Goal: Transaction & Acquisition: Purchase product/service

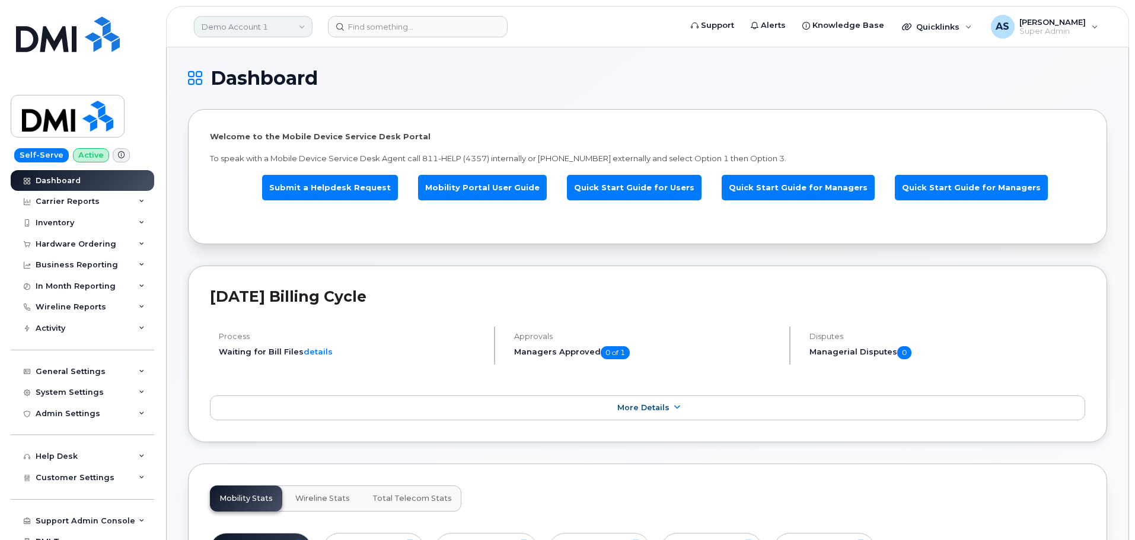
click at [255, 20] on link "Demo Account 1" at bounding box center [253, 26] width 119 height 21
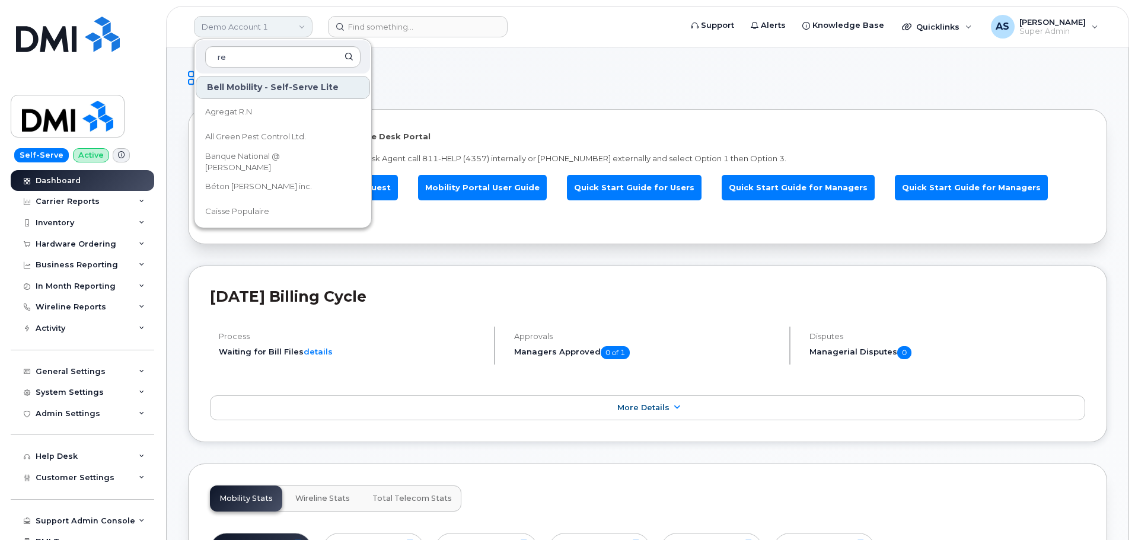
type input "r"
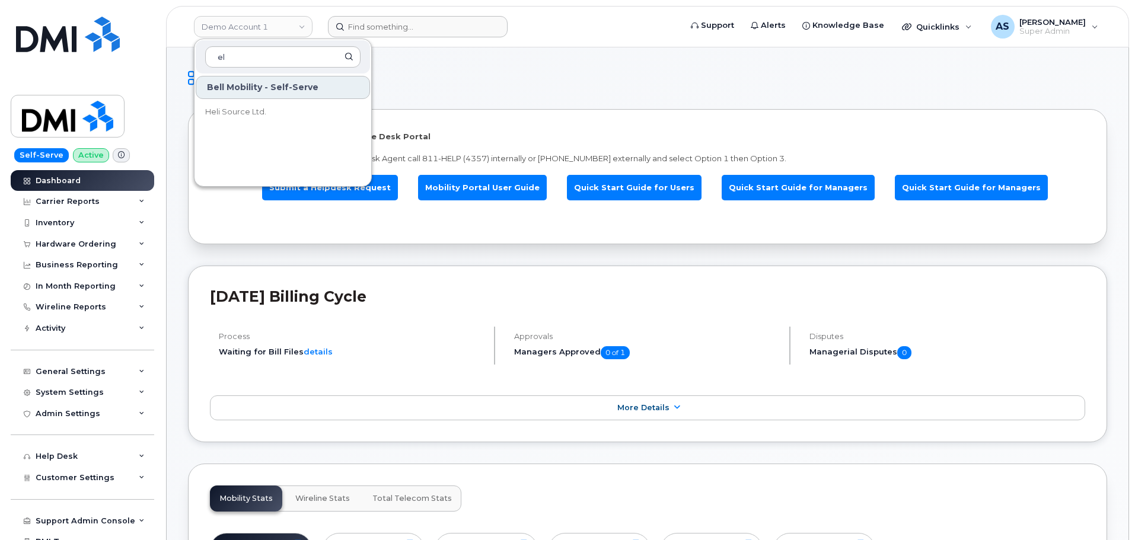
type input "e"
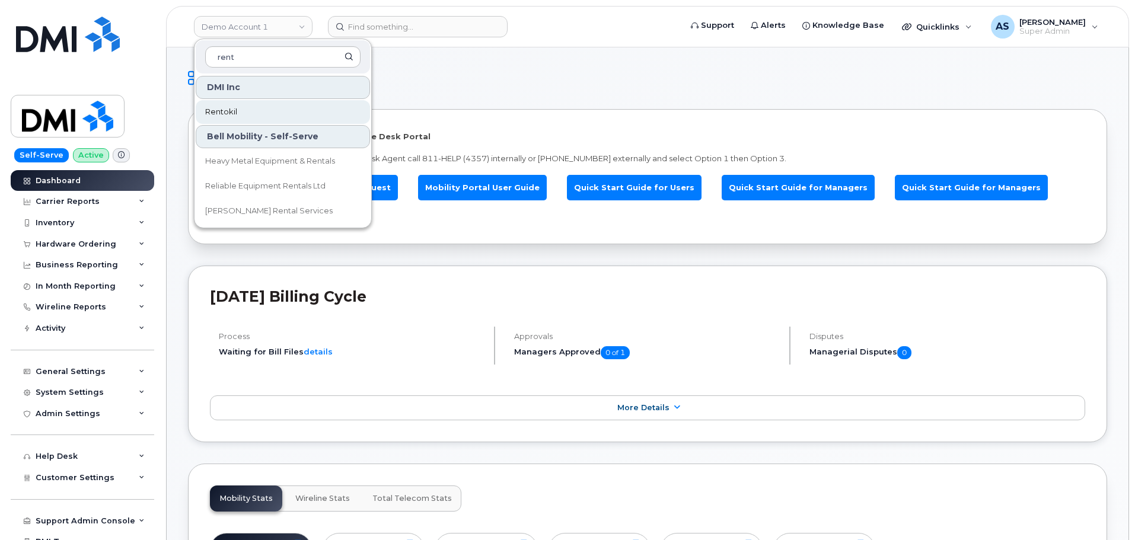
type input "rent"
click at [291, 111] on link "Rentokil" at bounding box center [283, 112] width 174 height 24
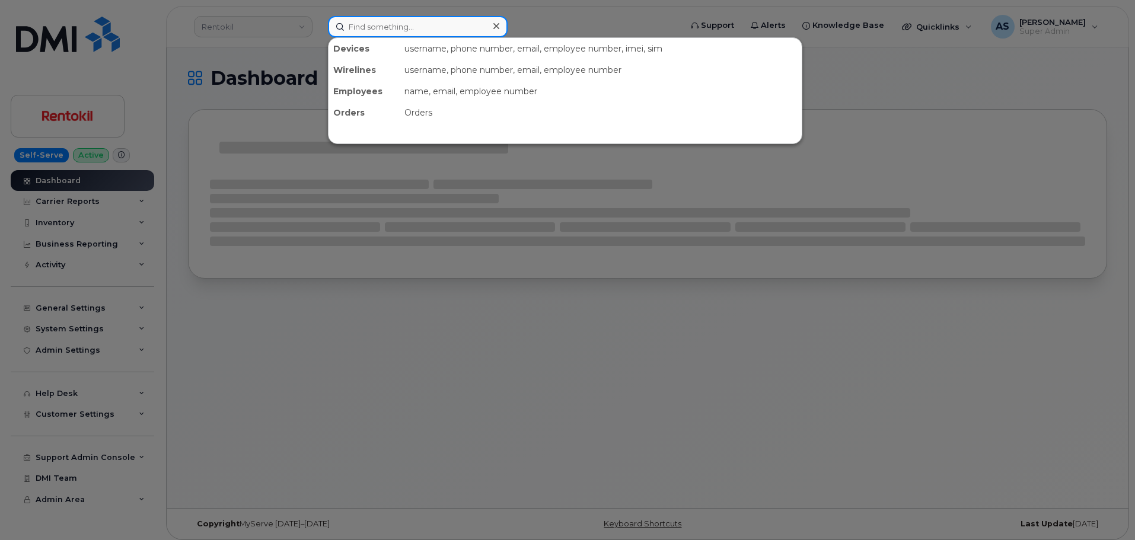
click at [394, 27] on input at bounding box center [418, 26] width 180 height 21
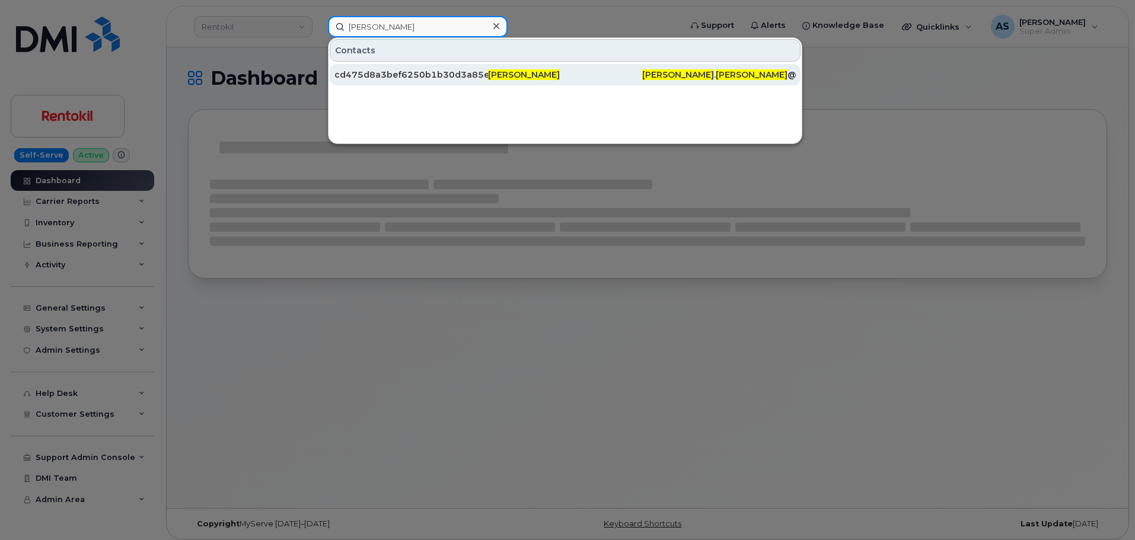
type input "[PERSON_NAME]"
click at [582, 75] on div "[PERSON_NAME]" at bounding box center [565, 75] width 154 height 12
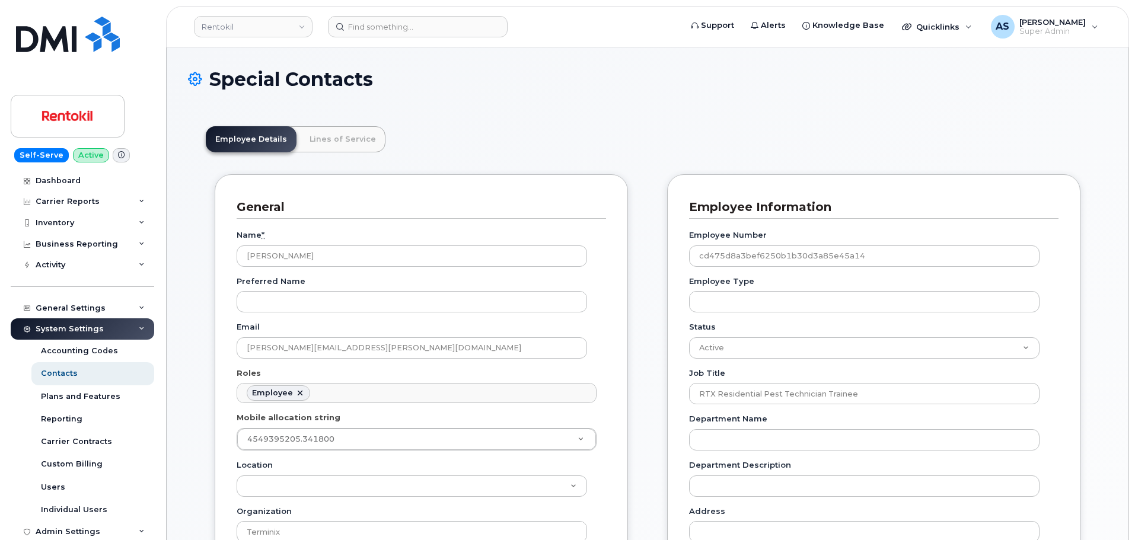
scroll to position [35, 0]
click at [224, 24] on link "Rentokil" at bounding box center [253, 26] width 119 height 21
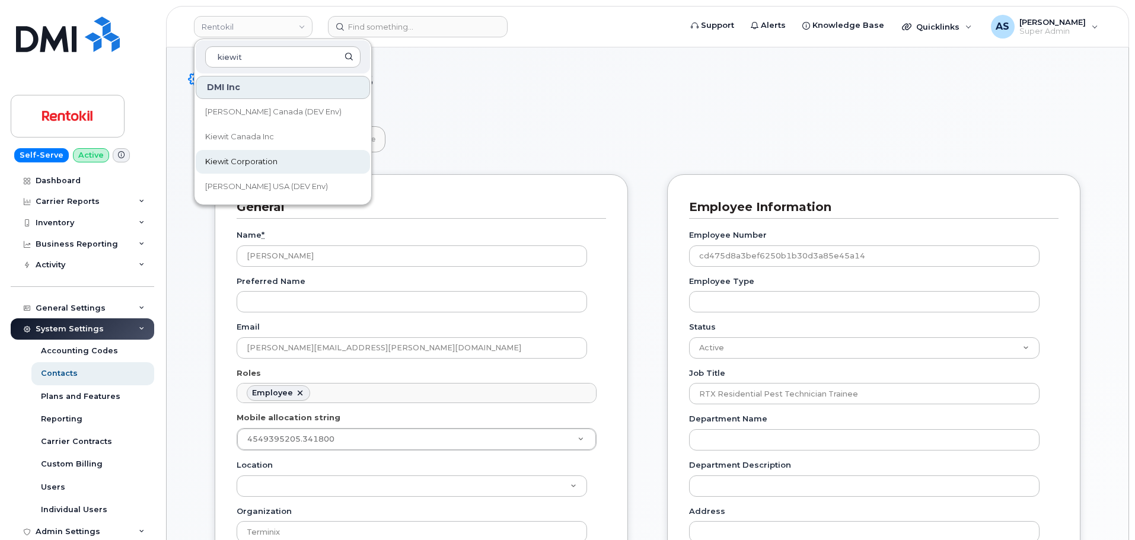
type input "kiewit"
click at [283, 160] on link "Kiewit Corporation" at bounding box center [283, 162] width 174 height 24
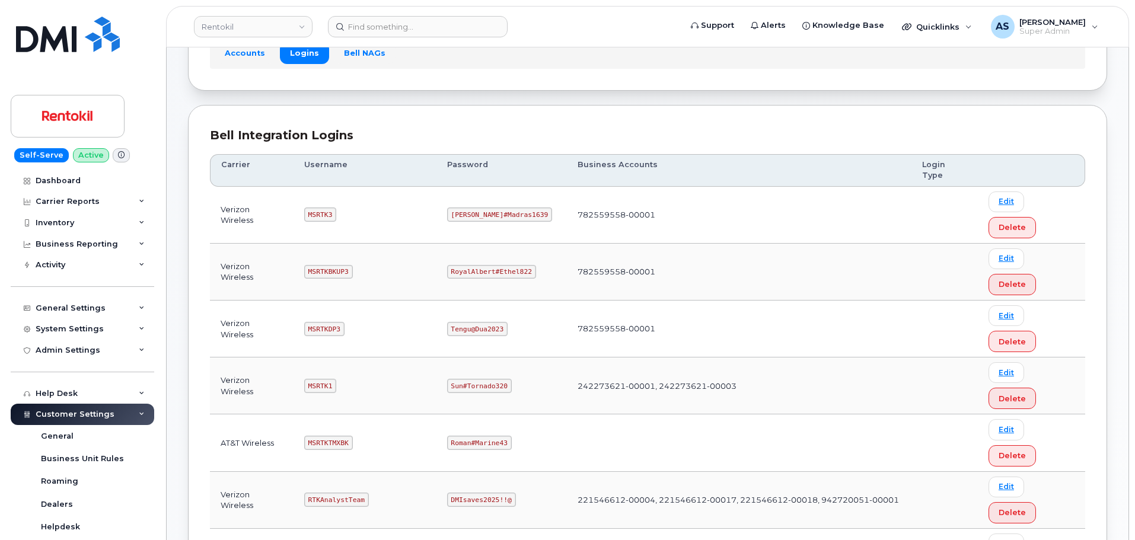
scroll to position [119, 0]
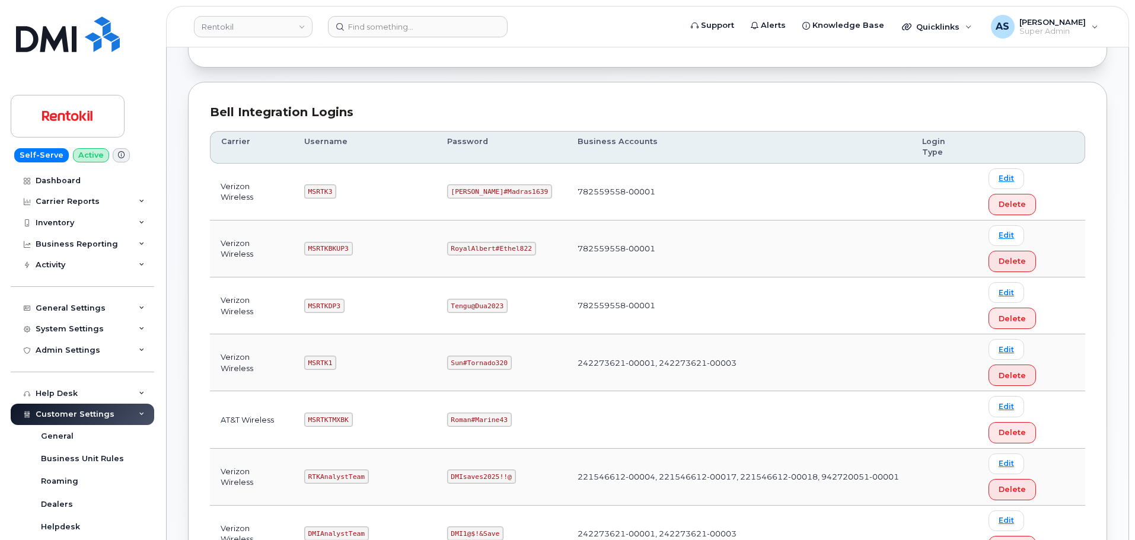
click at [473, 184] on code "Lovell#Madras1639" at bounding box center [500, 191] width 106 height 14
copy code "Lovell#Madras1639"
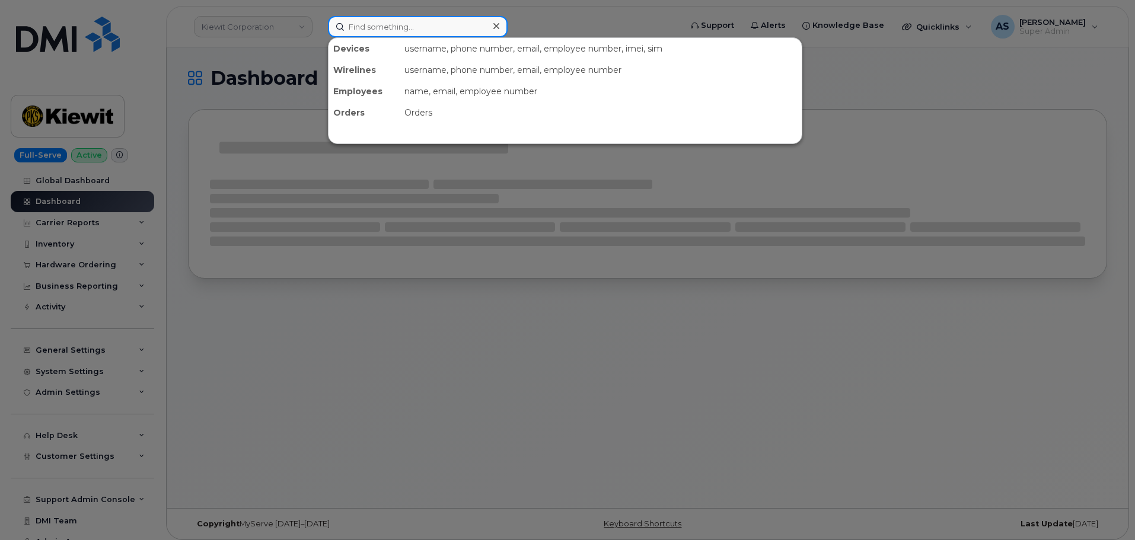
click at [374, 25] on input at bounding box center [418, 26] width 180 height 21
drag, startPoint x: 253, startPoint y: 81, endPoint x: 242, endPoint y: 107, distance: 28.7
click at [251, 78] on div at bounding box center [567, 270] width 1135 height 540
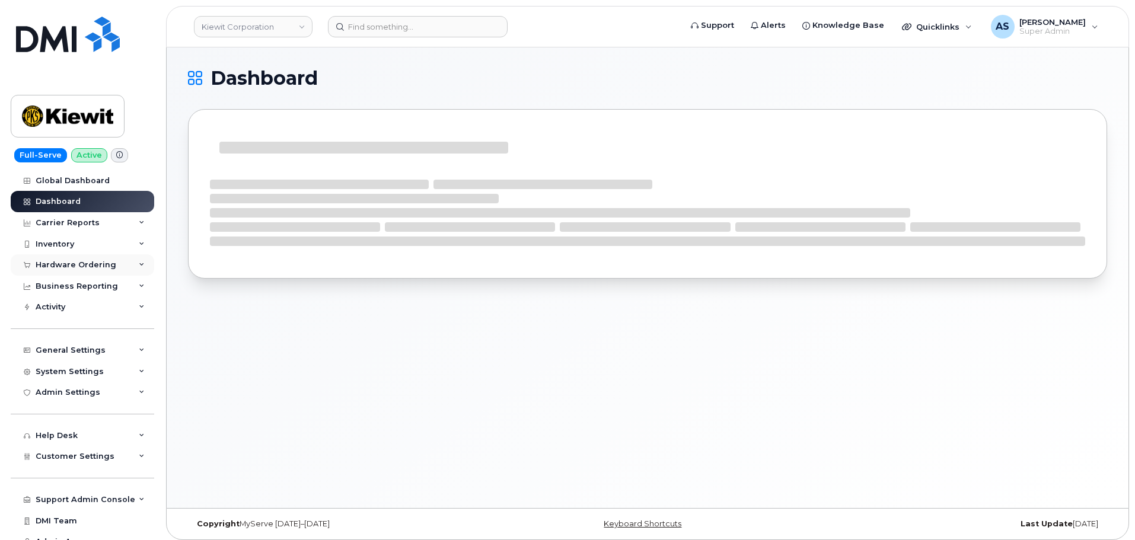
click at [84, 264] on div "Hardware Ordering" at bounding box center [76, 264] width 81 height 9
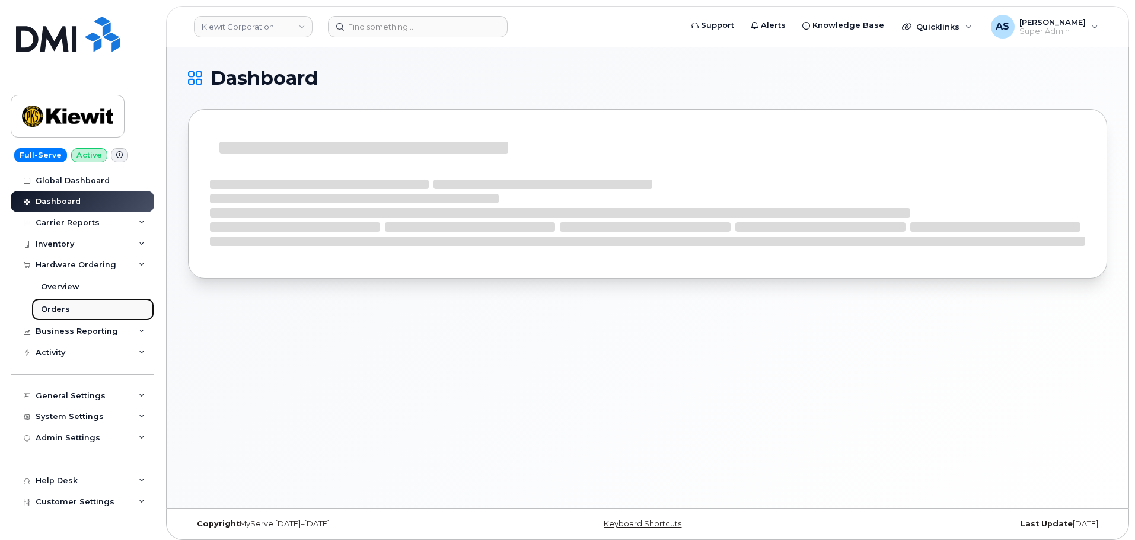
click at [65, 310] on div "Orders" at bounding box center [55, 309] width 29 height 11
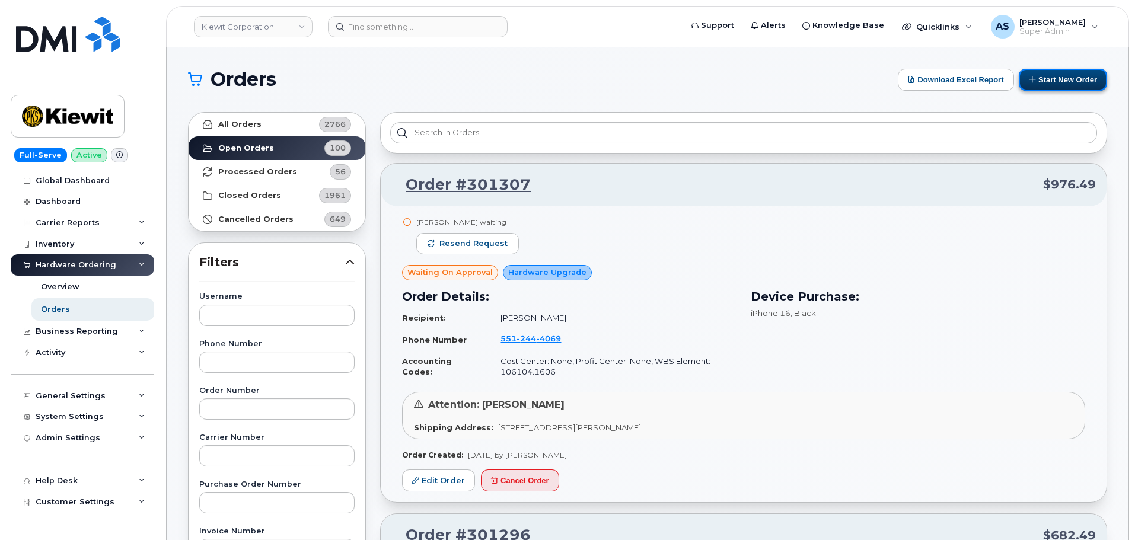
click at [1075, 85] on button "Start New Order" at bounding box center [1063, 80] width 88 height 22
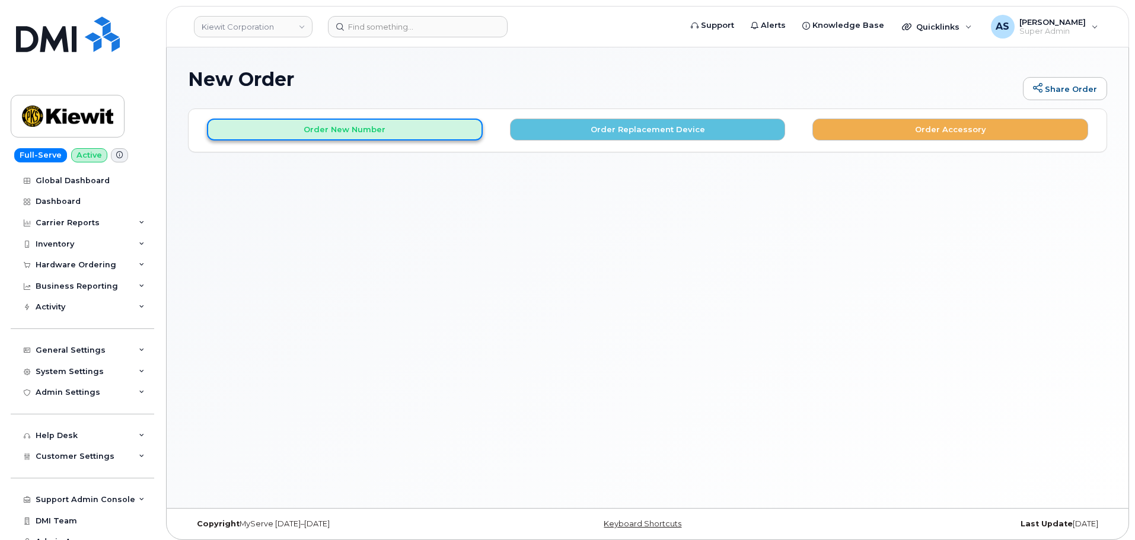
click at [398, 135] on button "Order New Number" at bounding box center [345, 130] width 276 height 22
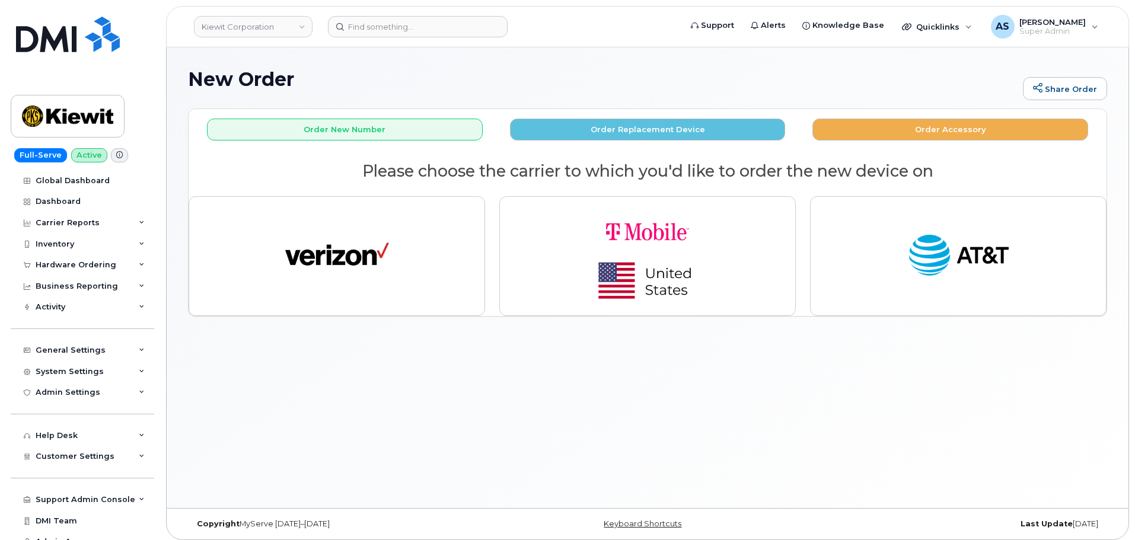
click at [676, 393] on div "New Order Share Order × Share This Order If you want to allow others to create …" at bounding box center [648, 277] width 962 height 461
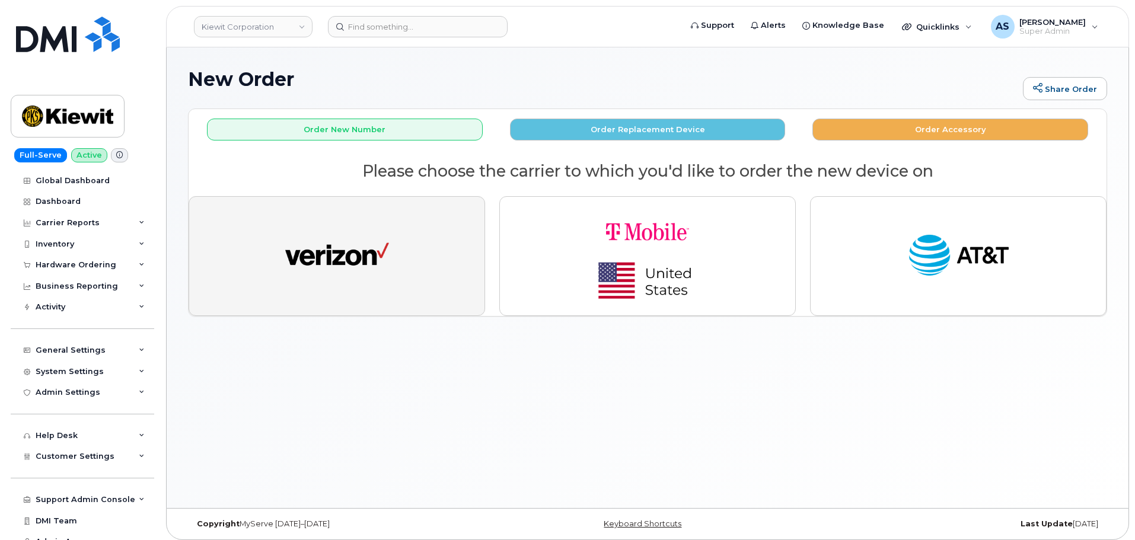
drag, startPoint x: 372, startPoint y: 273, endPoint x: 378, endPoint y: 267, distance: 8.4
click at [373, 272] on img "button" at bounding box center [337, 255] width 104 height 53
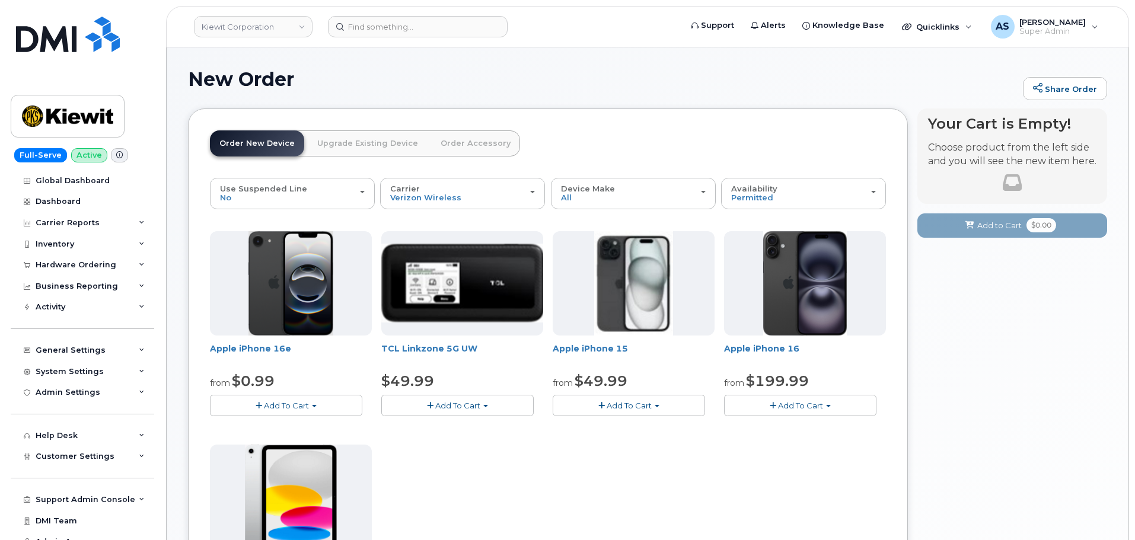
click at [636, 396] on button "Add To Cart" at bounding box center [629, 405] width 152 height 21
click at [642, 432] on link "$49.99 - 2 Year Activation (128GB)" at bounding box center [635, 427] width 158 height 15
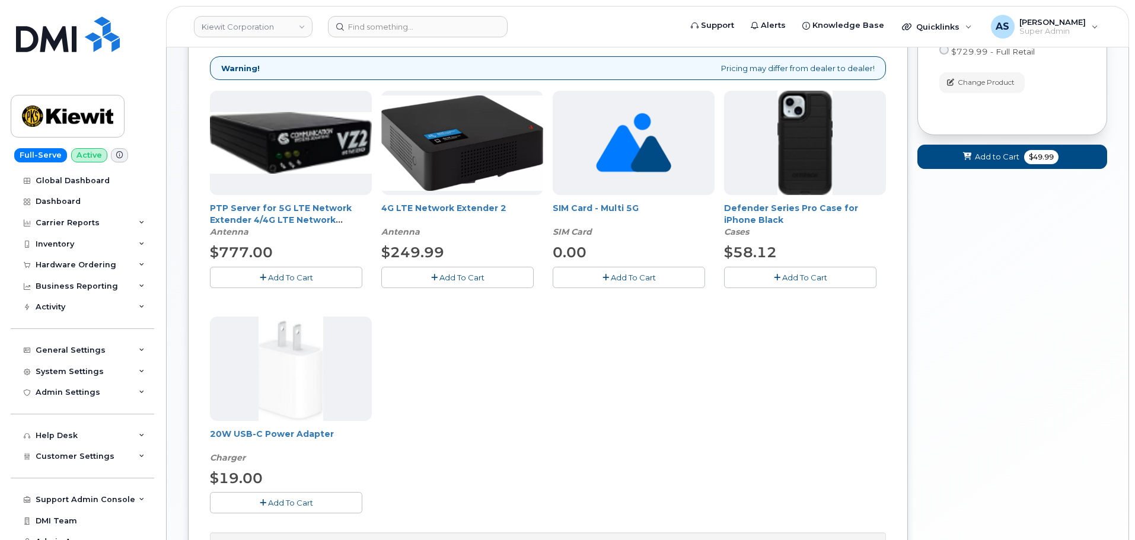
scroll to position [178, 0]
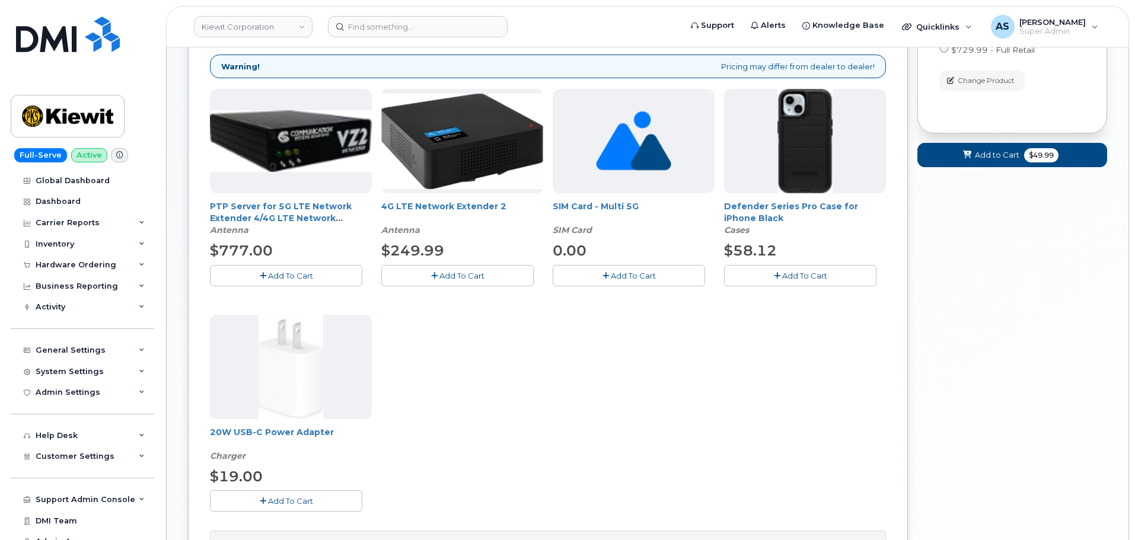
click at [779, 272] on icon "button" at bounding box center [777, 276] width 7 height 8
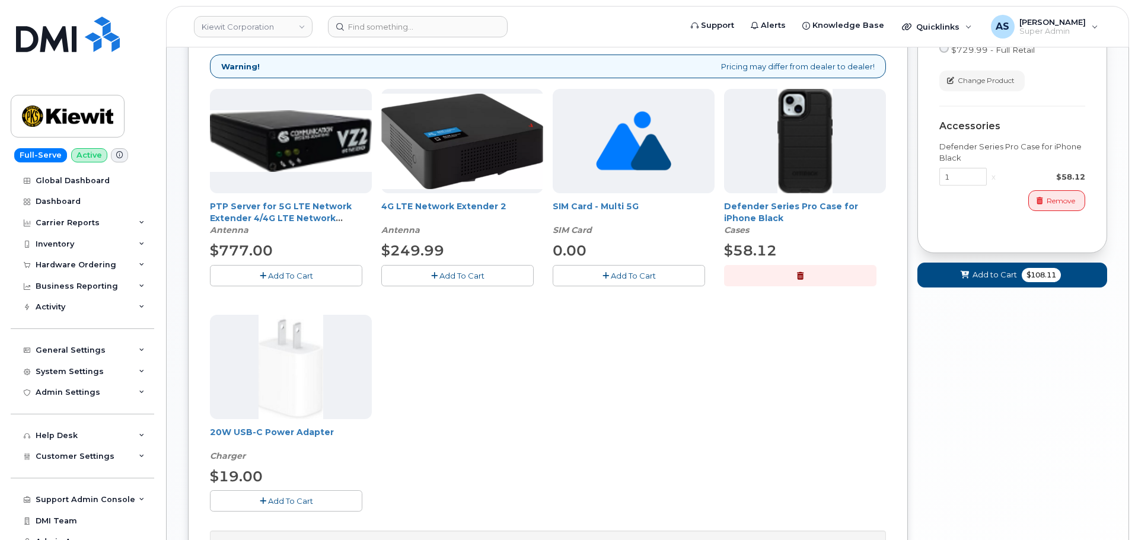
click at [326, 506] on button "Add To Cart" at bounding box center [286, 500] width 152 height 21
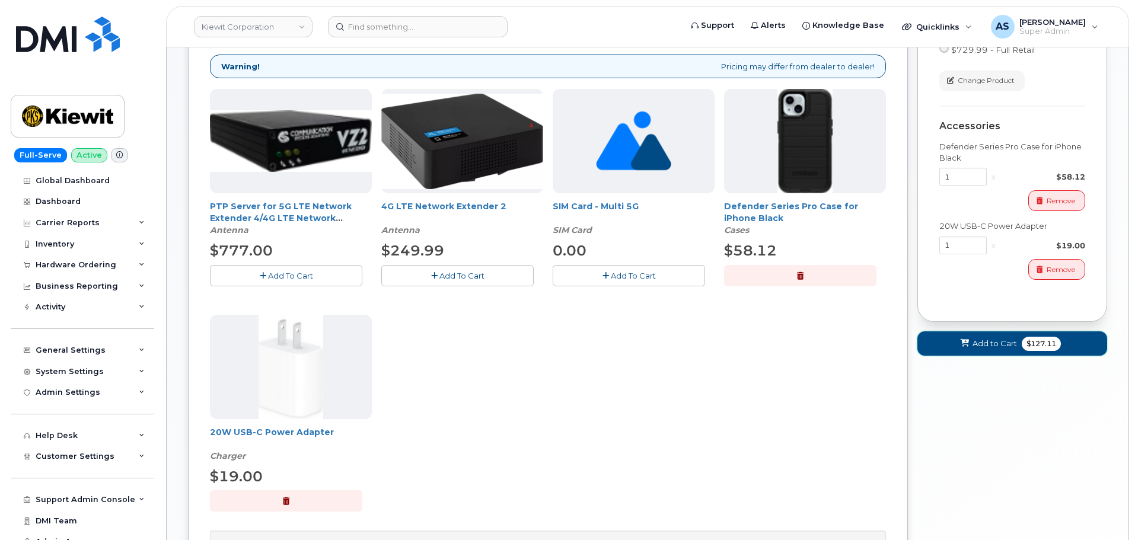
click at [989, 347] on span "Add to Cart" at bounding box center [994, 343] width 44 height 11
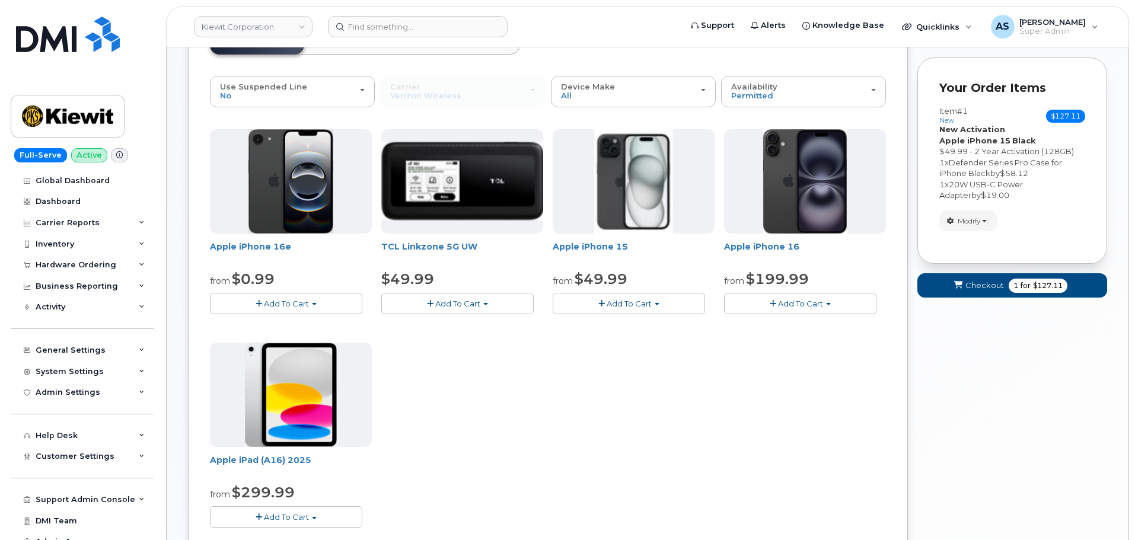
scroll to position [0, 0]
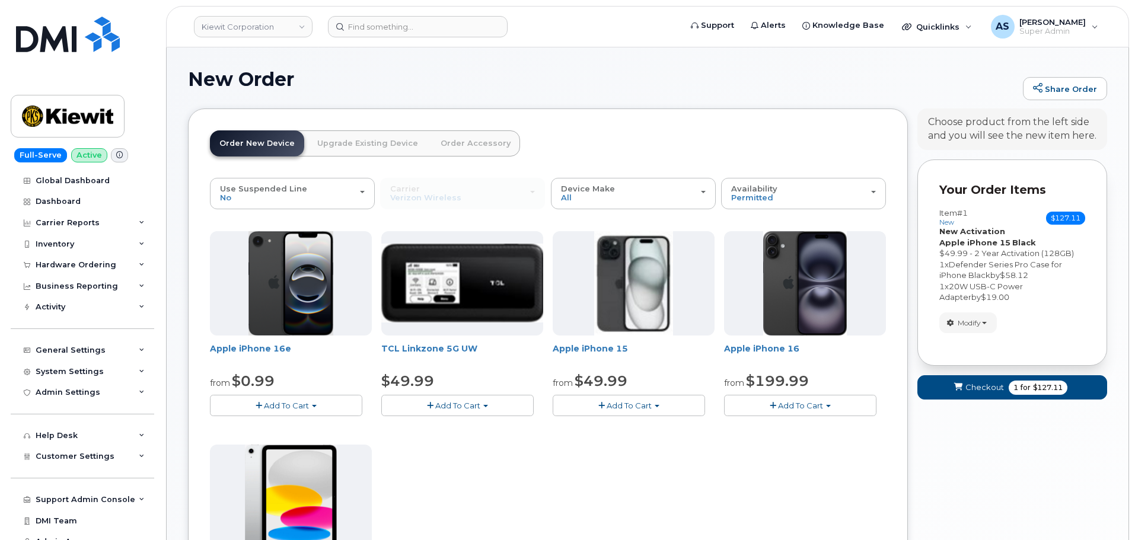
click at [377, 142] on link "Upgrade Existing Device" at bounding box center [368, 143] width 120 height 26
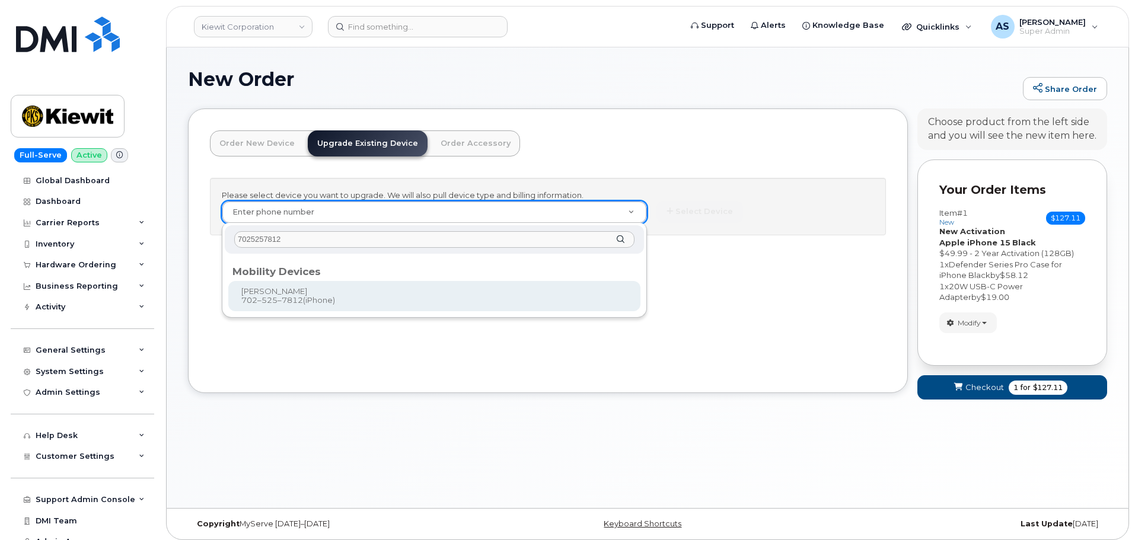
type input "7025257812"
type input "1171126"
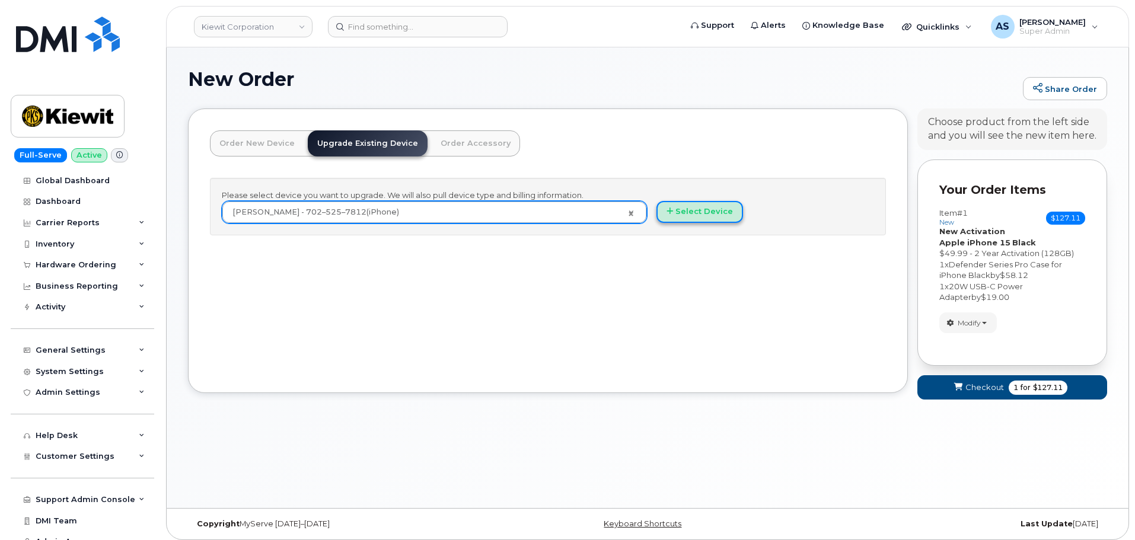
click at [690, 211] on button "Select Device" at bounding box center [699, 212] width 87 height 22
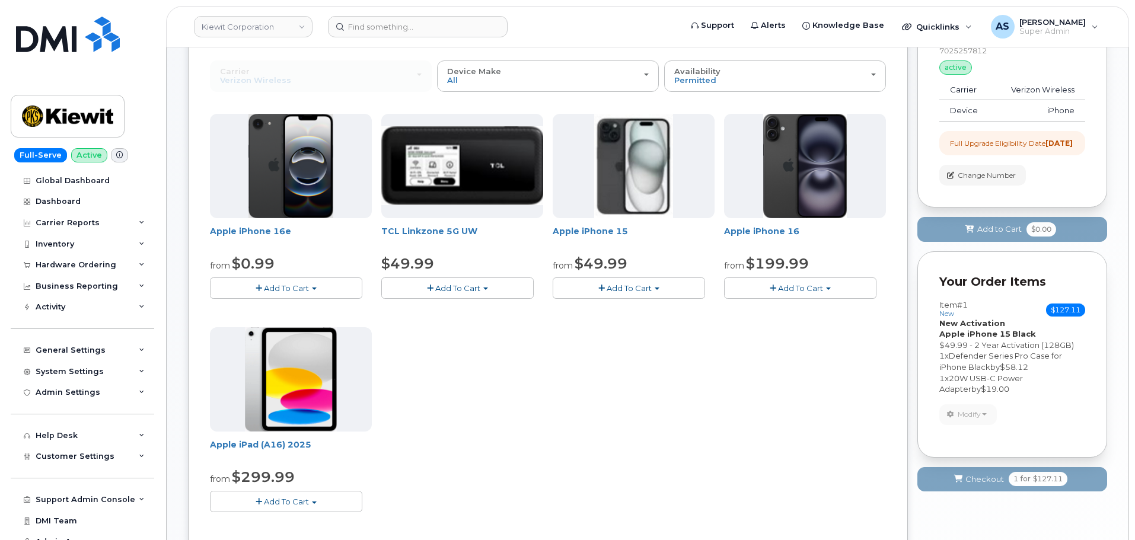
scroll to position [119, 0]
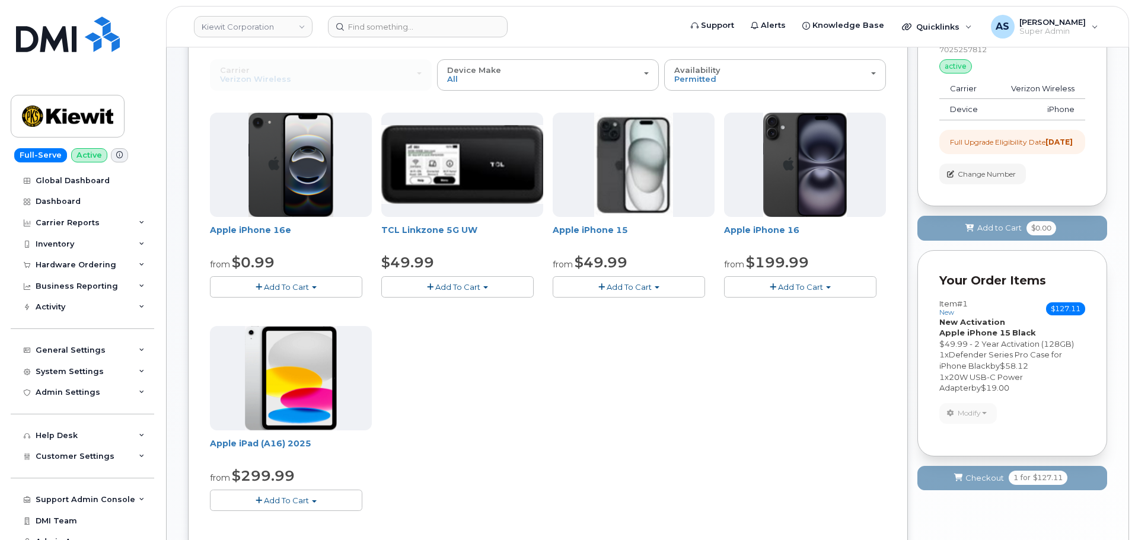
click at [799, 289] on span "Add To Cart" at bounding box center [800, 286] width 45 height 9
click at [816, 324] on link "$199.99 - 2 Year Upgrade (128GB)" at bounding box center [807, 323] width 160 height 15
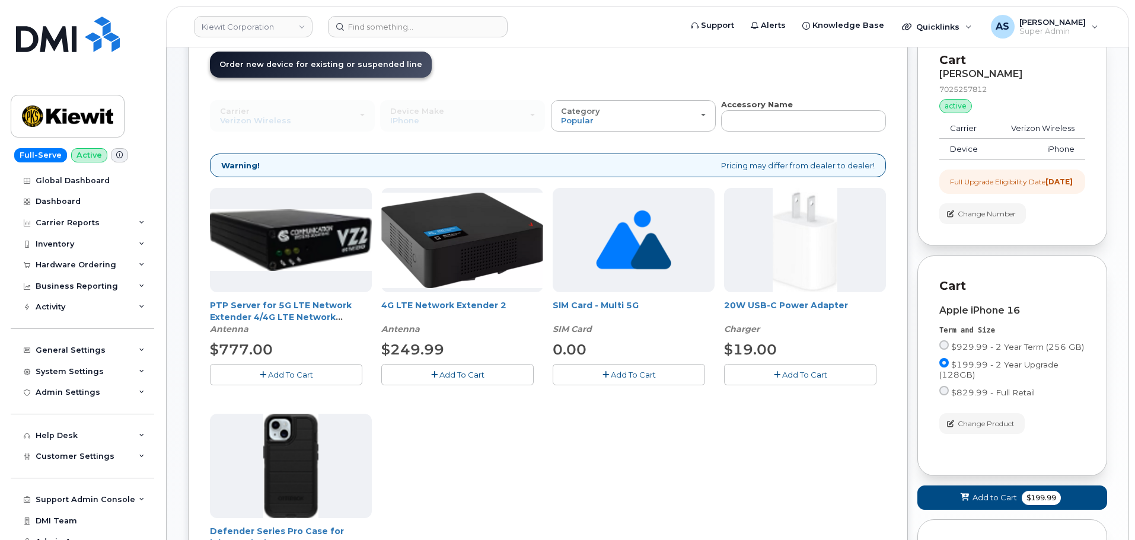
scroll to position [178, 0]
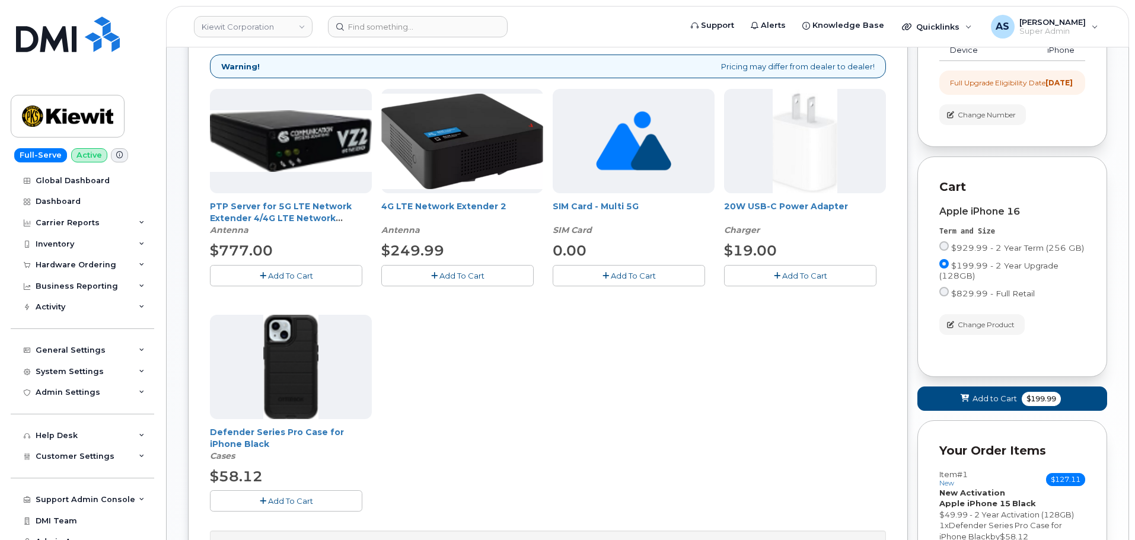
click at [792, 274] on span "Add To Cart" at bounding box center [804, 275] width 45 height 9
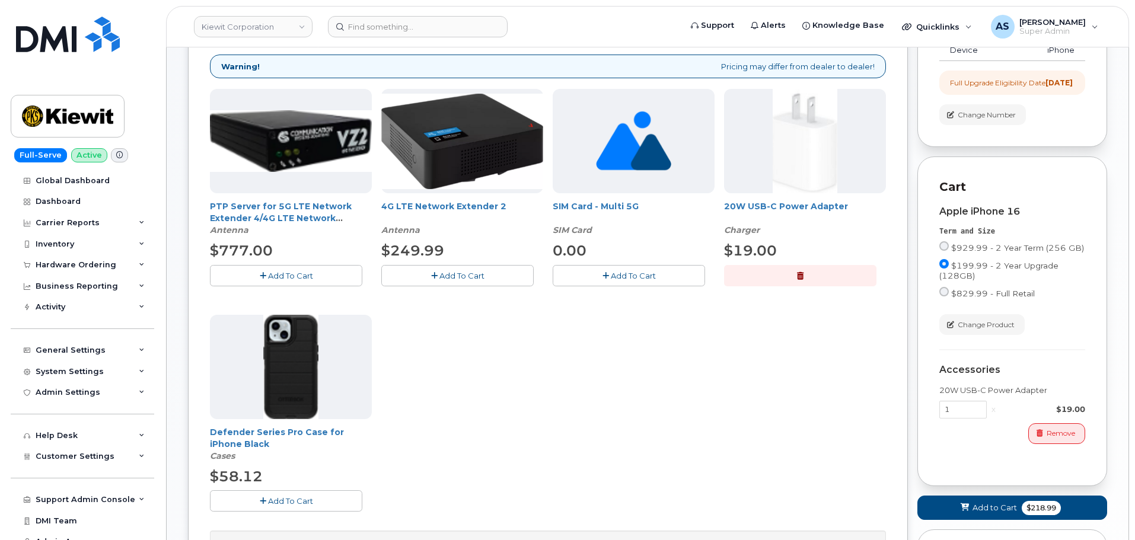
click at [280, 502] on span "Add To Cart" at bounding box center [290, 500] width 45 height 9
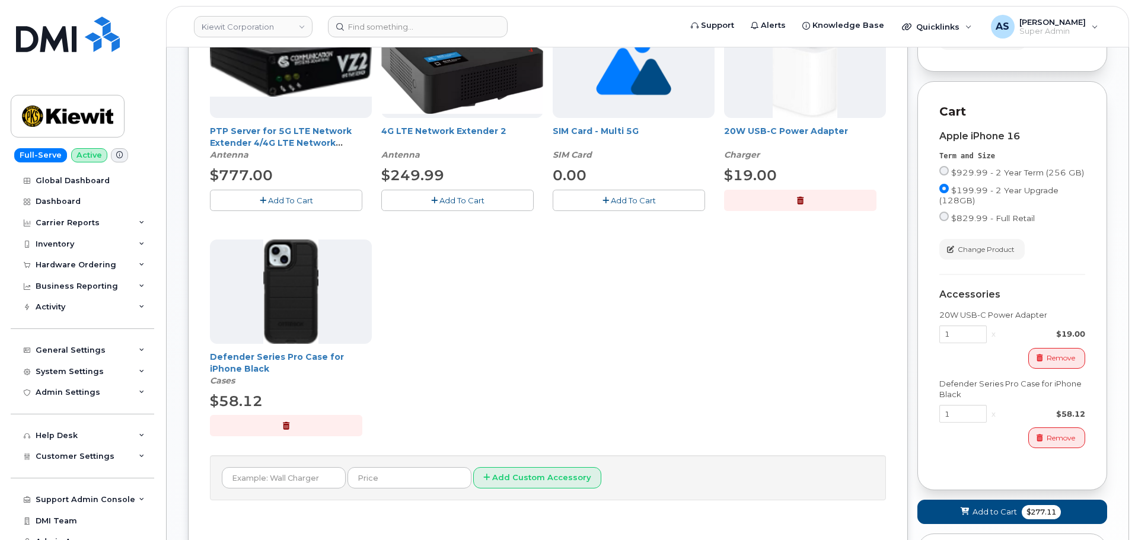
scroll to position [296, 0]
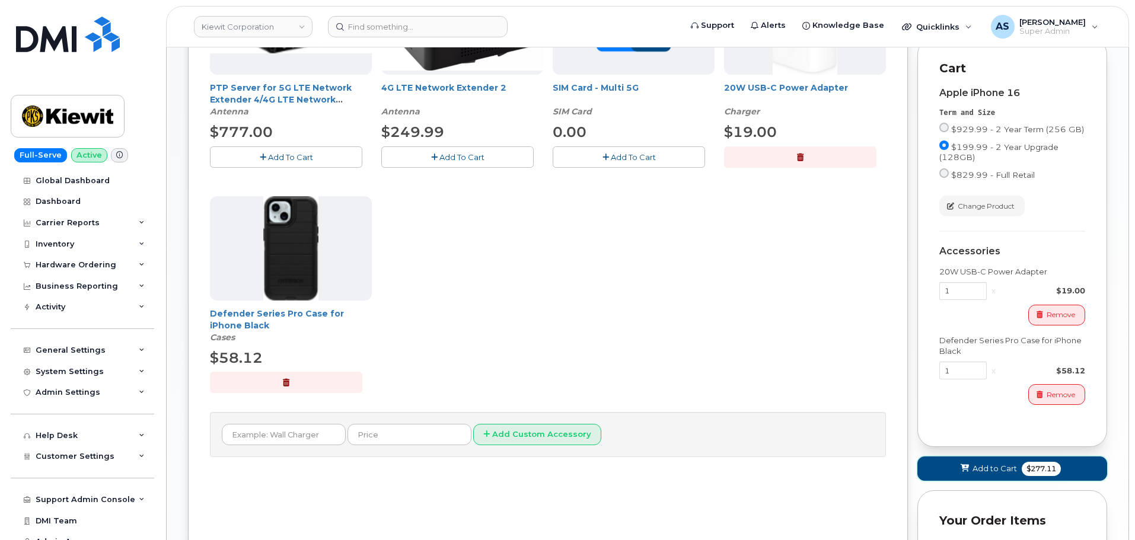
click at [972, 474] on span "Add to Cart" at bounding box center [994, 468] width 44 height 11
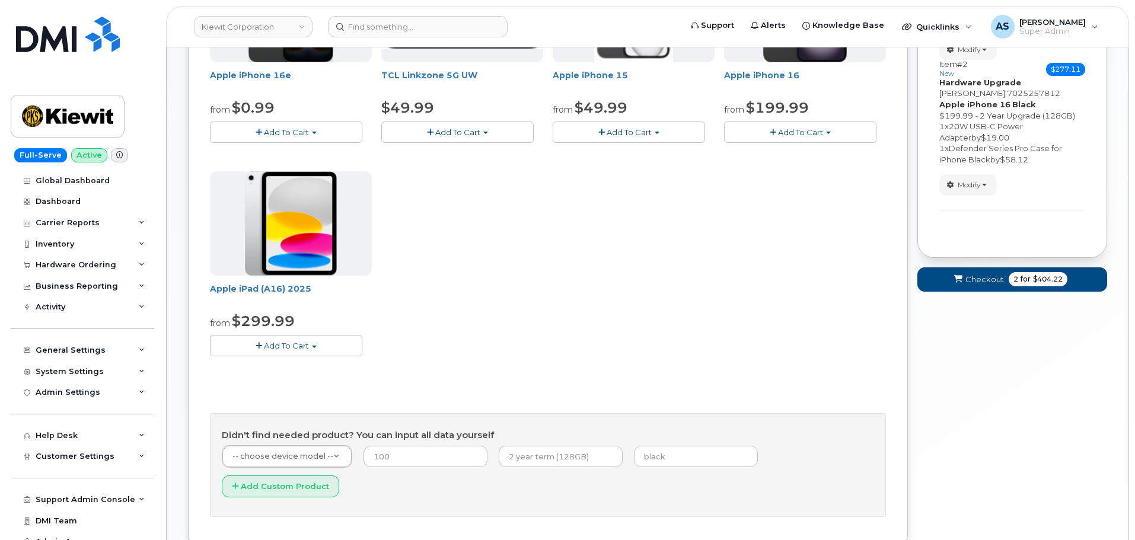
scroll to position [154, 0]
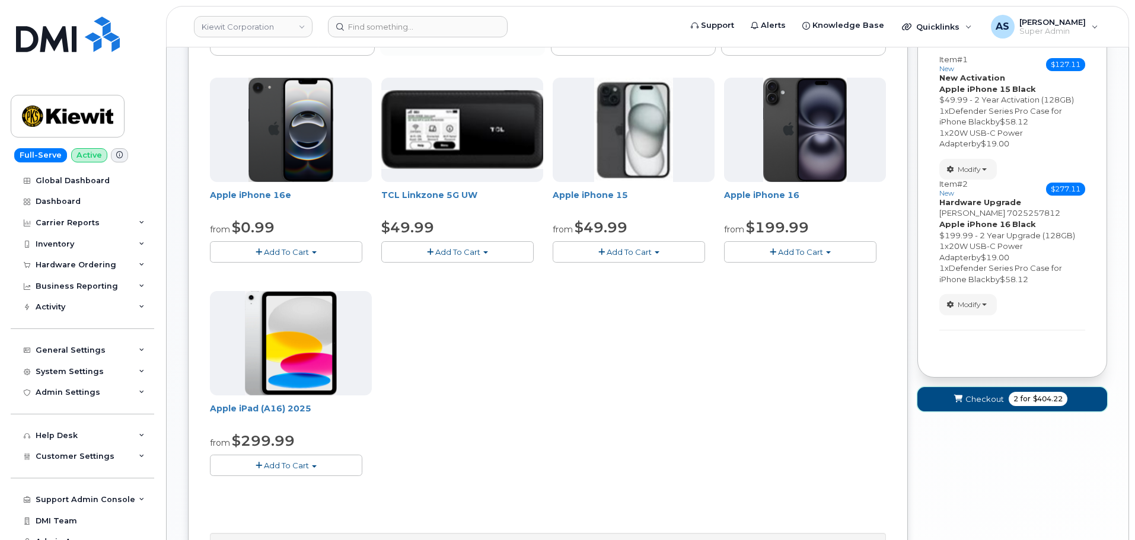
click at [962, 398] on icon "submit" at bounding box center [958, 399] width 8 height 8
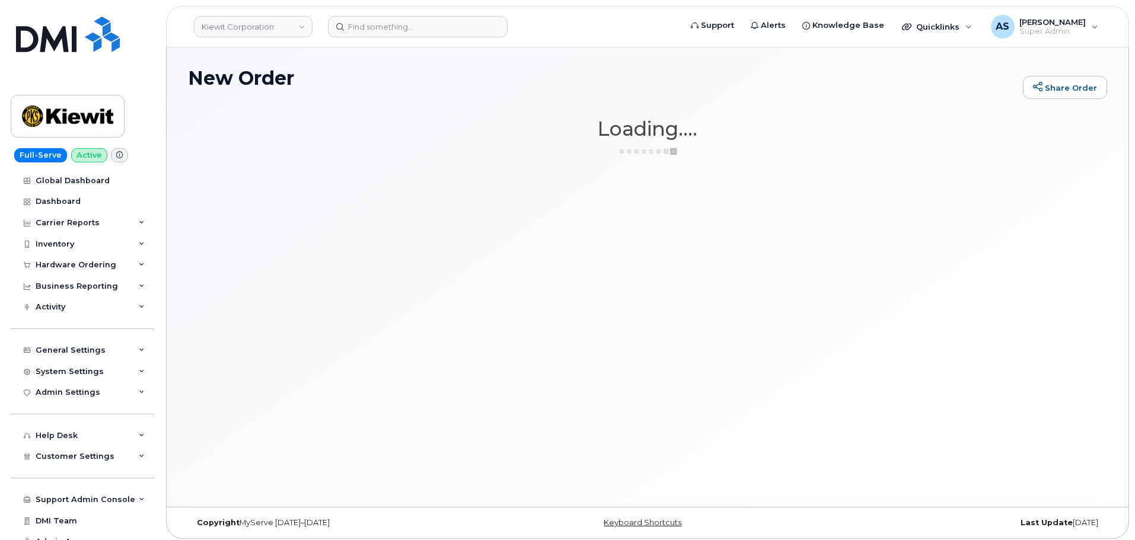
scroll to position [0, 0]
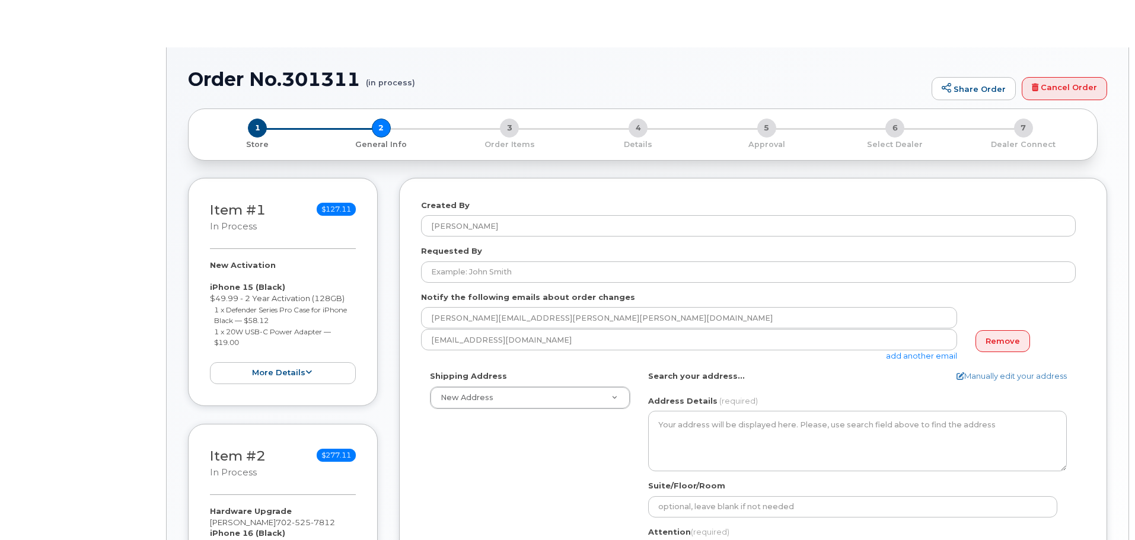
select select
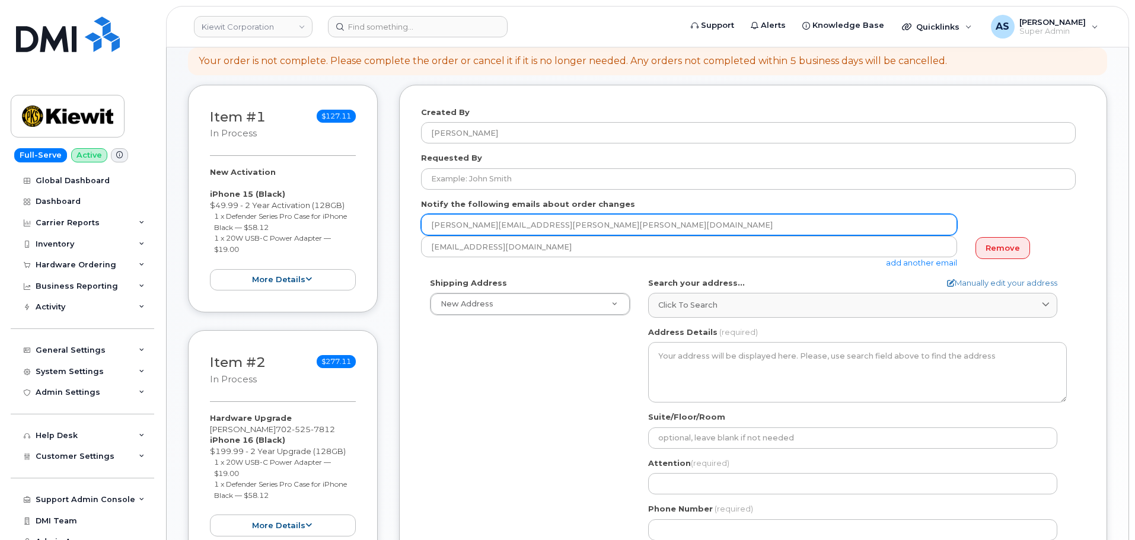
scroll to position [178, 0]
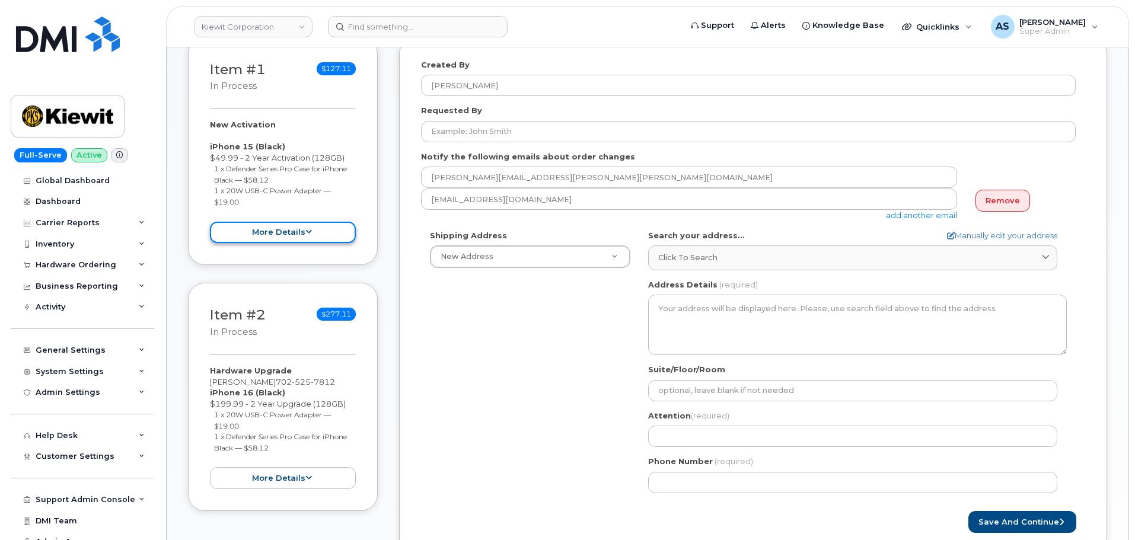
click at [314, 235] on button "more details" at bounding box center [283, 233] width 146 height 22
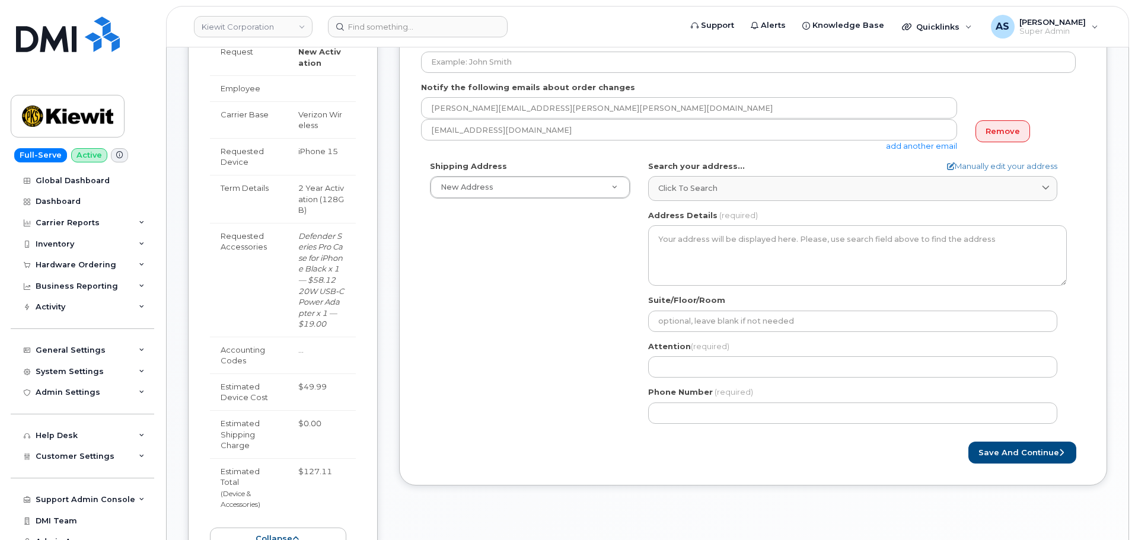
scroll to position [415, 0]
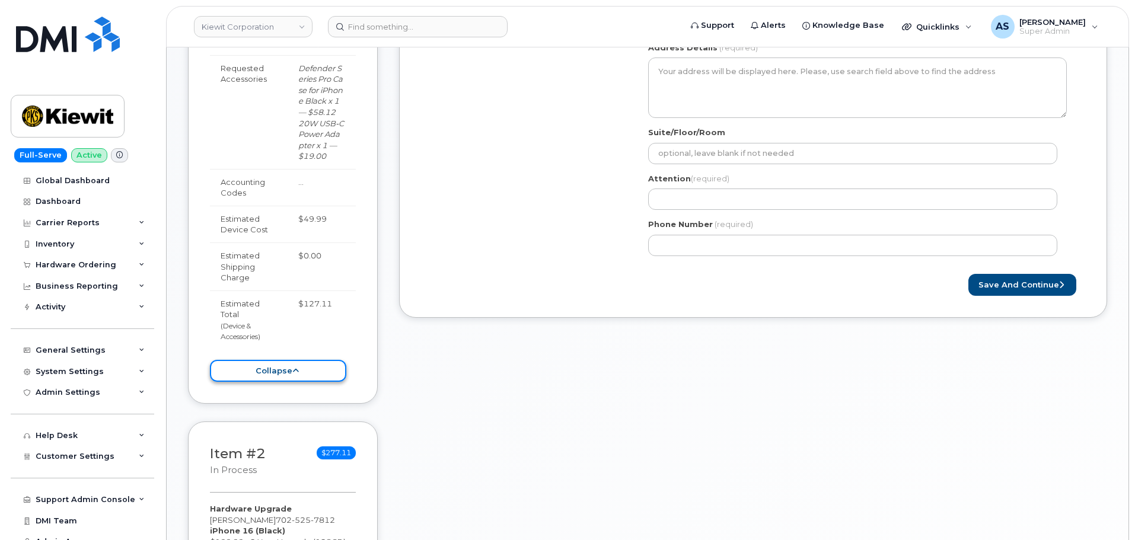
click at [310, 372] on button "collapse" at bounding box center [278, 371] width 136 height 22
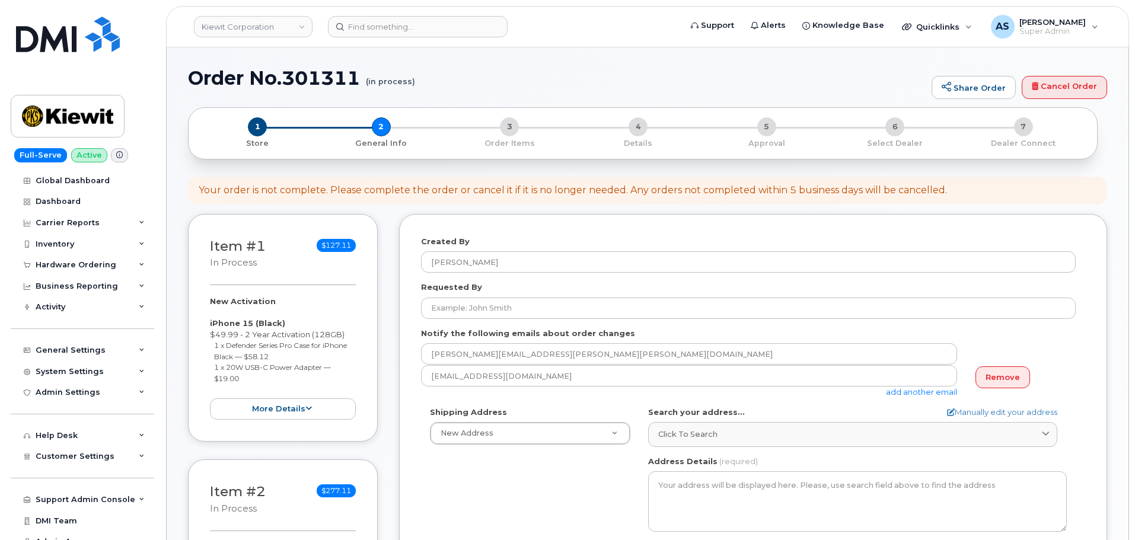
scroll to position [0, 0]
click at [260, 139] on span "Store" at bounding box center [258, 144] width 110 height 12
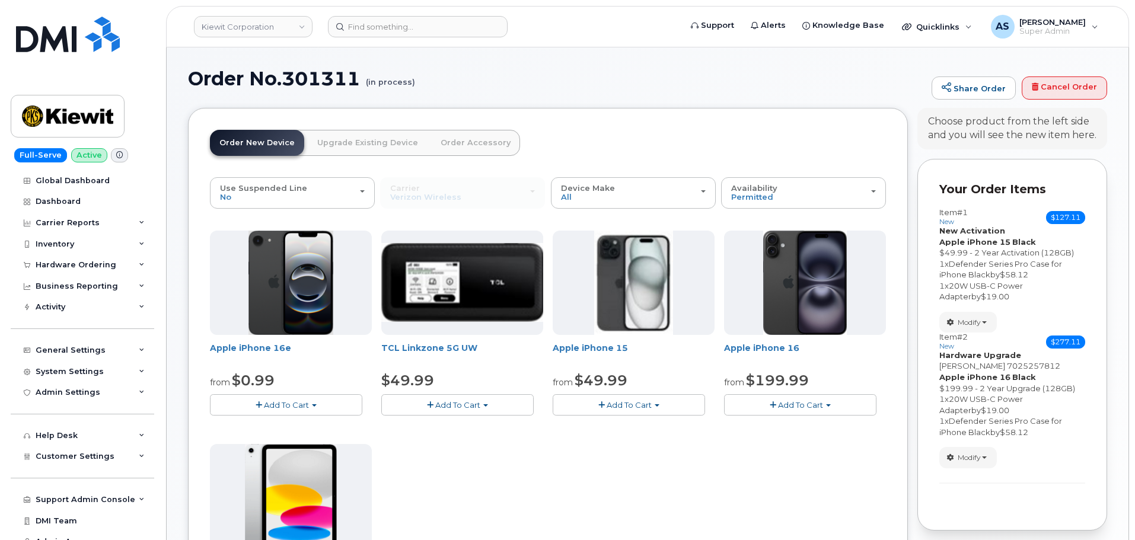
scroll to position [59, 0]
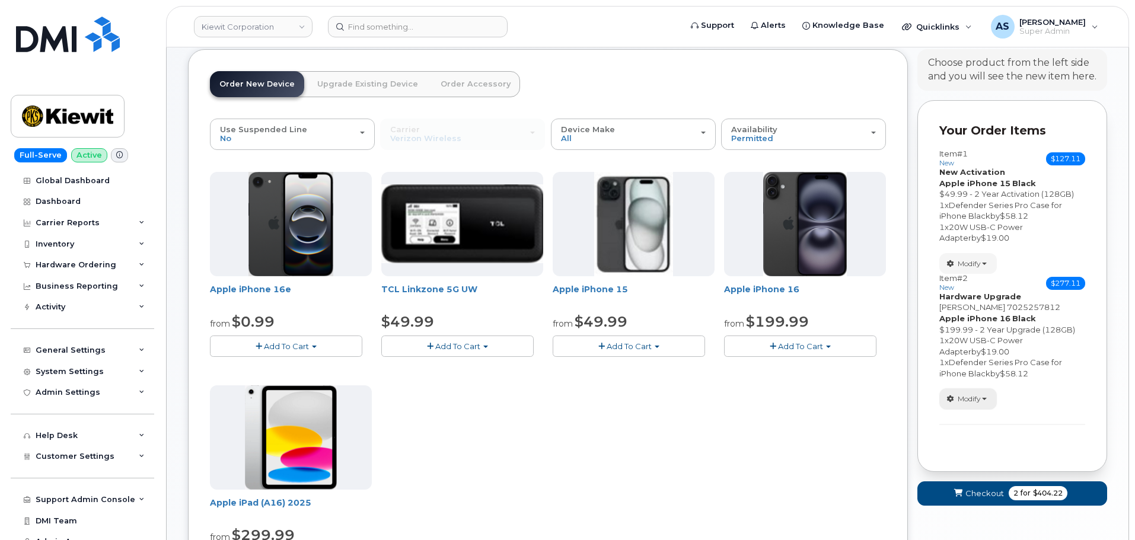
click at [974, 395] on span "Modify" at bounding box center [969, 399] width 23 height 11
click at [976, 442] on span "Remove" at bounding box center [972, 441] width 40 height 9
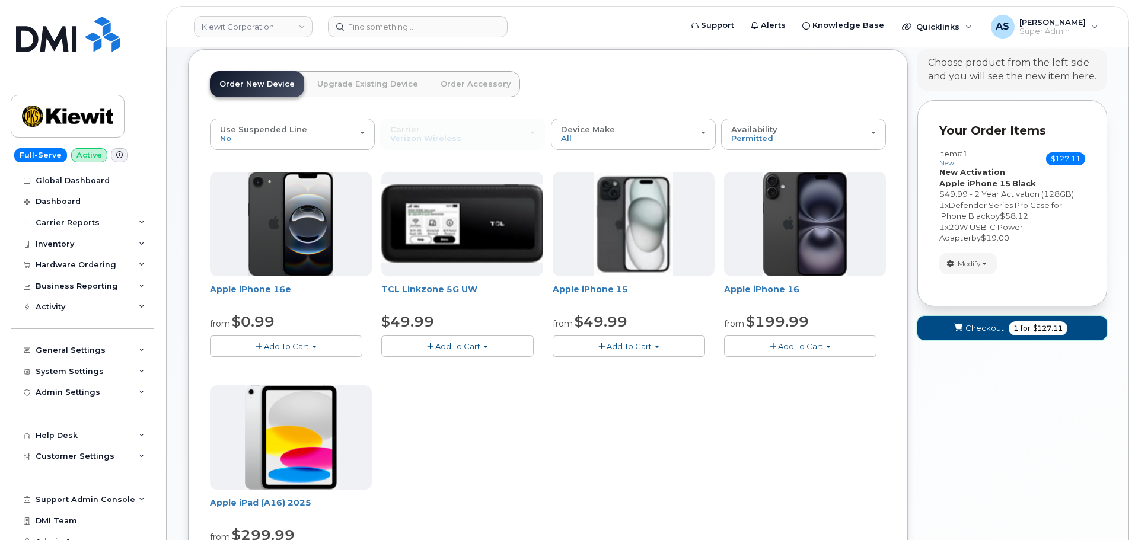
click at [1009, 329] on span "1 for $127.11" at bounding box center [1038, 328] width 59 height 14
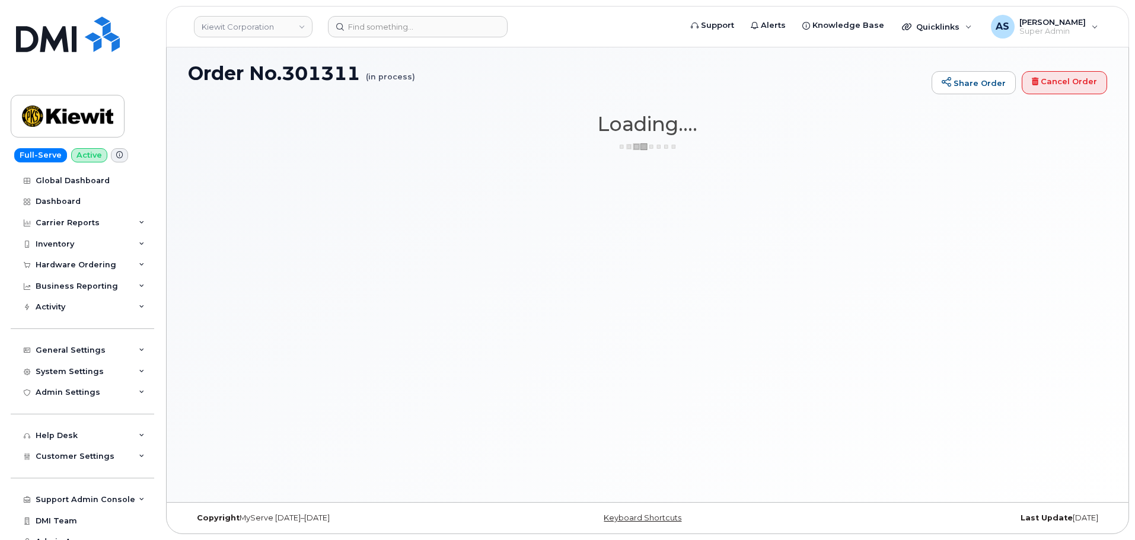
scroll to position [6, 0]
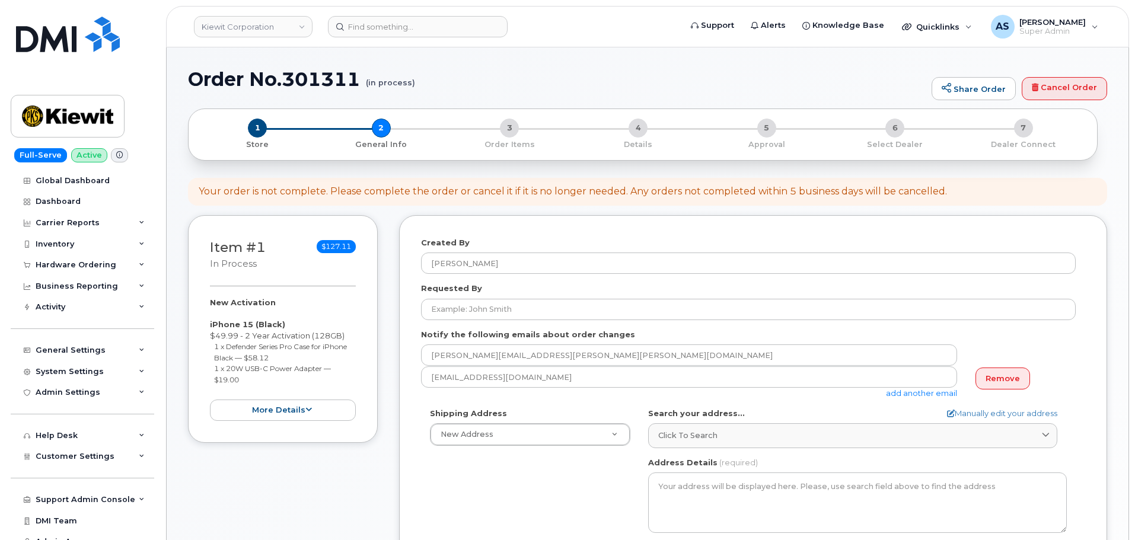
select select
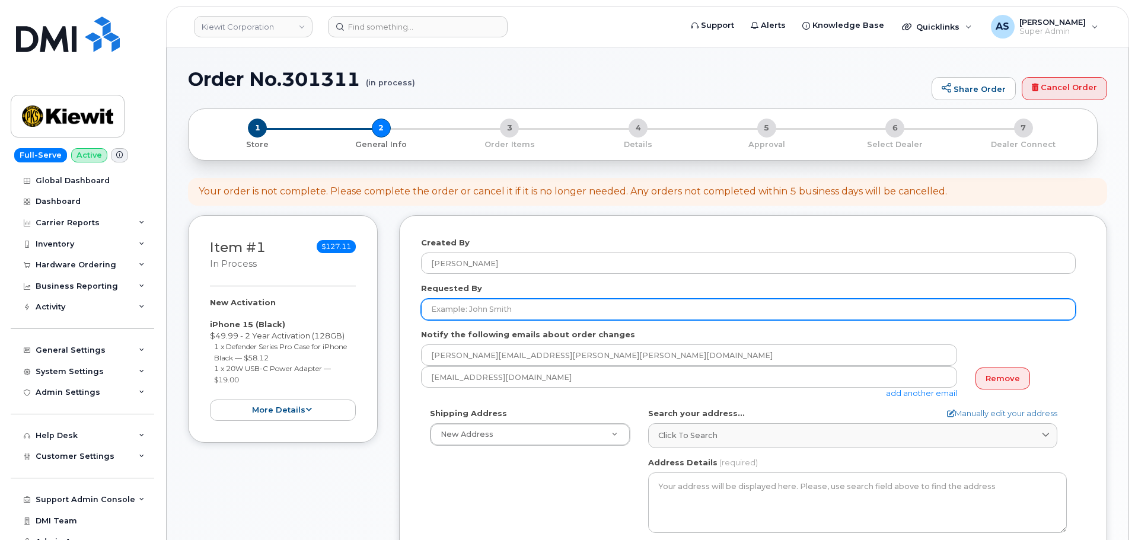
click at [476, 306] on input "Requested By" at bounding box center [748, 309] width 655 height 21
paste input "[PERSON_NAME]"
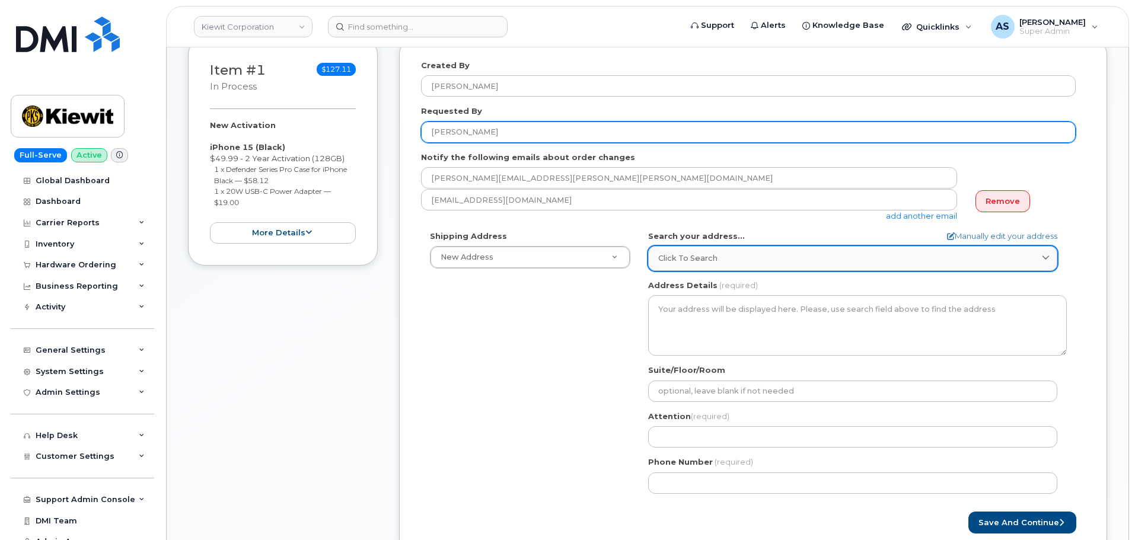
scroll to position [178, 0]
type input "[PERSON_NAME]"
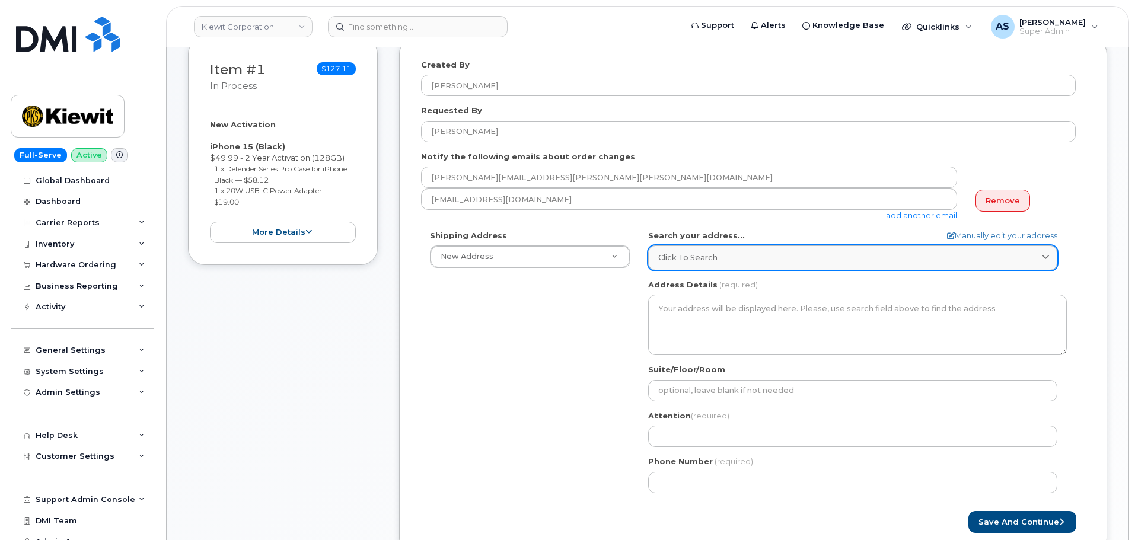
click at [697, 260] on span "Click to search" at bounding box center [687, 257] width 59 height 11
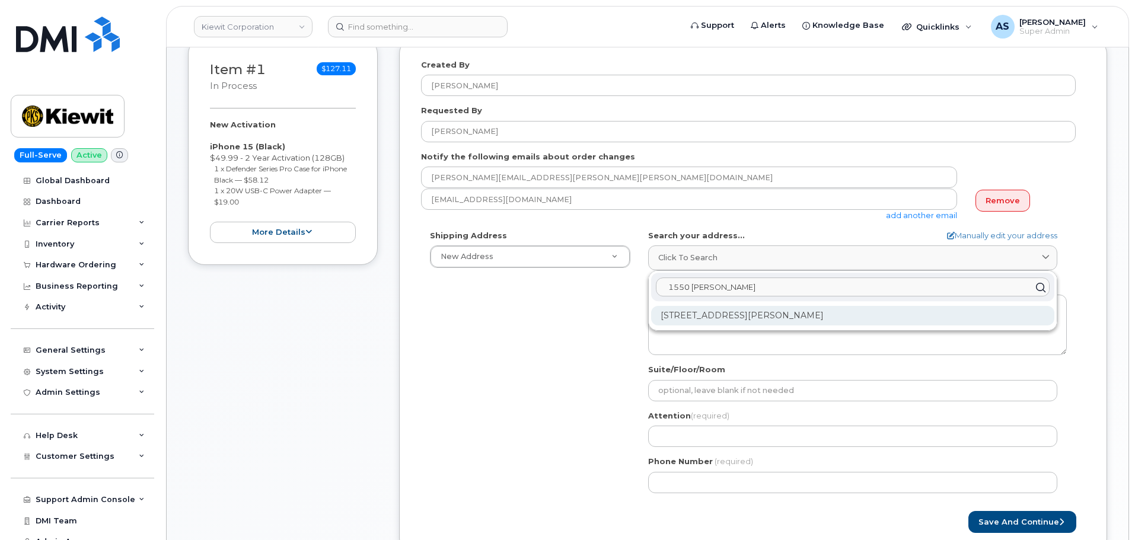
type input "1550 [PERSON_NAME]"
click at [758, 317] on div "[STREET_ADDRESS][PERSON_NAME]" at bounding box center [852, 316] width 403 height 20
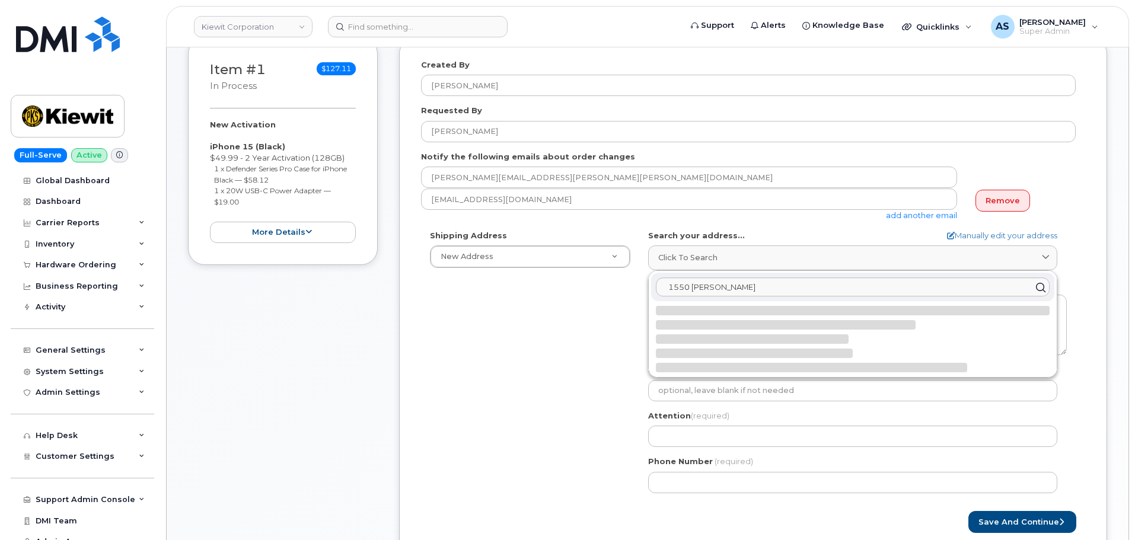
select select
type textarea "[STREET_ADDRESS][PERSON_NAME]"
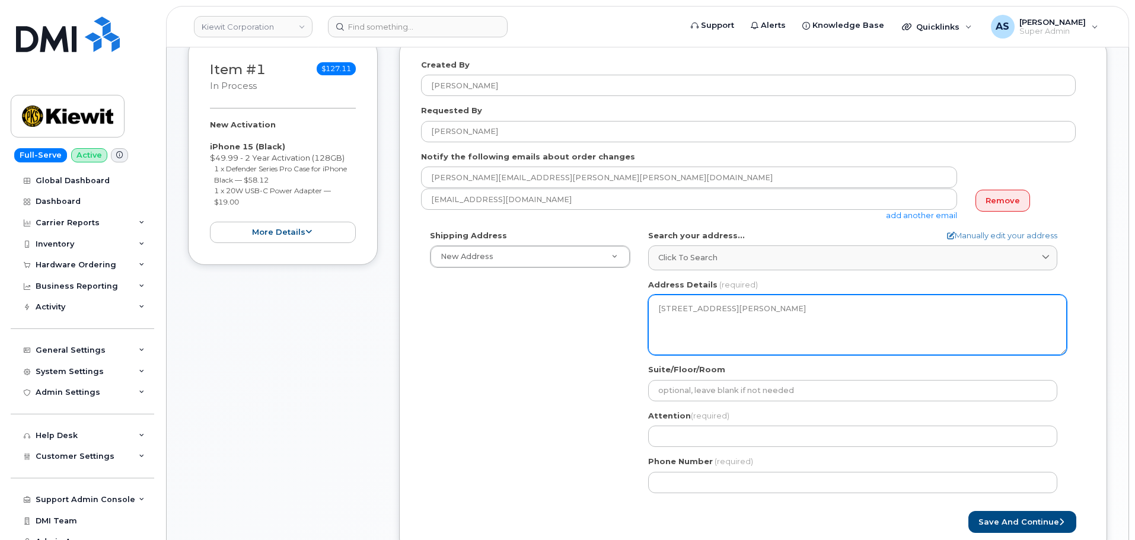
drag, startPoint x: 732, startPoint y: 334, endPoint x: 601, endPoint y: 294, distance: 136.5
click at [601, 294] on div "Shipping Address New Address New Address [STREET_ADDRESS][GEOGRAPHIC_DATA][PERS…" at bounding box center [748, 366] width 655 height 272
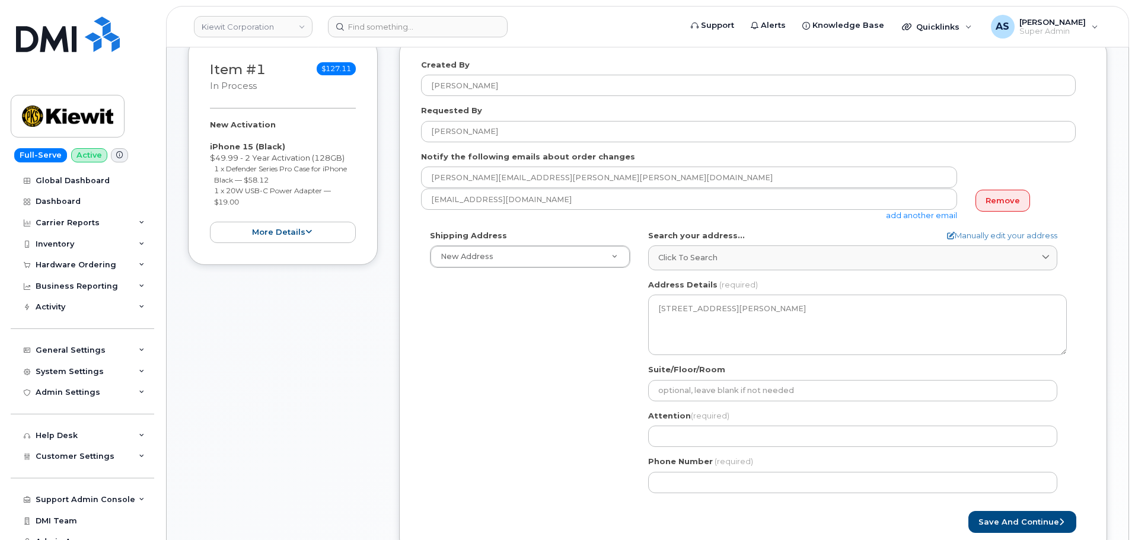
drag, startPoint x: 519, startPoint y: 353, endPoint x: 506, endPoint y: 350, distance: 13.5
click at [506, 350] on div "Shipping Address New Address New Address [STREET_ADDRESS][GEOGRAPHIC_DATA][PERS…" at bounding box center [748, 366] width 655 height 272
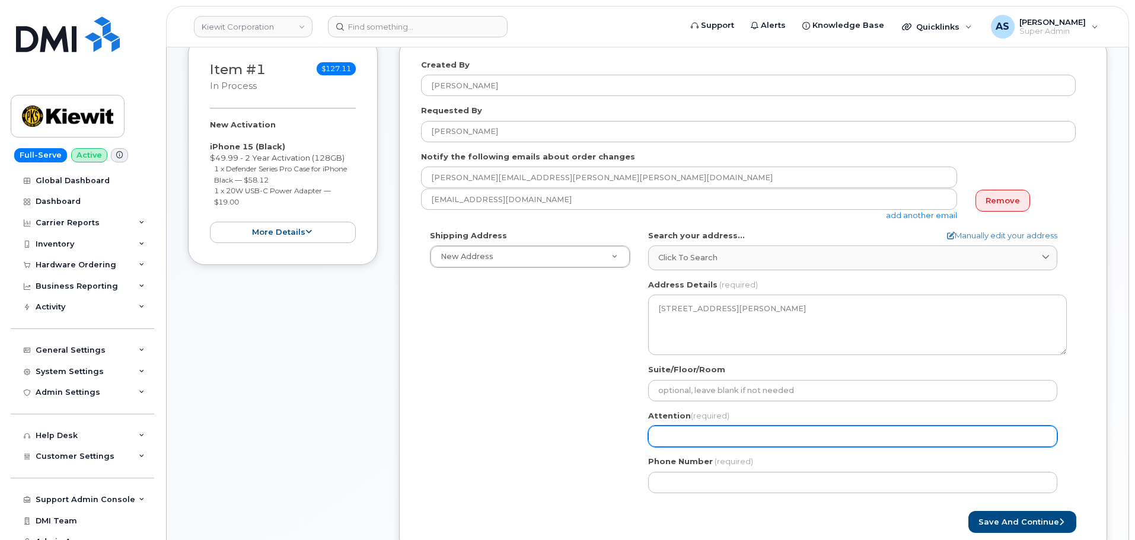
click at [698, 433] on input "Attention (required)" at bounding box center [852, 436] width 409 height 21
select select
type input "M"
select select
type input "Ma"
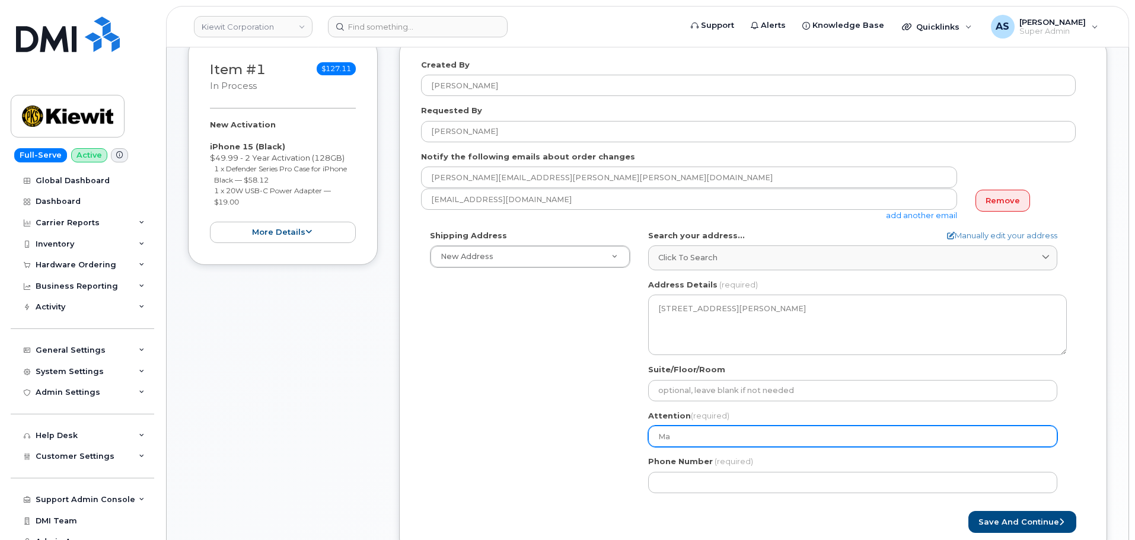
select select
type input "Mac"
select select
type input "Mack"
select select
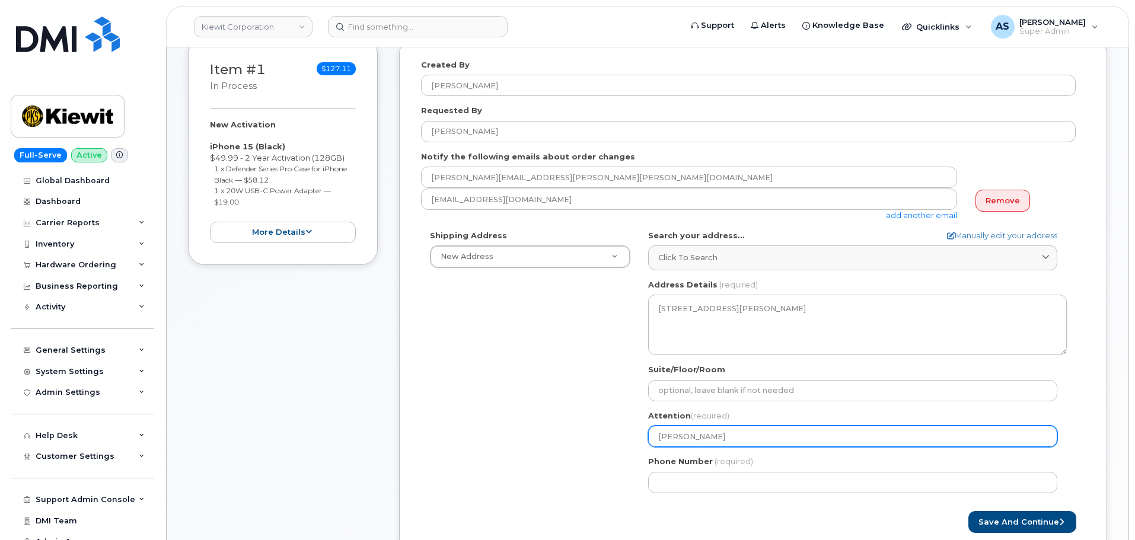
type input "Macke"
select select
type input "Macken"
select select
type input "Macke"
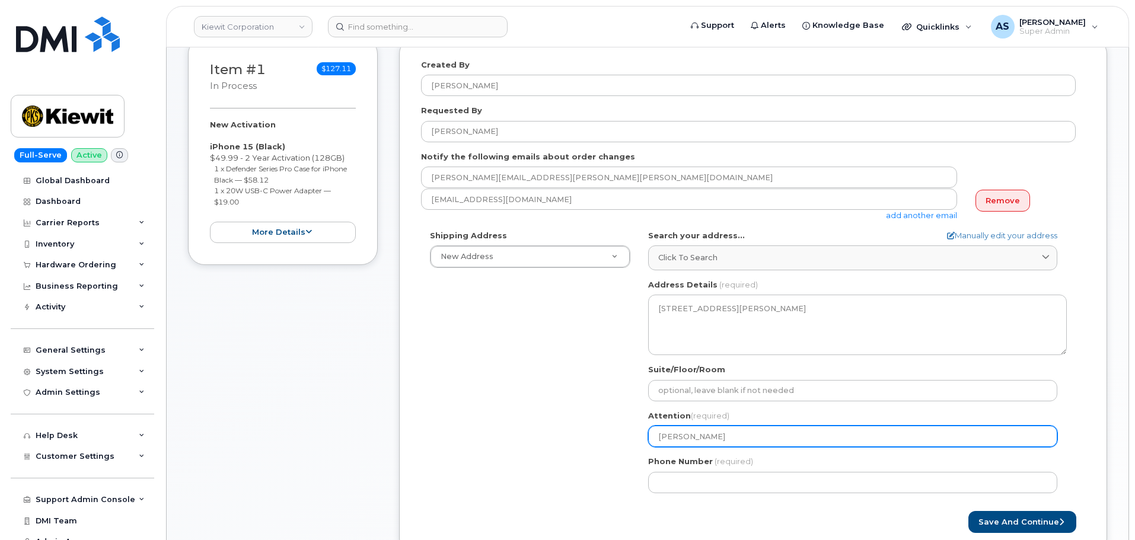
select select
type input "Macken"
select select
type input "Mackenz"
select select
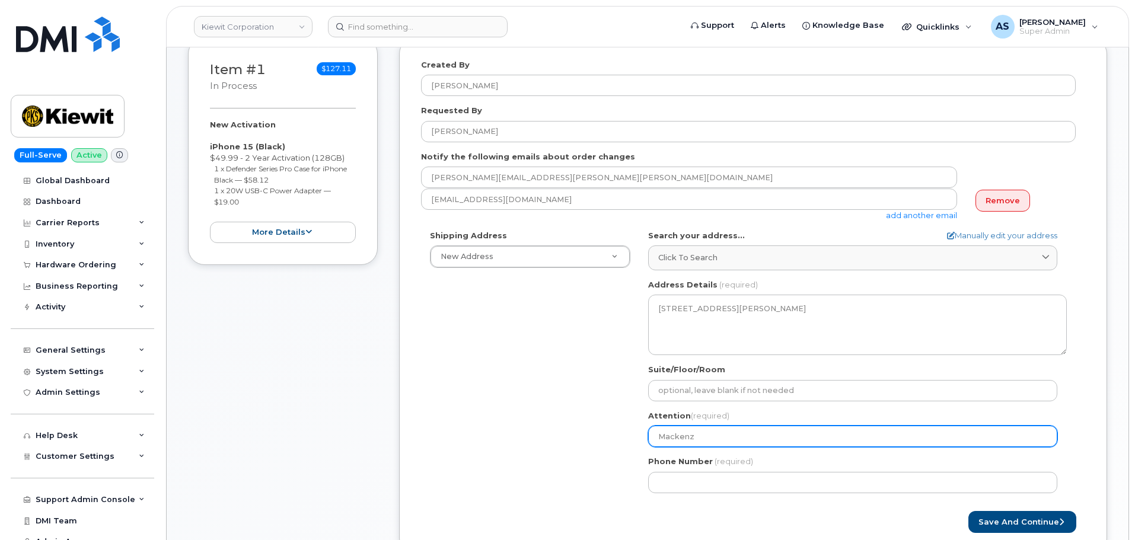
type input "Mackenzi"
select select
type input "Mackenzie"
select select
type input "Mackenzie M"
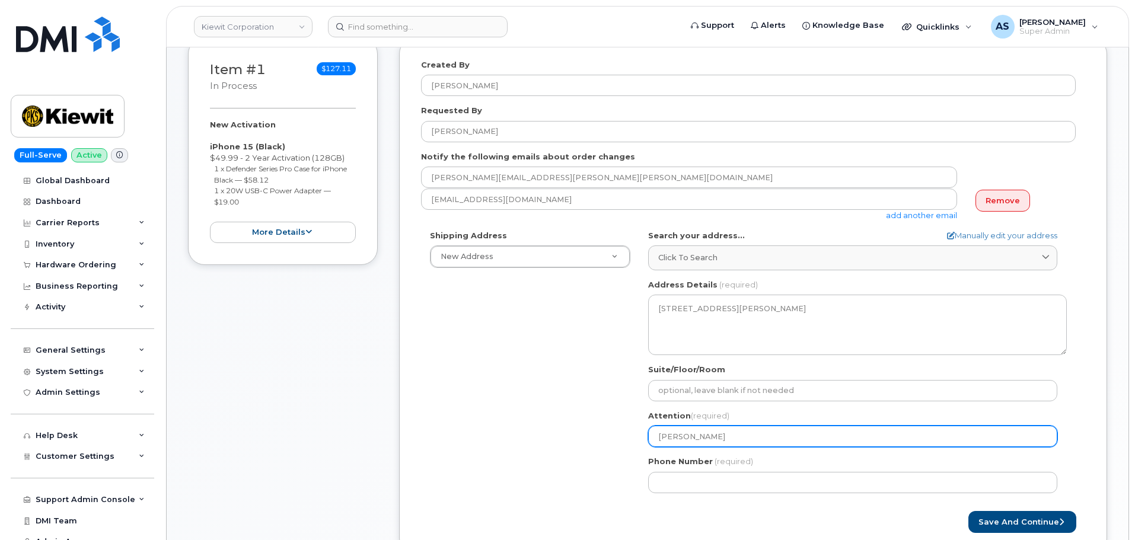
select select
type input "Mackenzie Mo"
select select
type input "Mackenzie Mon"
select select
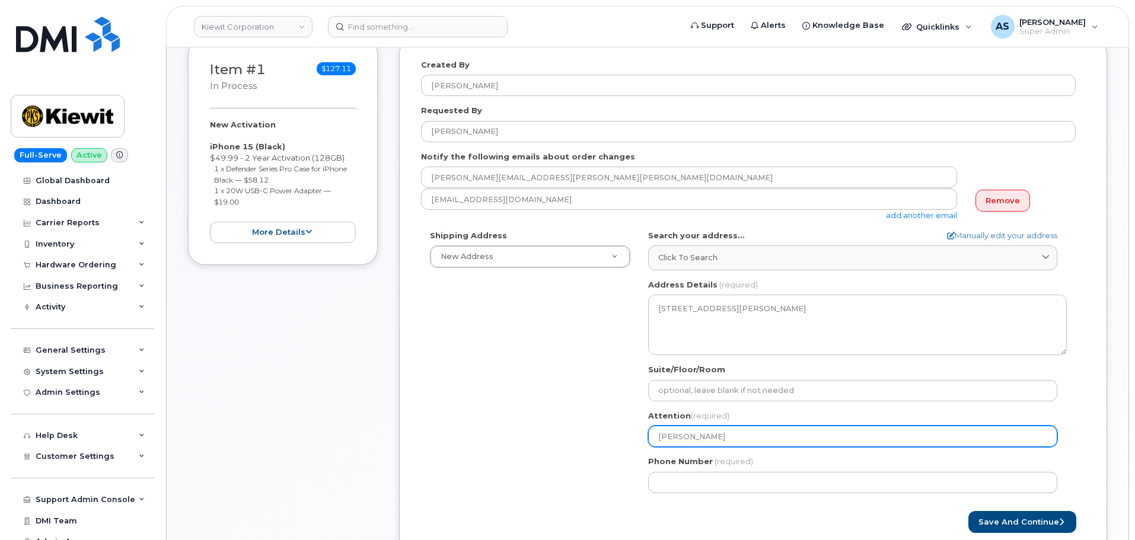
type input "Mackenzie Mone"
select select
type input "[PERSON_NAME]"
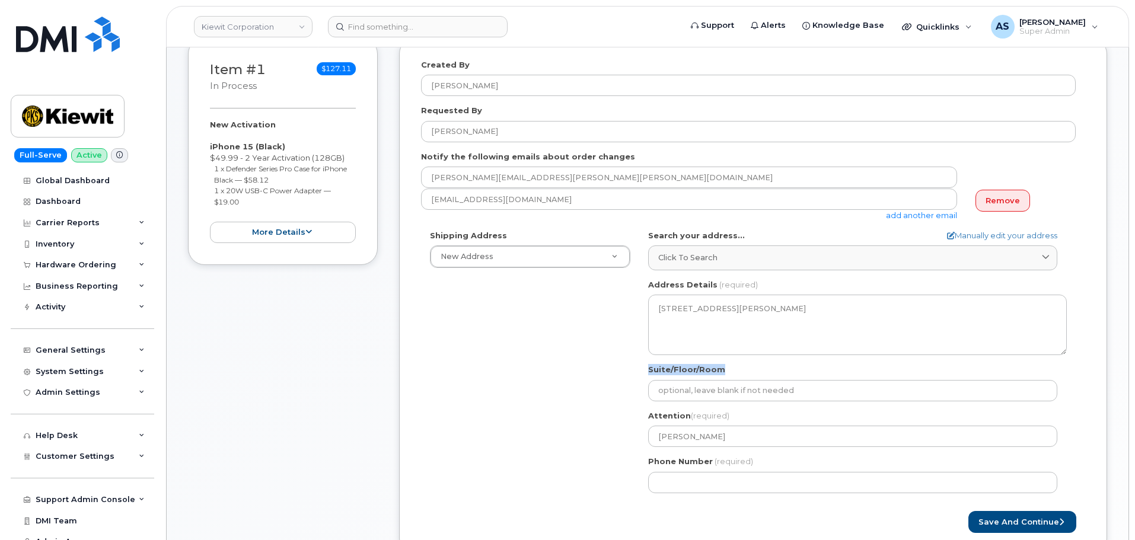
drag, startPoint x: 555, startPoint y: 368, endPoint x: 560, endPoint y: 395, distance: 27.7
click at [561, 394] on div "Shipping Address New Address New Address 2306 Foreman Rd 118 Caddo Dr 2306 fore…" at bounding box center [748, 366] width 655 height 272
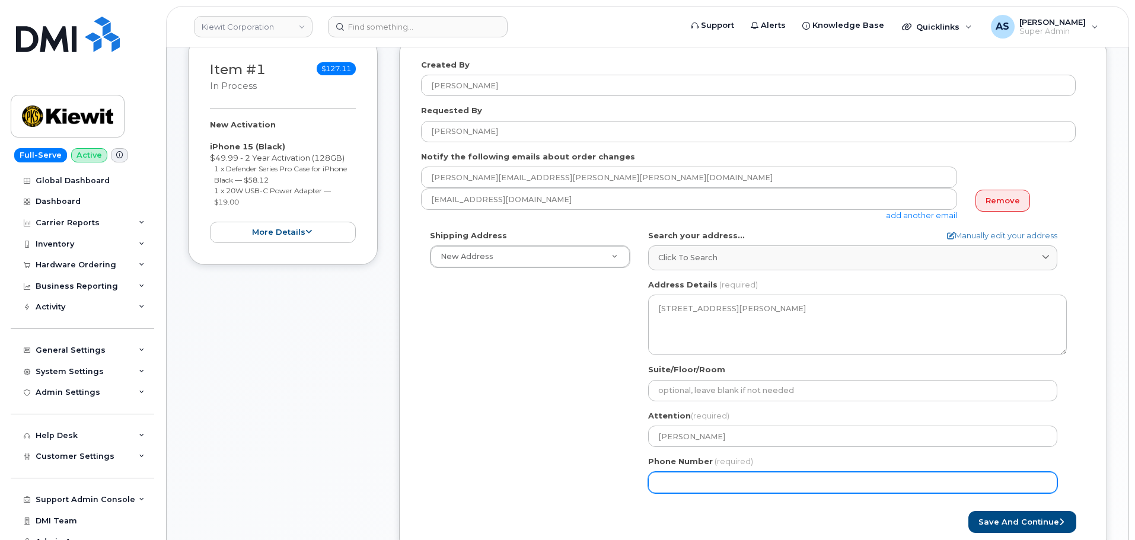
click at [713, 493] on input "Phone Number" at bounding box center [852, 482] width 409 height 21
click at [694, 484] on input "Phone Number" at bounding box center [852, 482] width 409 height 21
paste input "7025257812"
select select
type input "7025257812"
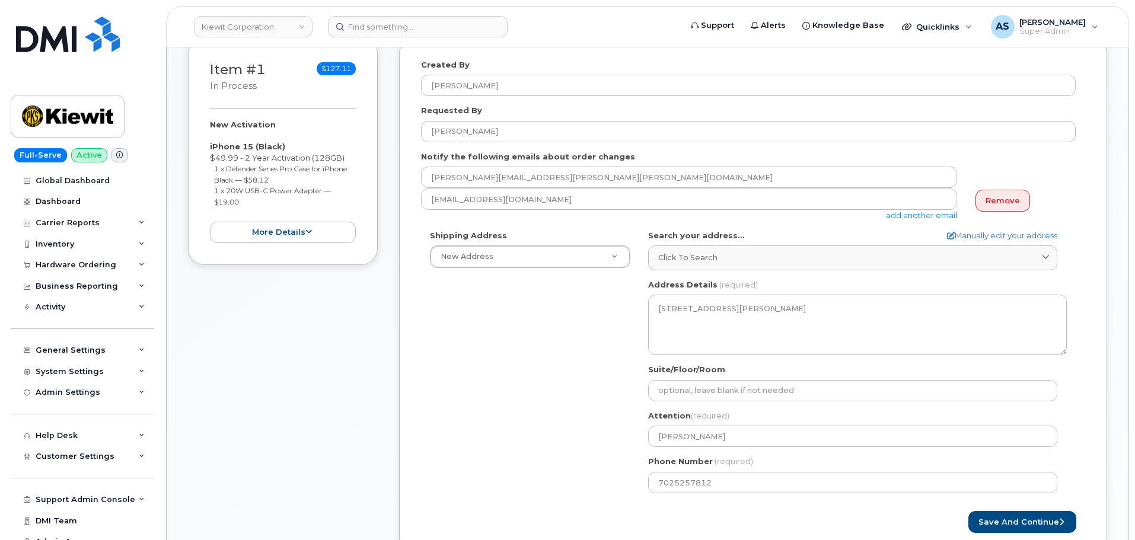
click at [509, 421] on div "Shipping Address New Address New Address 2306 Foreman Rd 118 Caddo Dr 2306 fore…" at bounding box center [748, 366] width 655 height 272
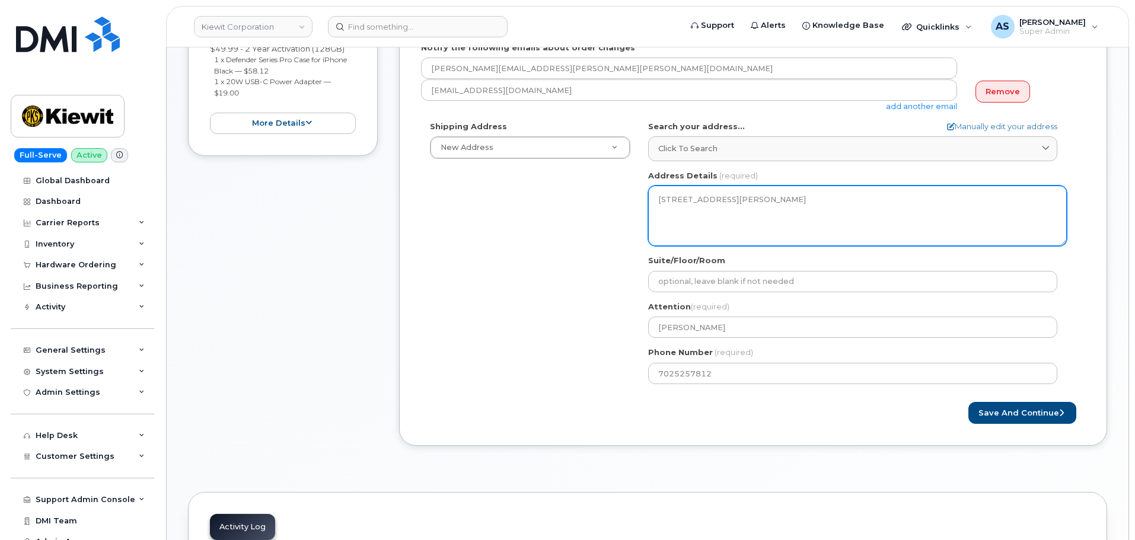
scroll to position [296, 0]
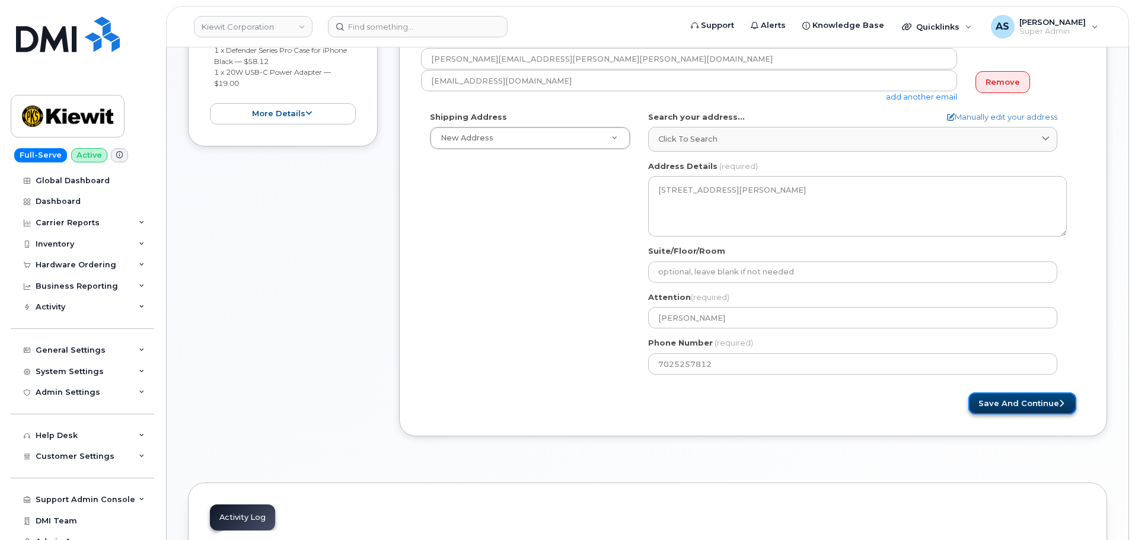
click at [1035, 401] on button "Save and Continue" at bounding box center [1022, 404] width 108 height 22
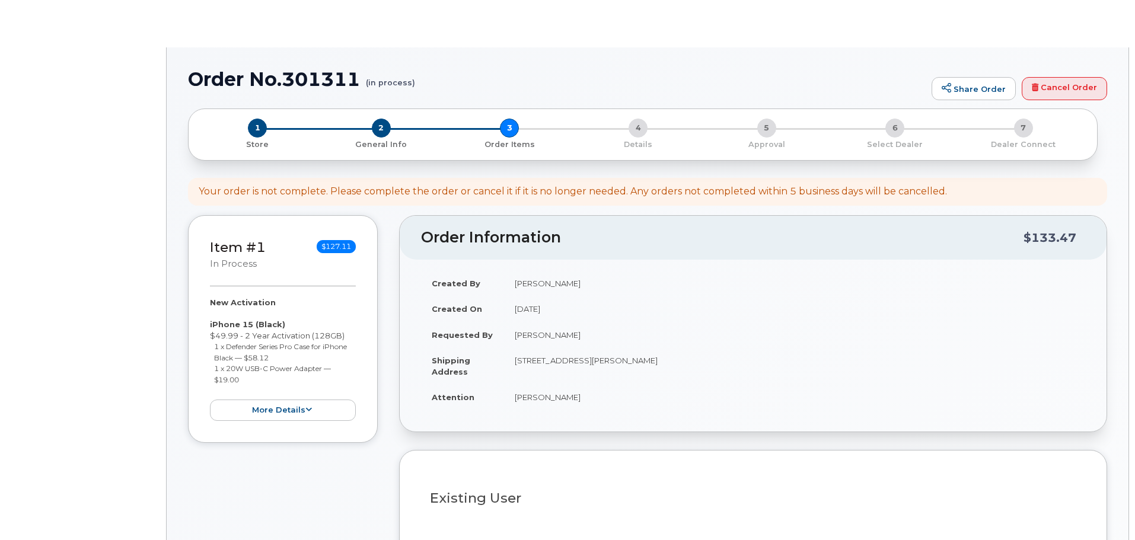
select select
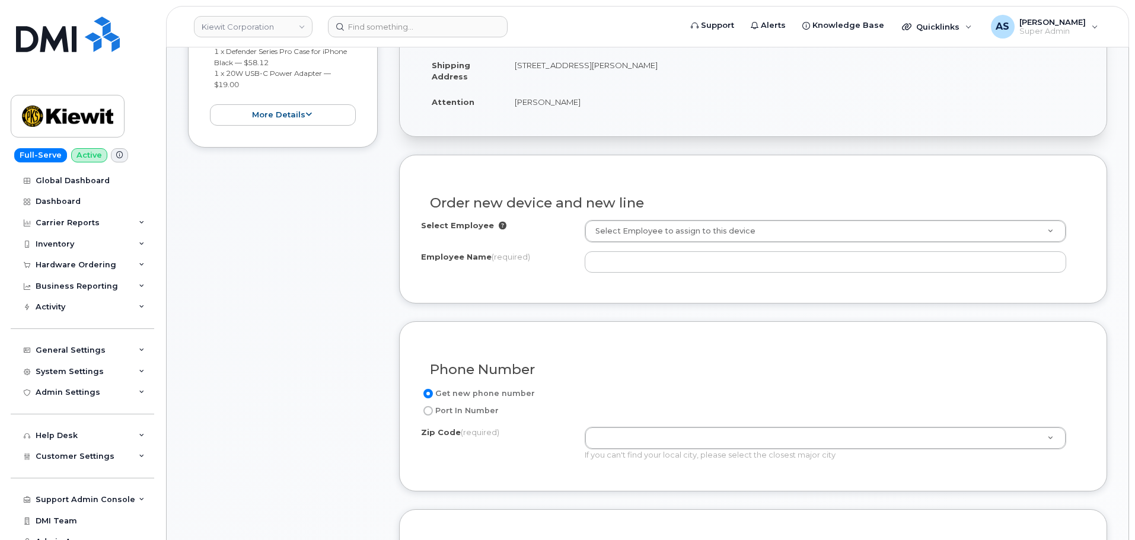
scroll to position [296, 0]
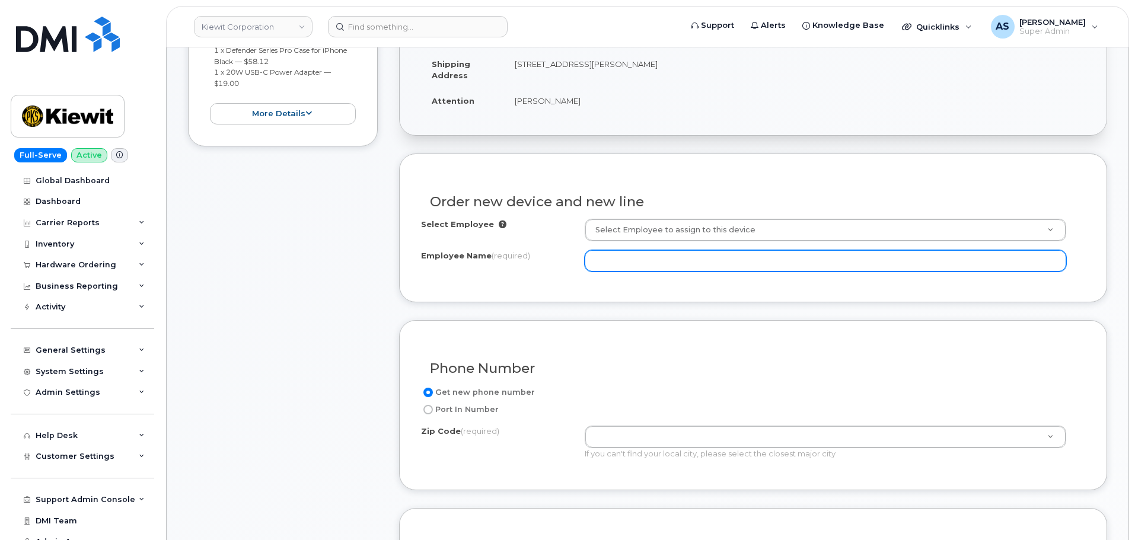
click at [666, 258] on input "Employee Name (required)" at bounding box center [825, 260] width 481 height 21
type input "m"
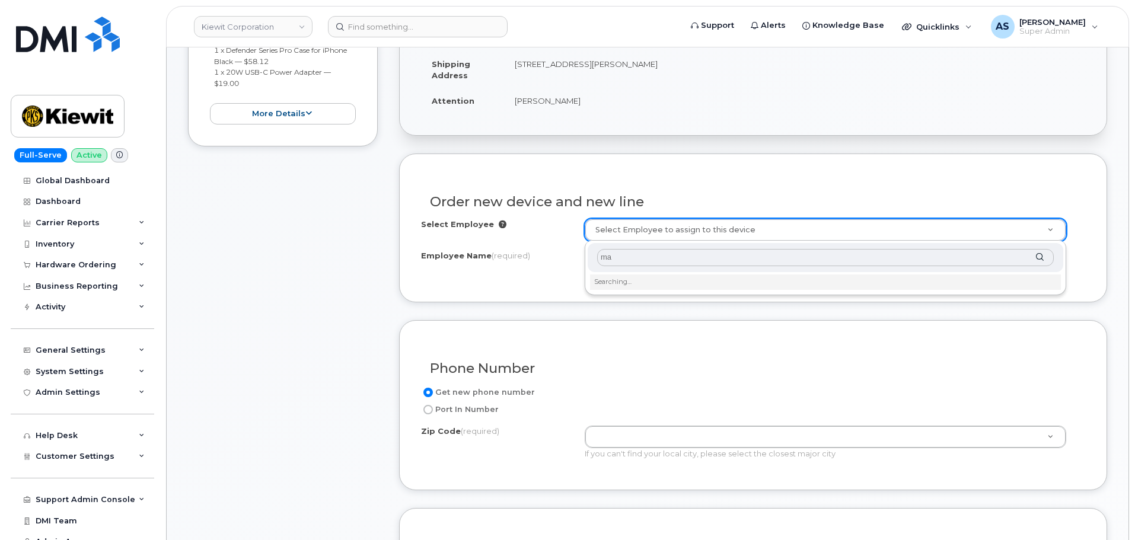
type input "m"
type input "[PERSON_NAME]"
type input "2717706"
type input "[PERSON_NAME]"
type input "10055 Trainstation Cir"
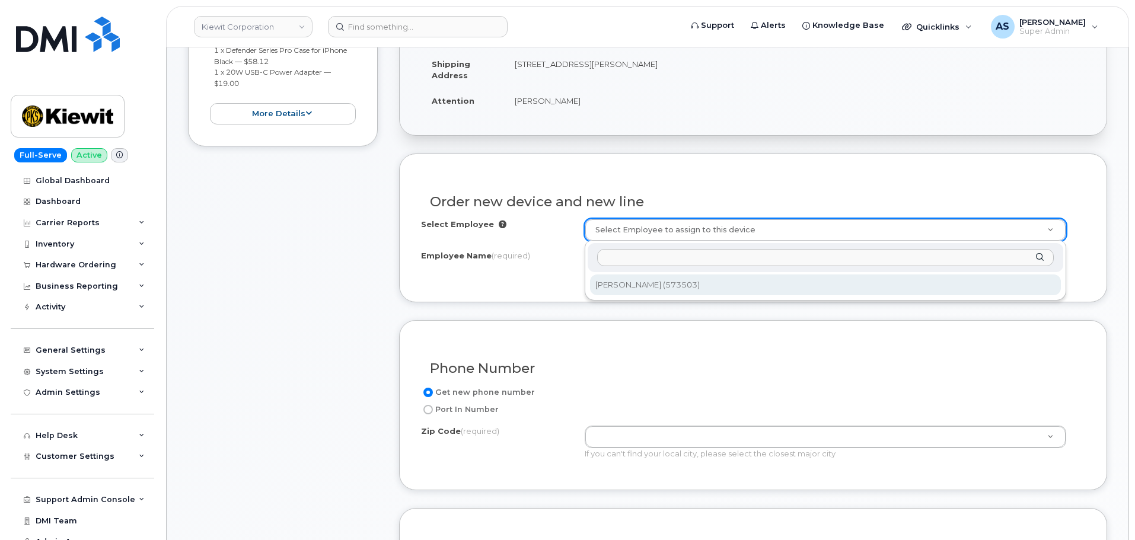
type input "10055 ([US_STATE], [GEOGRAPHIC_DATA])"
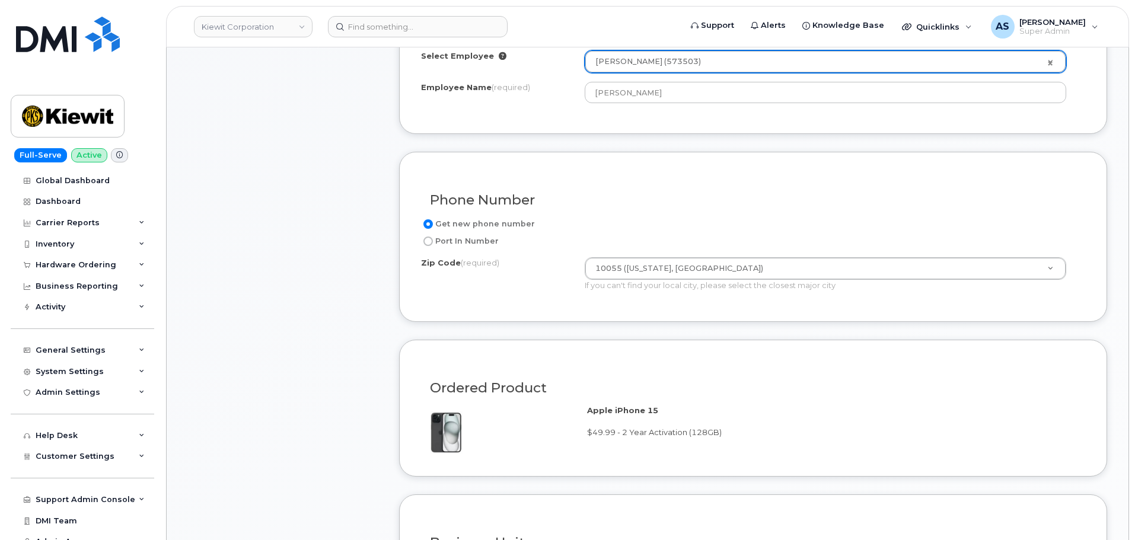
scroll to position [534, 0]
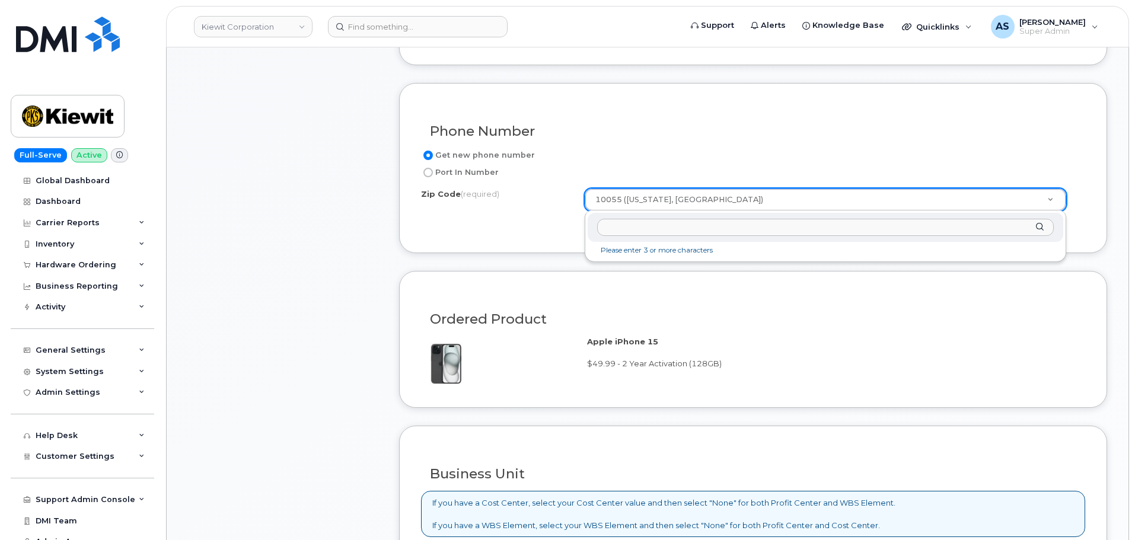
drag, startPoint x: 687, startPoint y: 196, endPoint x: 416, endPoint y: 206, distance: 271.2
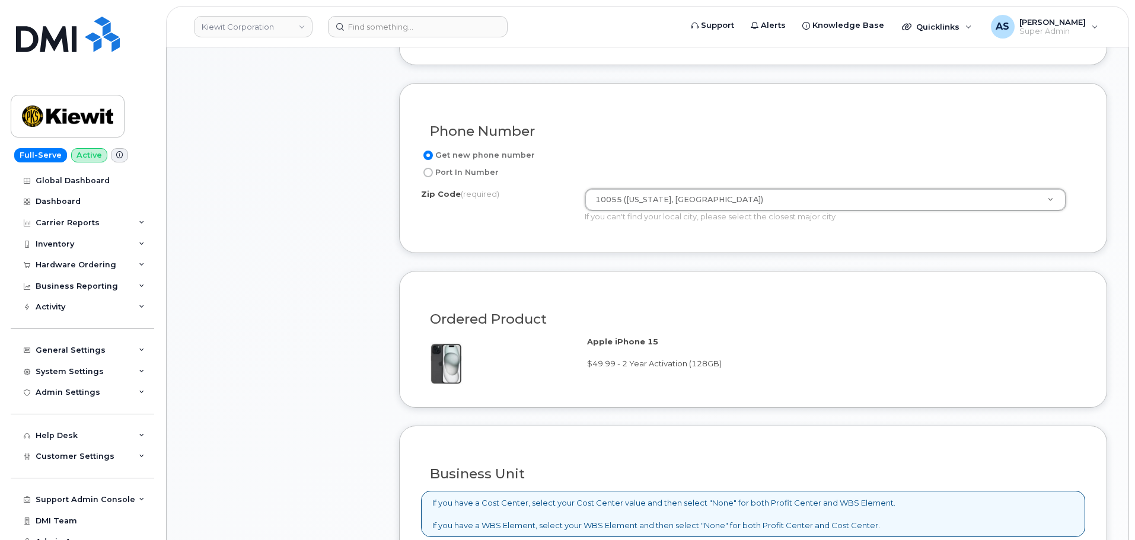
drag, startPoint x: 501, startPoint y: 254, endPoint x: 493, endPoint y: 259, distance: 8.8
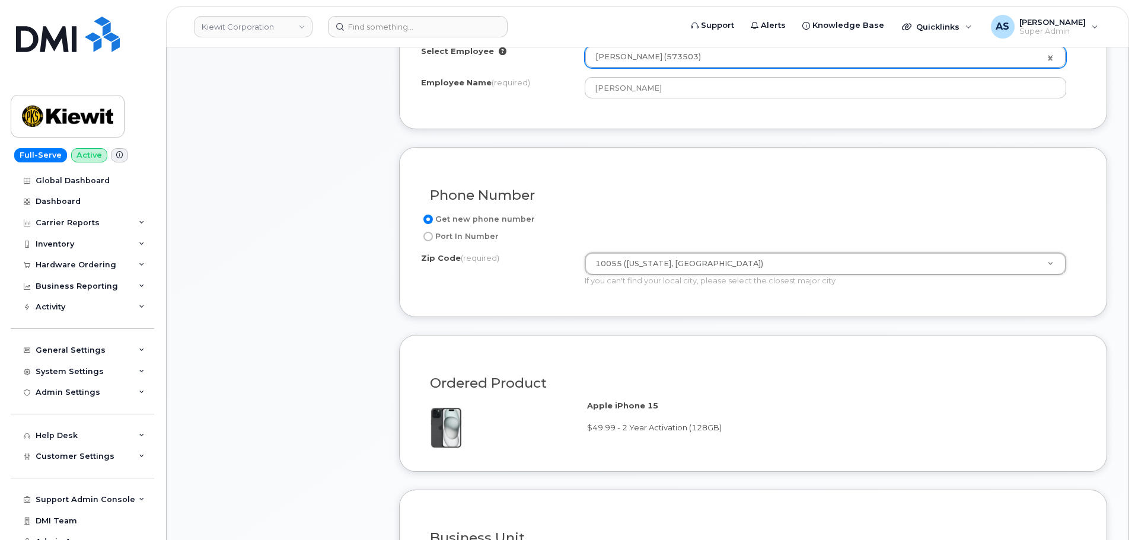
scroll to position [474, 0]
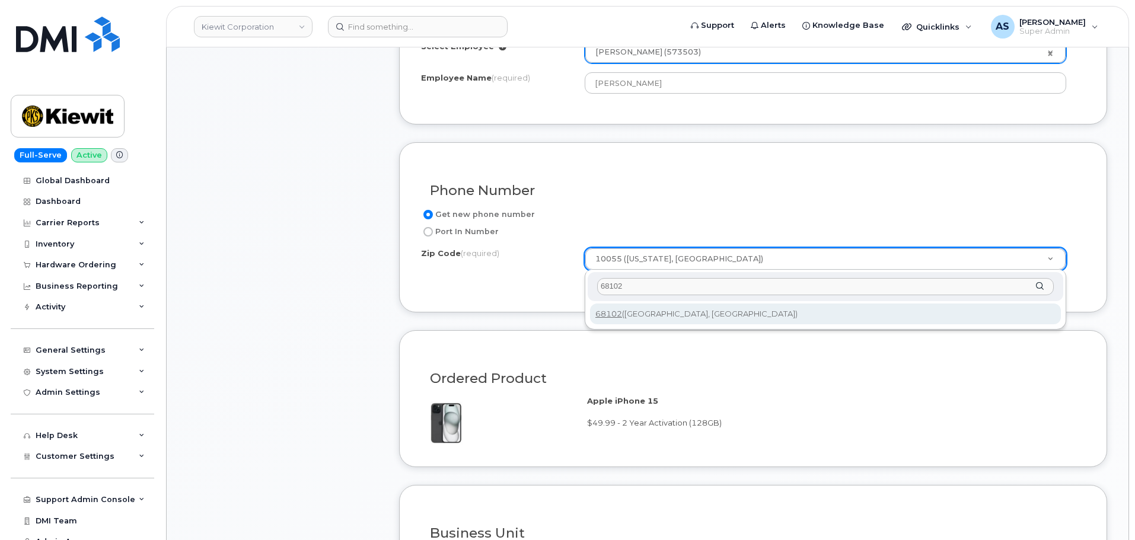
type input "68102"
type input "68102 ([GEOGRAPHIC_DATA], [GEOGRAPHIC_DATA])"
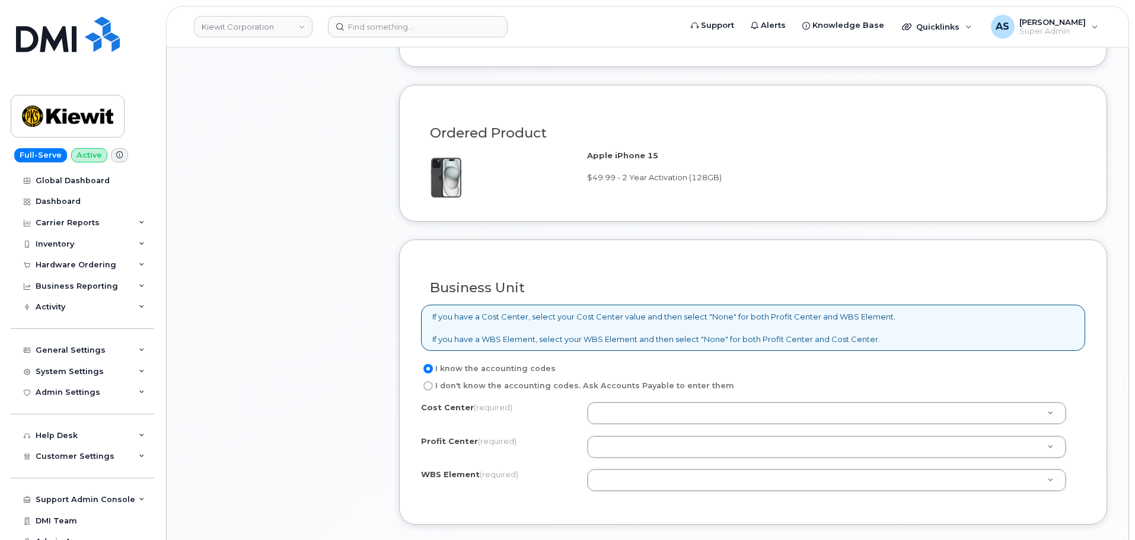
scroll to position [830, 0]
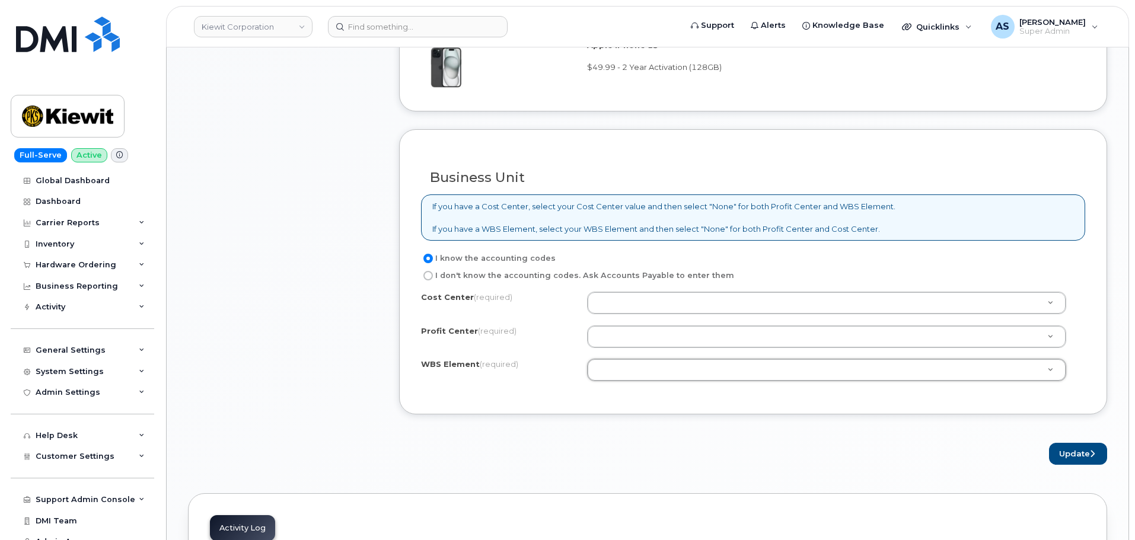
drag, startPoint x: 236, startPoint y: 198, endPoint x: 231, endPoint y: 214, distance: 16.9
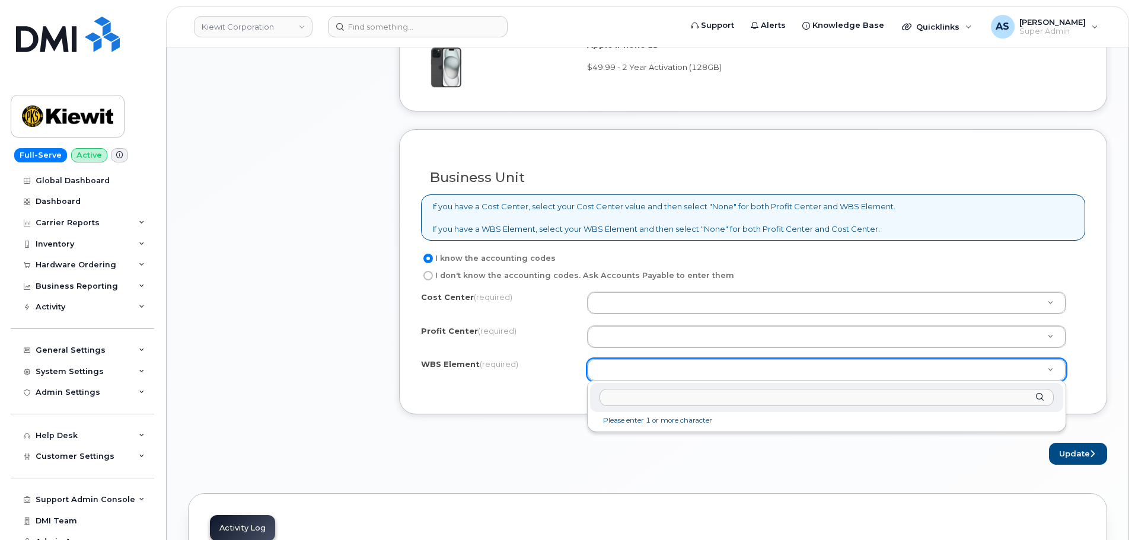
drag, startPoint x: 623, startPoint y: 367, endPoint x: 609, endPoint y: 372, distance: 15.0
click at [617, 398] on input "text" at bounding box center [826, 397] width 454 height 17
drag, startPoint x: 652, startPoint y: 399, endPoint x: 643, endPoint y: 401, distance: 9.1
click at [652, 399] on input "text" at bounding box center [826, 397] width 454 height 17
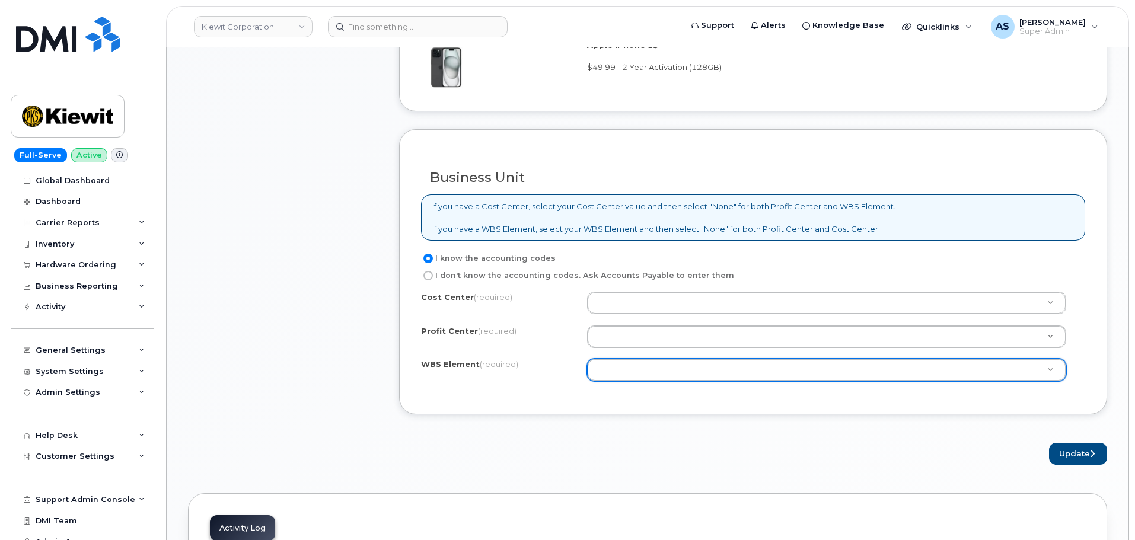
drag, startPoint x: 515, startPoint y: 410, endPoint x: 585, endPoint y: 400, distance: 70.6
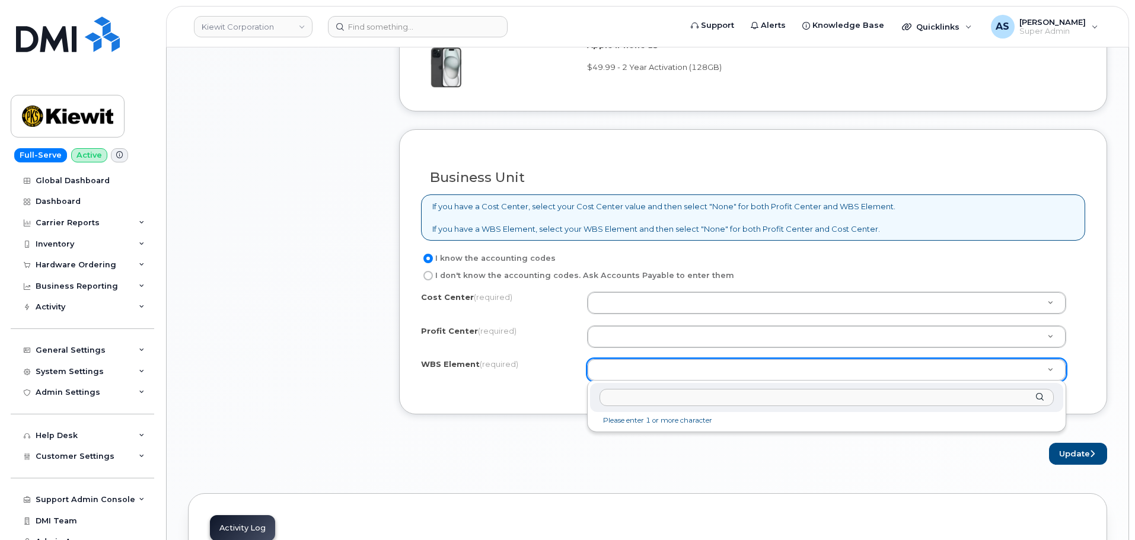
click at [636, 394] on input "text" at bounding box center [826, 397] width 454 height 17
paste input "110200.1990"
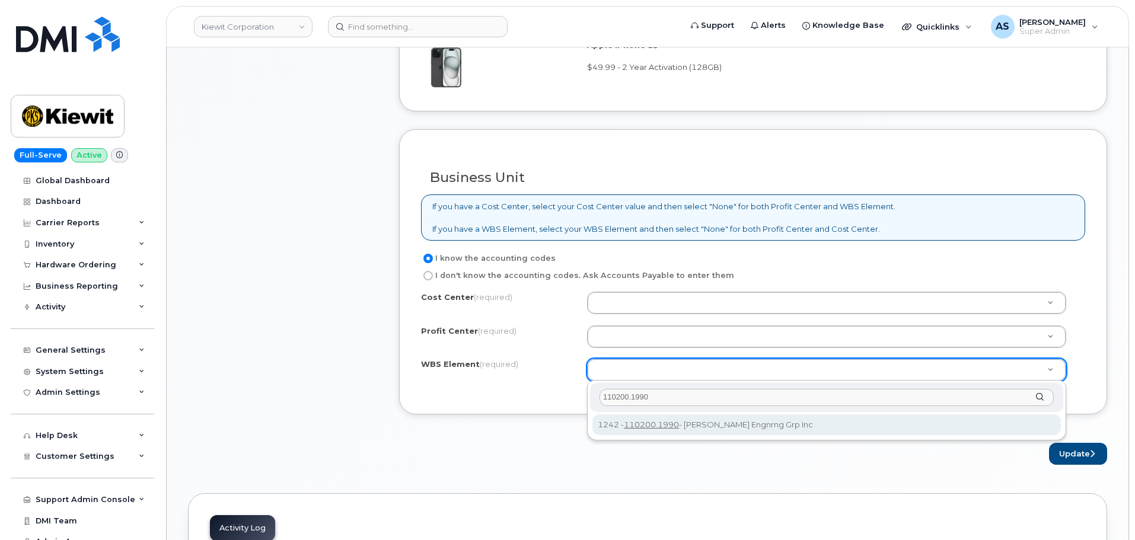
type input "110200.1990"
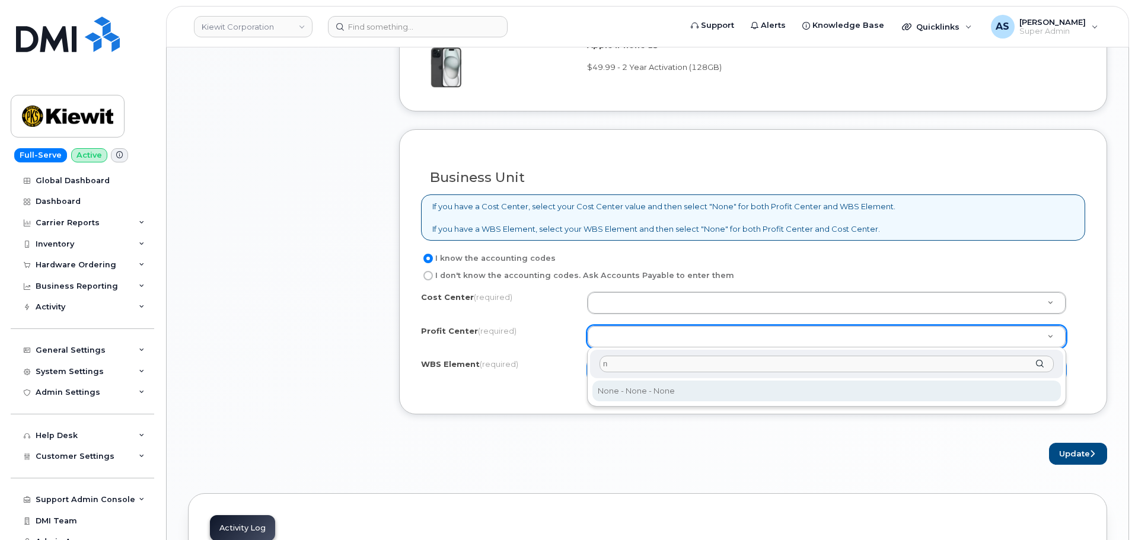
type input "n"
select select "None"
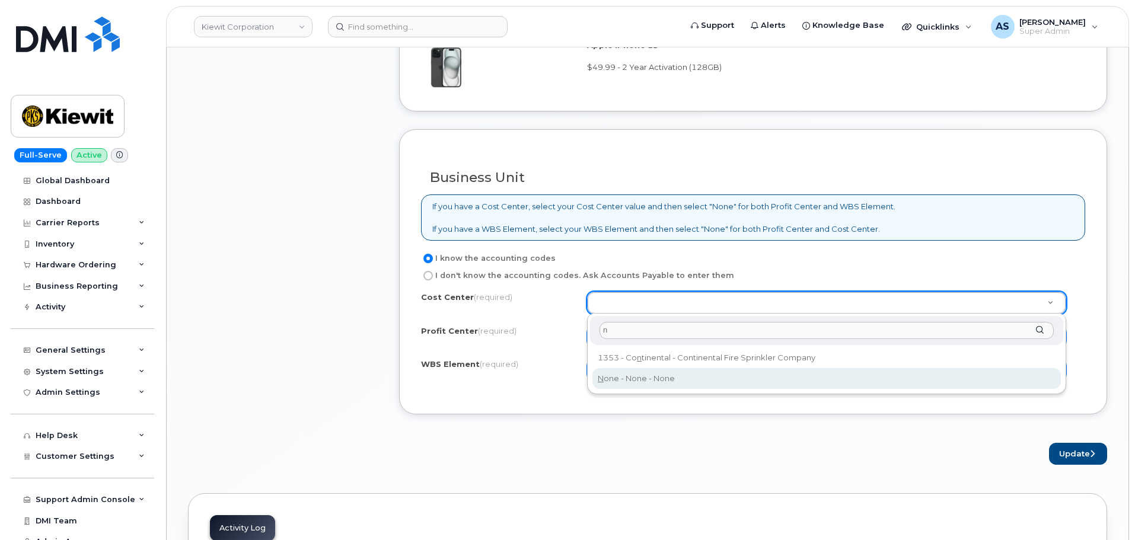
type input "n"
type input "None"
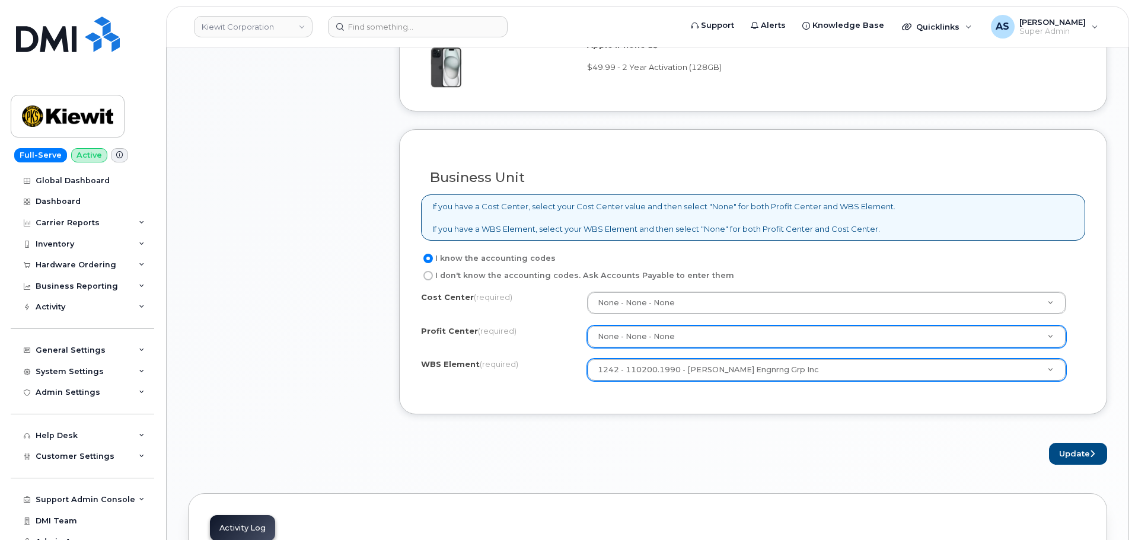
click at [745, 445] on div "Update" at bounding box center [753, 454] width 708 height 22
click at [1079, 454] on button "Update" at bounding box center [1078, 454] width 58 height 22
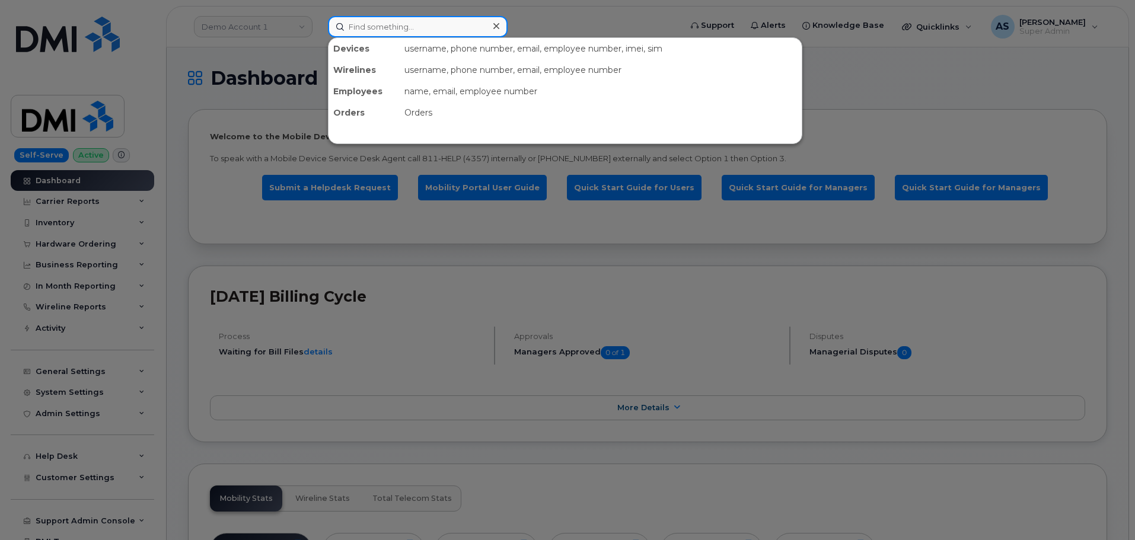
click at [368, 32] on input at bounding box center [418, 26] width 180 height 21
click at [240, 60] on div at bounding box center [567, 270] width 1135 height 540
click at [404, 22] on input at bounding box center [418, 26] width 180 height 21
paste input "[PERSON_NAME]"
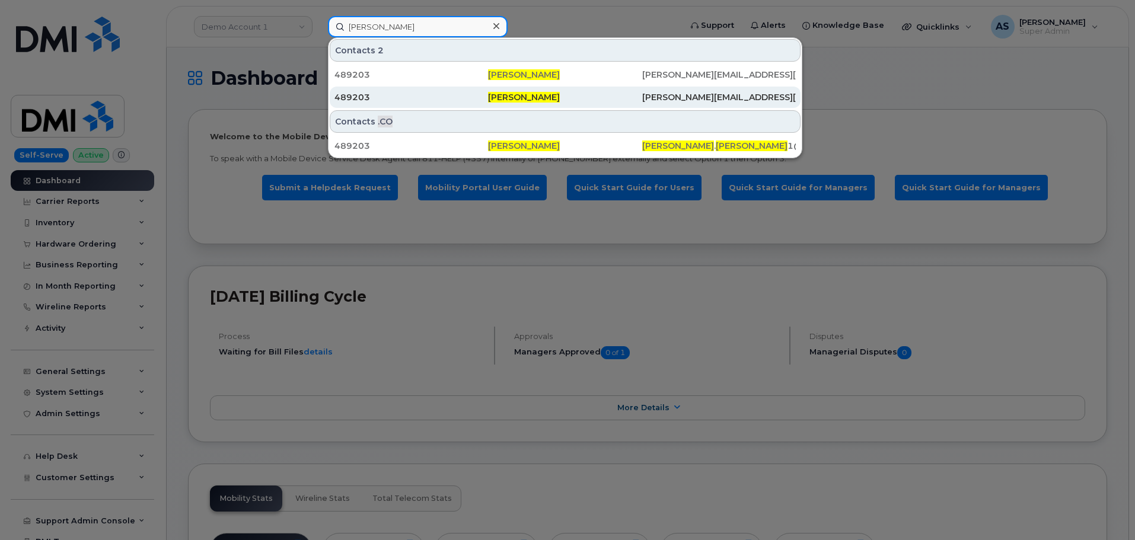
type input "[PERSON_NAME]"
click at [437, 97] on div "489203" at bounding box center [411, 97] width 154 height 12
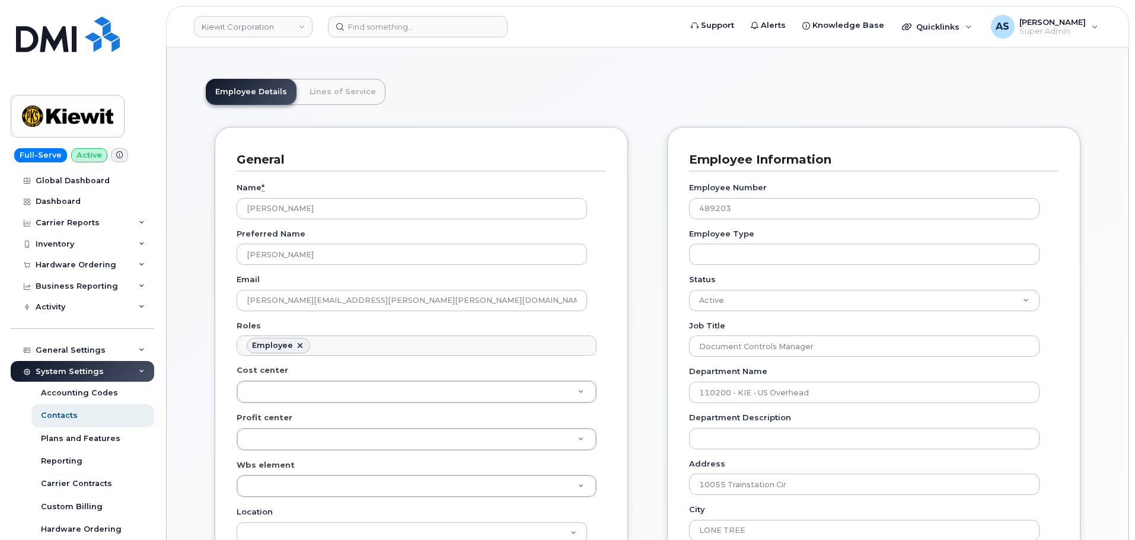
scroll to position [237, 0]
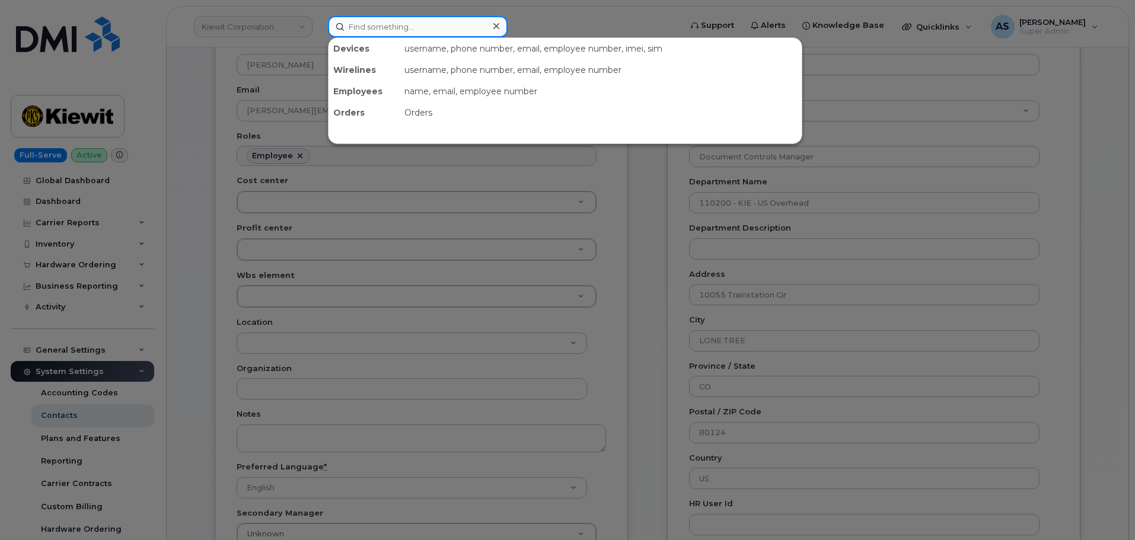
click at [394, 28] on input at bounding box center [418, 26] width 180 height 21
paste input "[PERSON_NAME]"
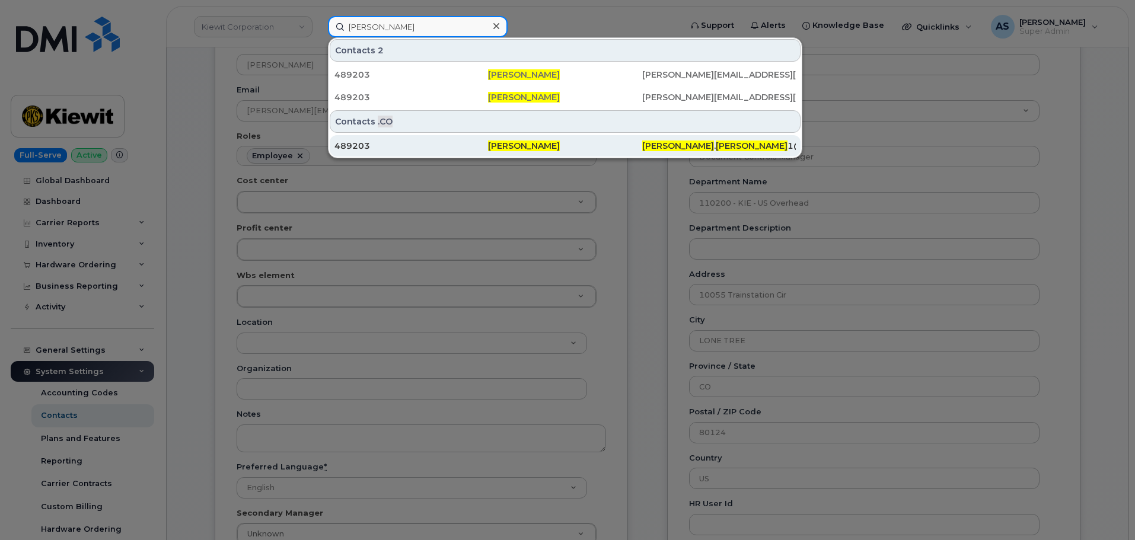
type input "Kimberly Stevenson"
click at [441, 143] on div "489203" at bounding box center [411, 146] width 154 height 12
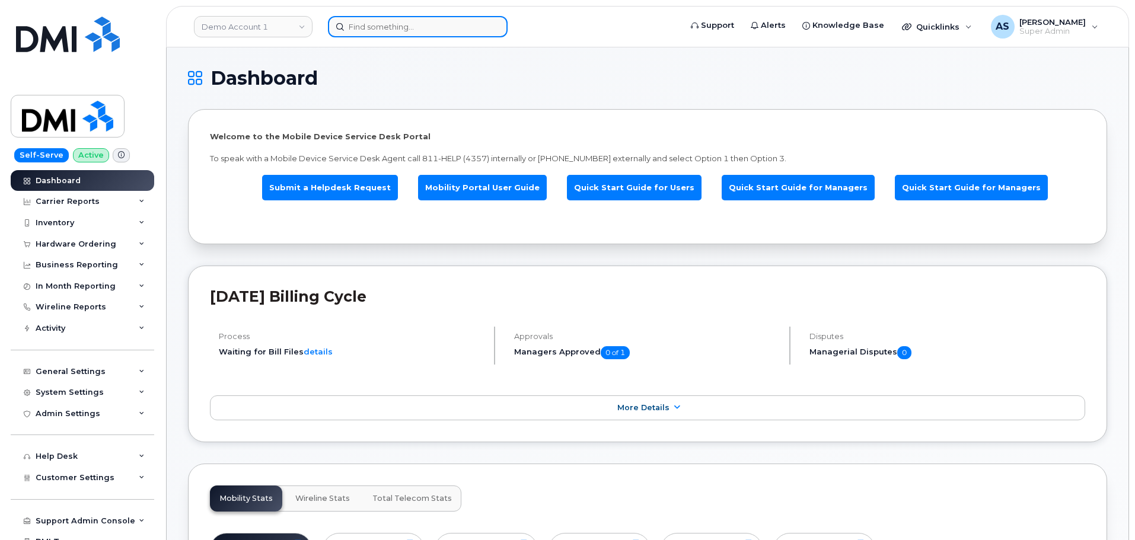
click at [397, 28] on input at bounding box center [418, 26] width 180 height 21
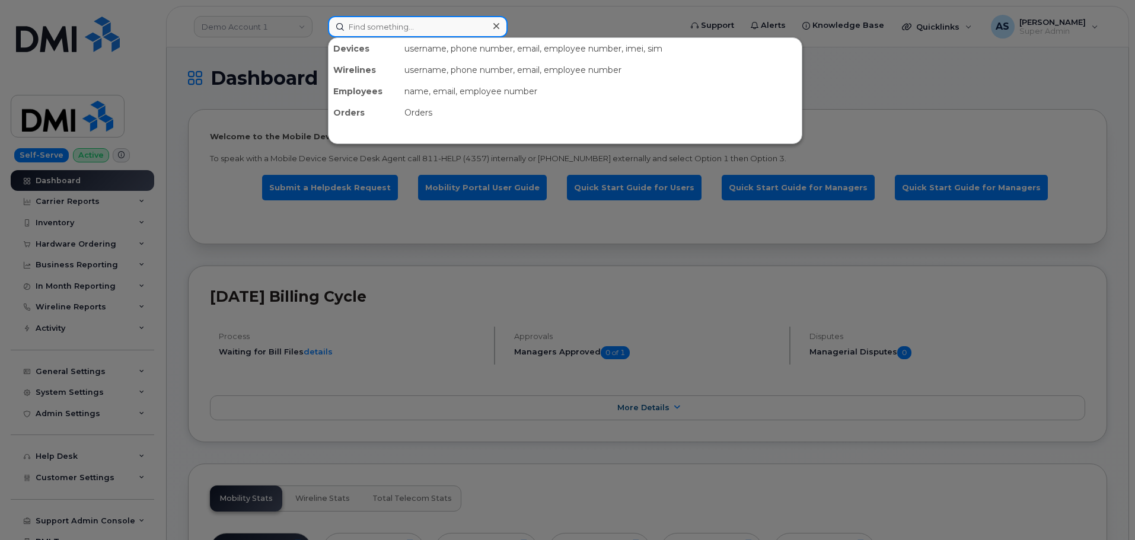
paste input "7025257812"
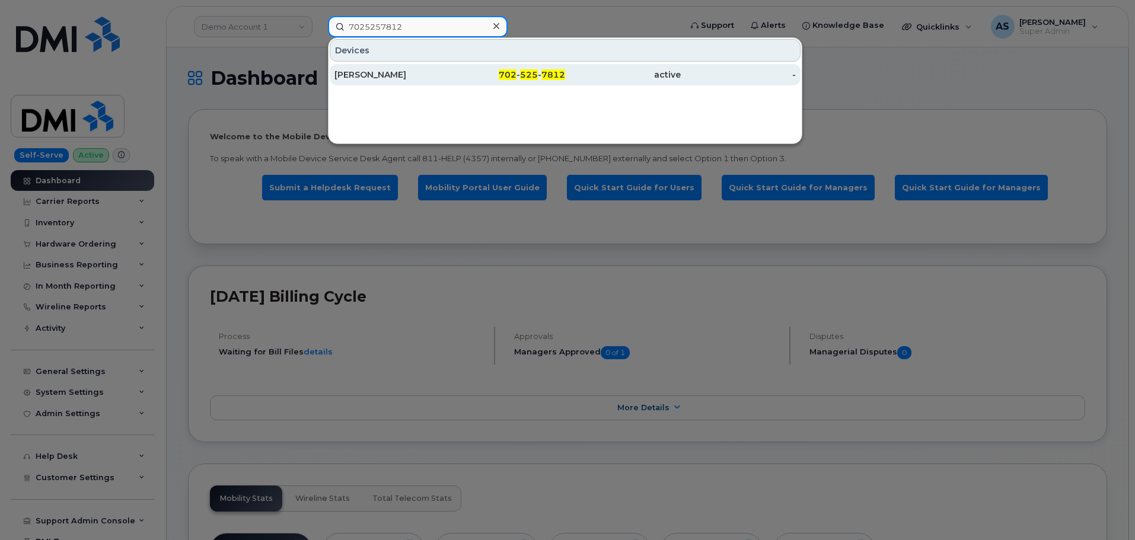
type input "7025257812"
click at [420, 79] on div "[PERSON_NAME]" at bounding box center [392, 75] width 116 height 12
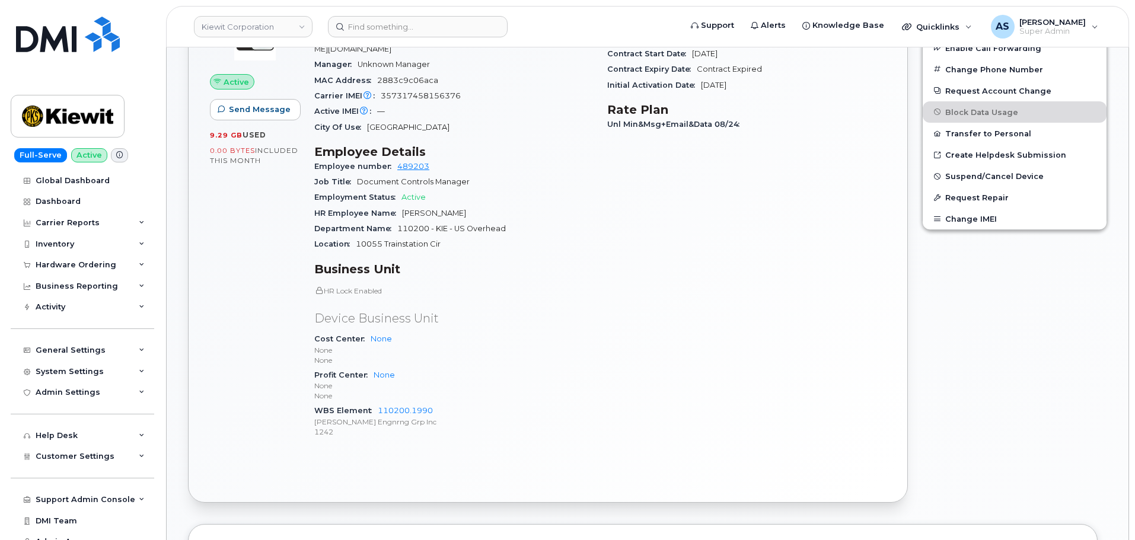
scroll to position [356, 0]
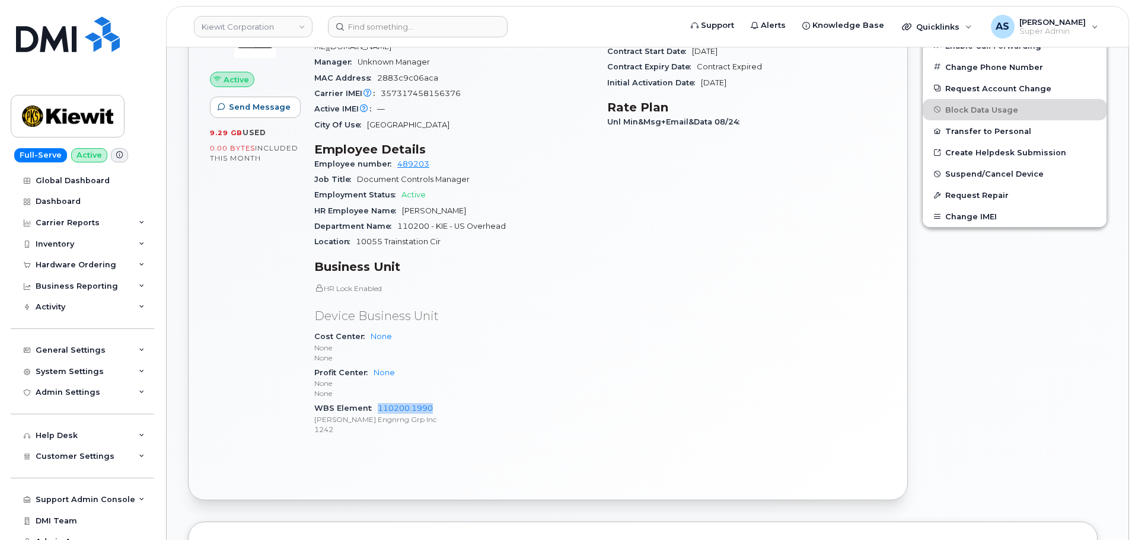
drag, startPoint x: 374, startPoint y: 396, endPoint x: 436, endPoint y: 401, distance: 62.5
click at [436, 401] on div "WBS Element 110200.1990 [PERSON_NAME] Engnrng Grp Inc 1242" at bounding box center [453, 419] width 279 height 36
copy link "110200.1990"
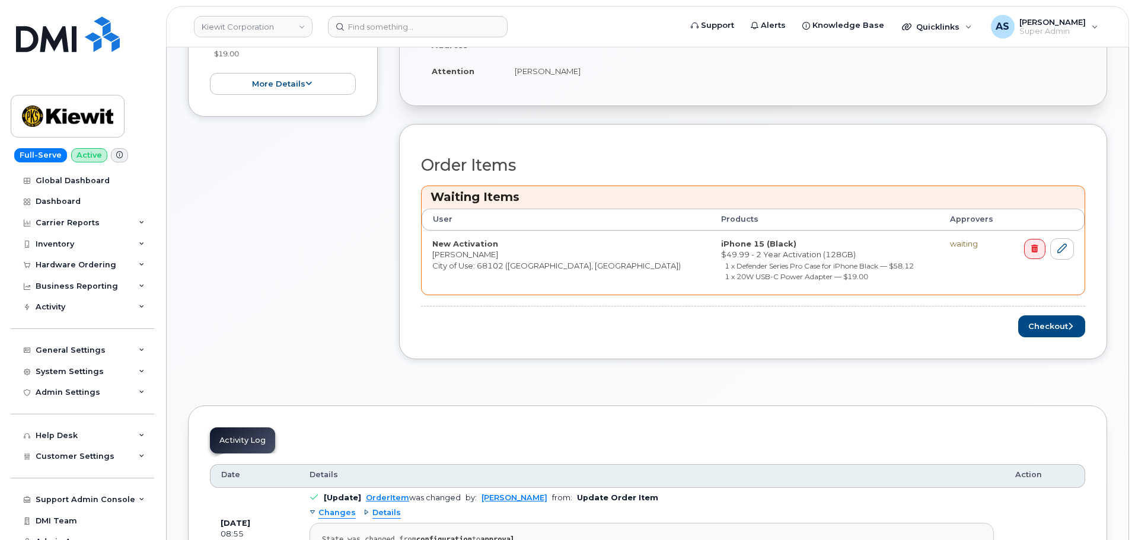
scroll to position [356, 0]
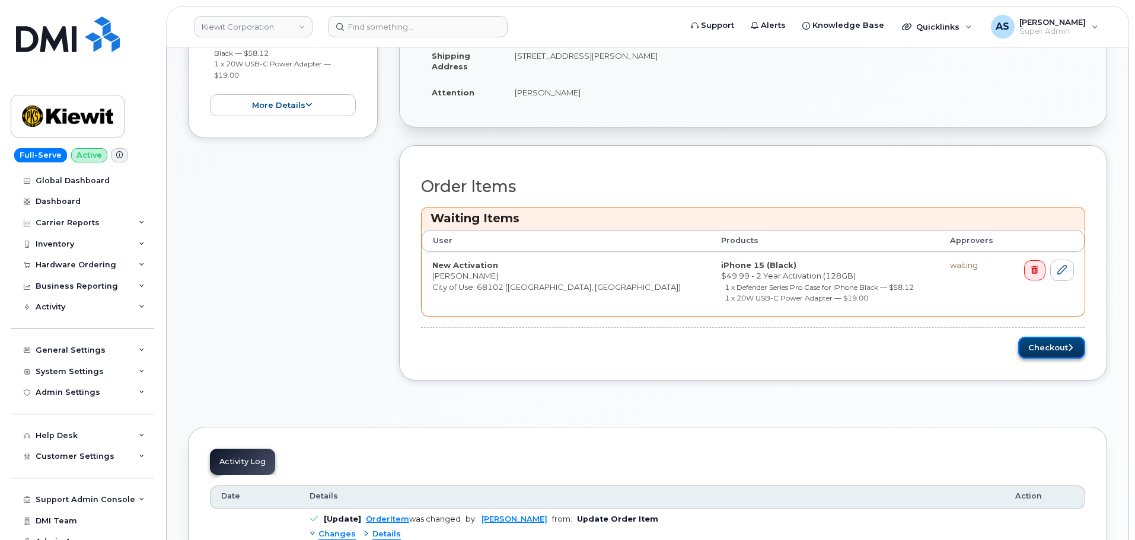
click at [1054, 343] on button "Checkout" at bounding box center [1051, 348] width 67 height 22
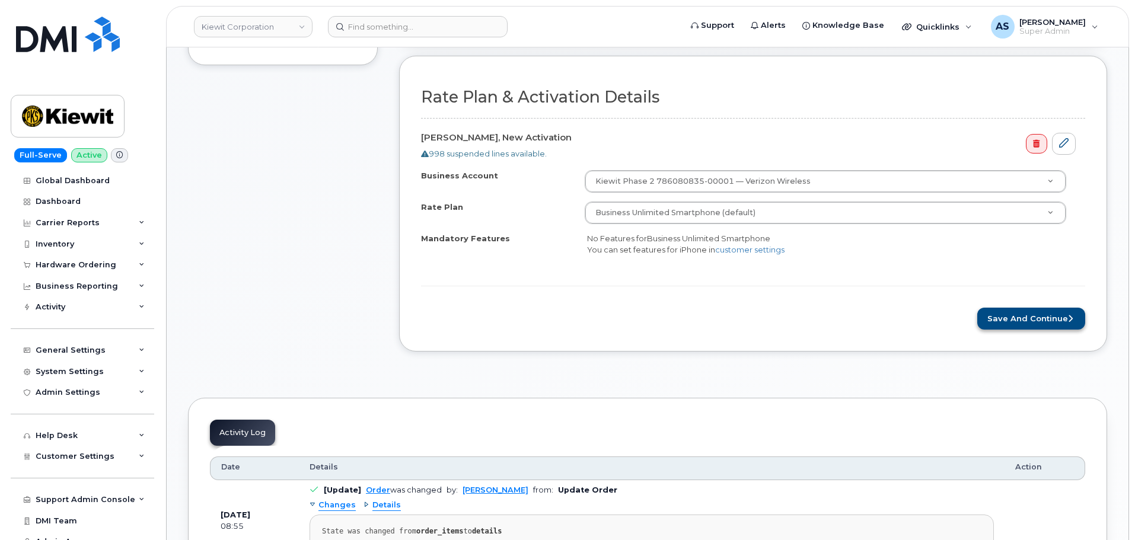
scroll to position [356, 0]
click at [1047, 313] on button "Save and Continue" at bounding box center [1031, 320] width 108 height 22
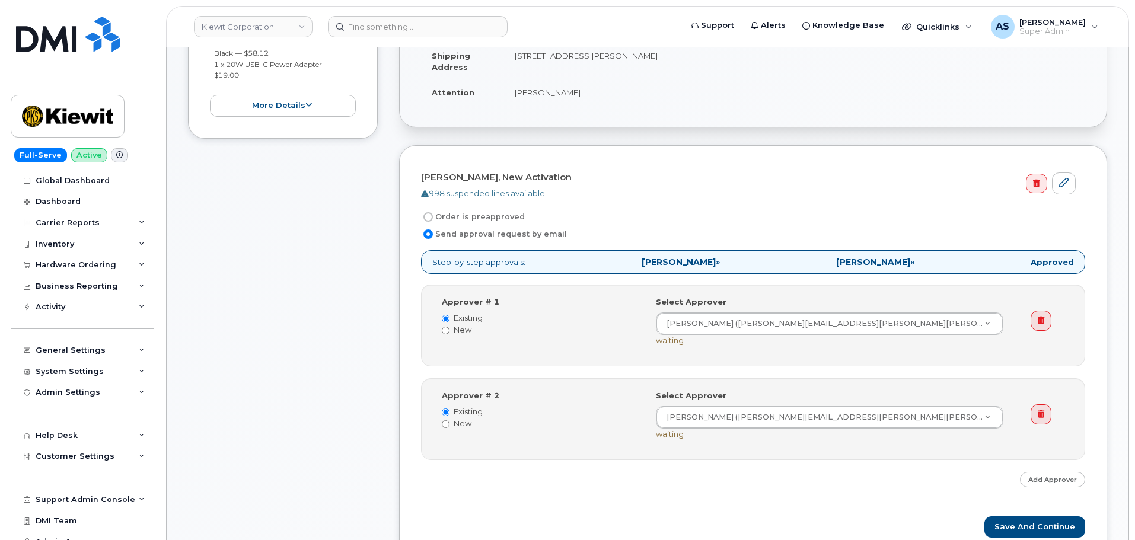
scroll to position [296, 0]
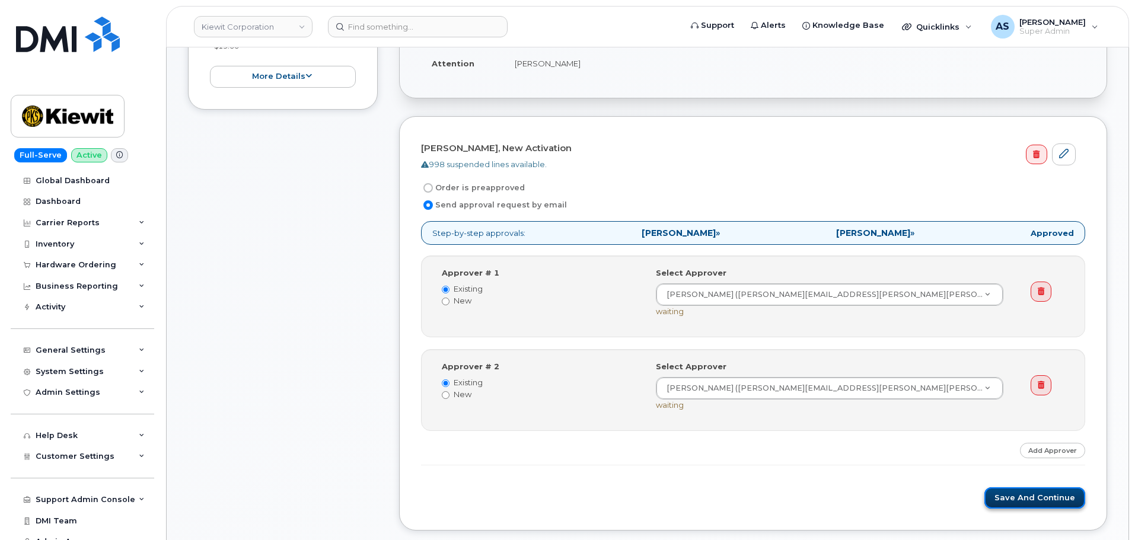
click at [1031, 493] on button "Save and Continue" at bounding box center [1034, 498] width 101 height 22
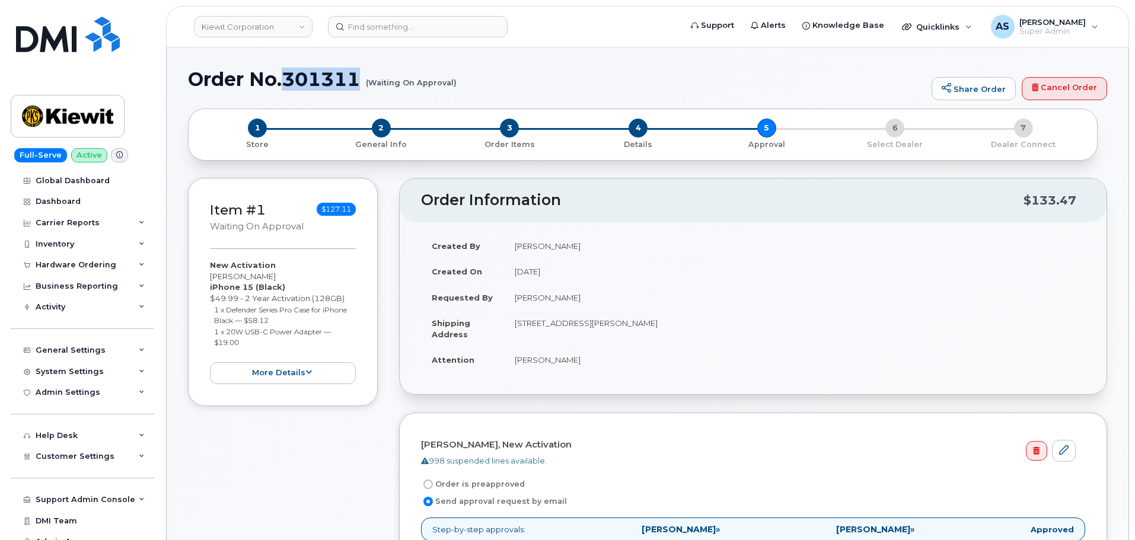
drag, startPoint x: 347, startPoint y: 79, endPoint x: 283, endPoint y: 82, distance: 64.7
click at [286, 81] on h1 "Order No.301311 (Waiting On Approval)" at bounding box center [557, 79] width 738 height 21
copy h1 "301311"
click at [69, 270] on div "Hardware Ordering" at bounding box center [82, 264] width 143 height 21
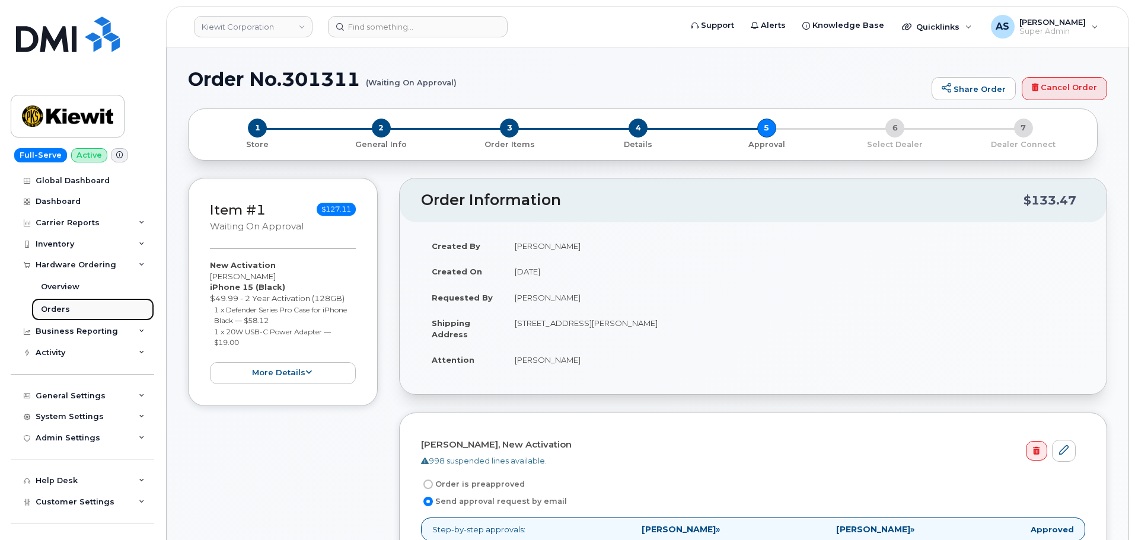
click at [62, 302] on link "Orders" at bounding box center [92, 309] width 123 height 23
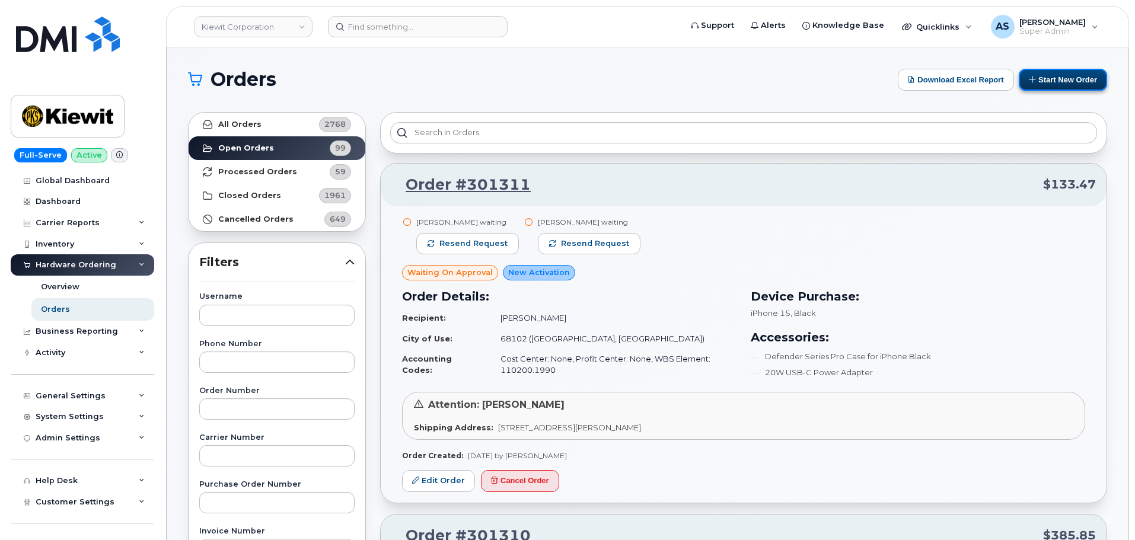
click at [1082, 76] on button "Start New Order" at bounding box center [1063, 80] width 88 height 22
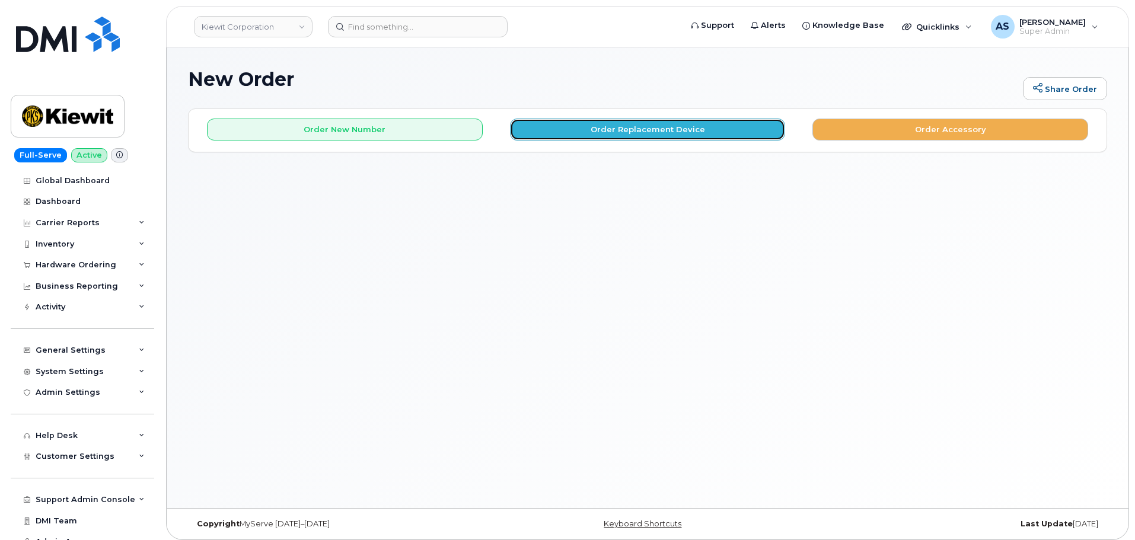
click at [652, 132] on button "Order Replacement Device" at bounding box center [648, 130] width 276 height 22
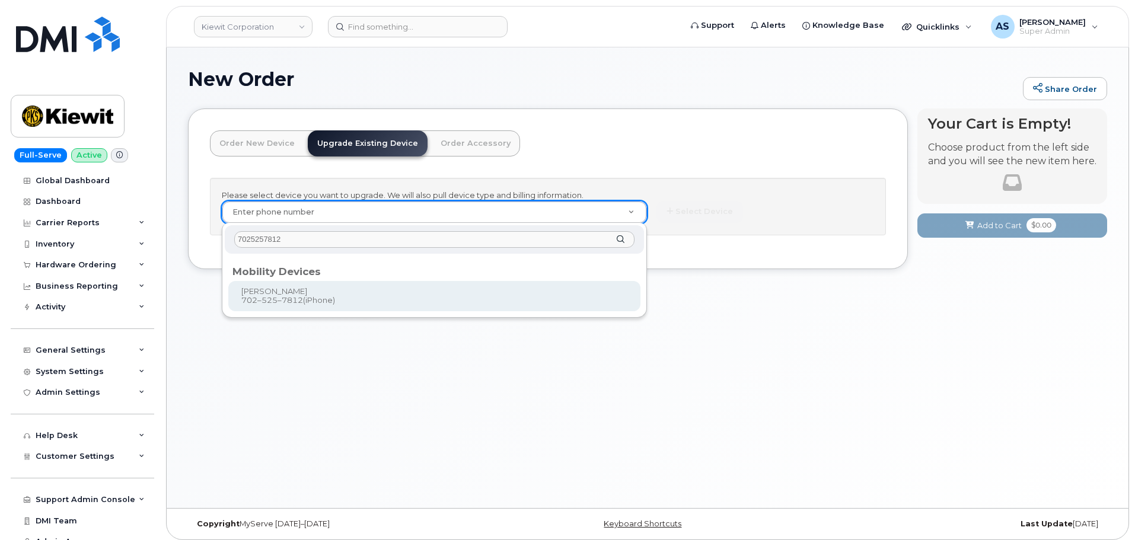
type input "7025257812"
type input "1171126"
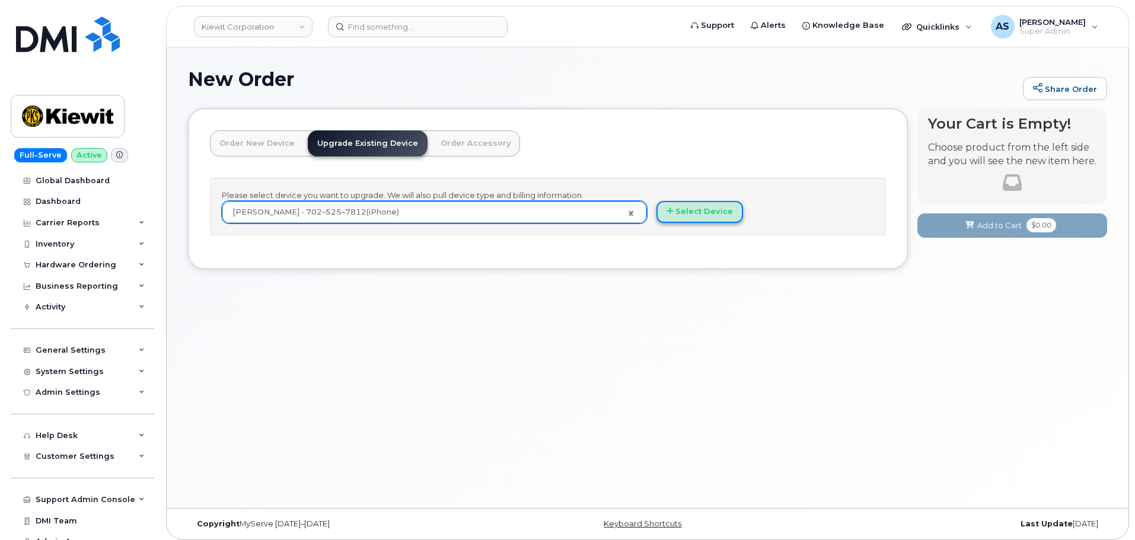
click at [729, 210] on button "Select Device" at bounding box center [699, 212] width 87 height 22
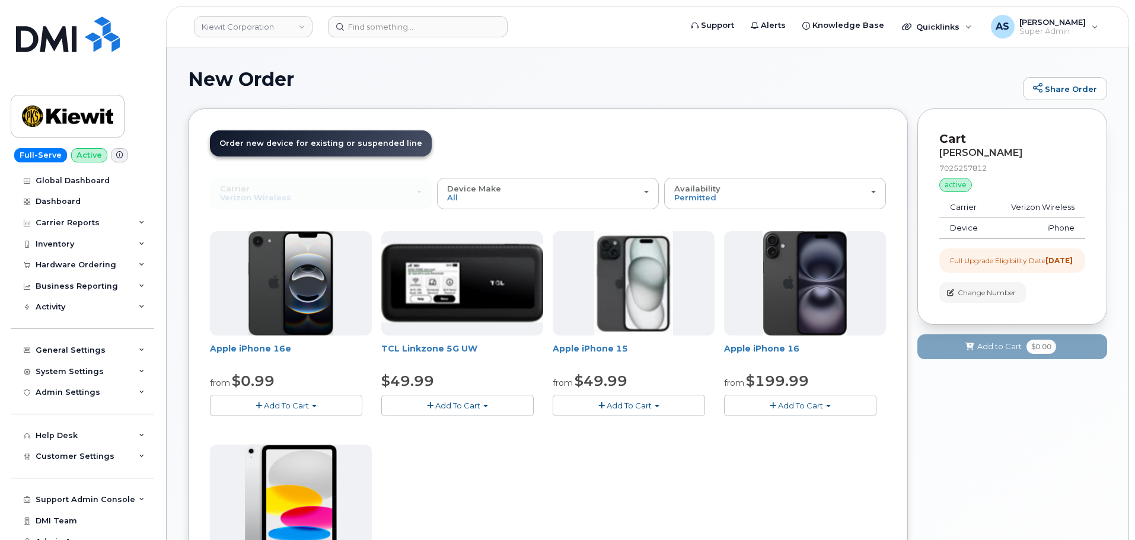
click at [775, 407] on span "button" at bounding box center [773, 406] width 7 height 8
click at [777, 444] on link "$199.99 - 2 Year Upgrade (128GB)" at bounding box center [807, 442] width 160 height 15
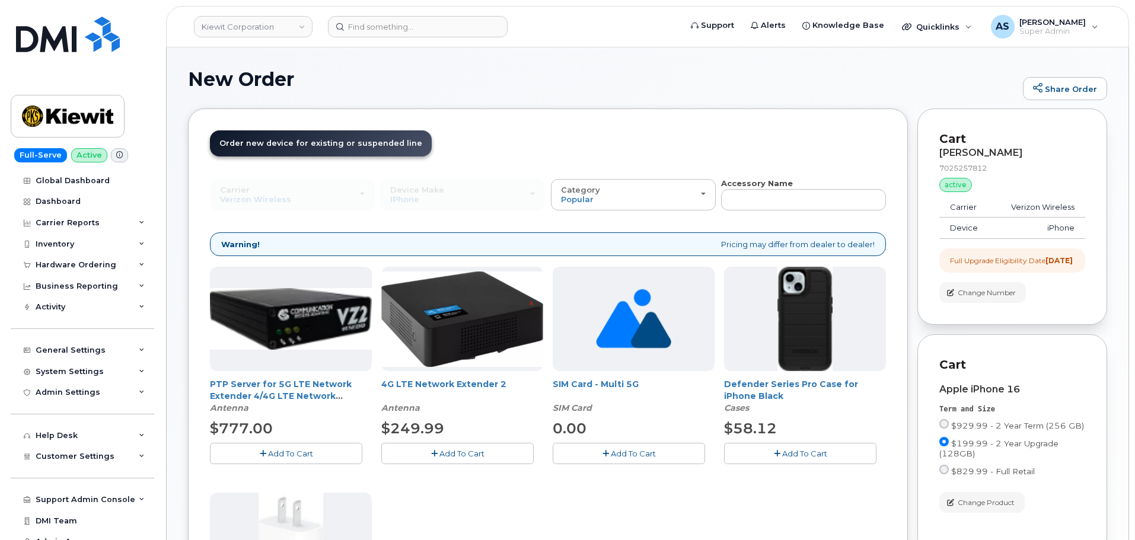
scroll to position [119, 0]
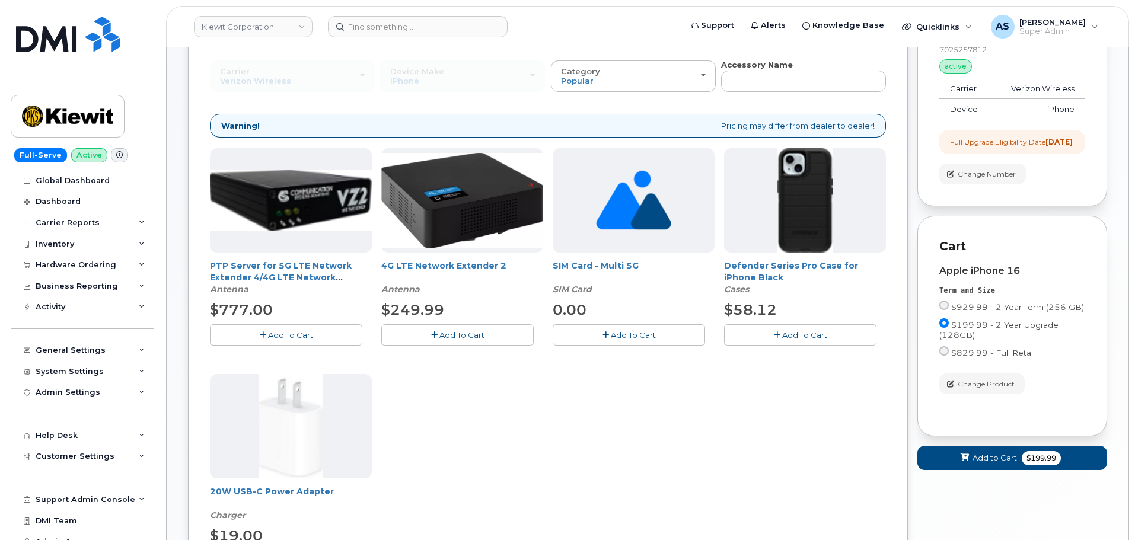
drag, startPoint x: 782, startPoint y: 330, endPoint x: 755, endPoint y: 330, distance: 27.3
click at [782, 329] on button "Add To Cart" at bounding box center [800, 334] width 152 height 21
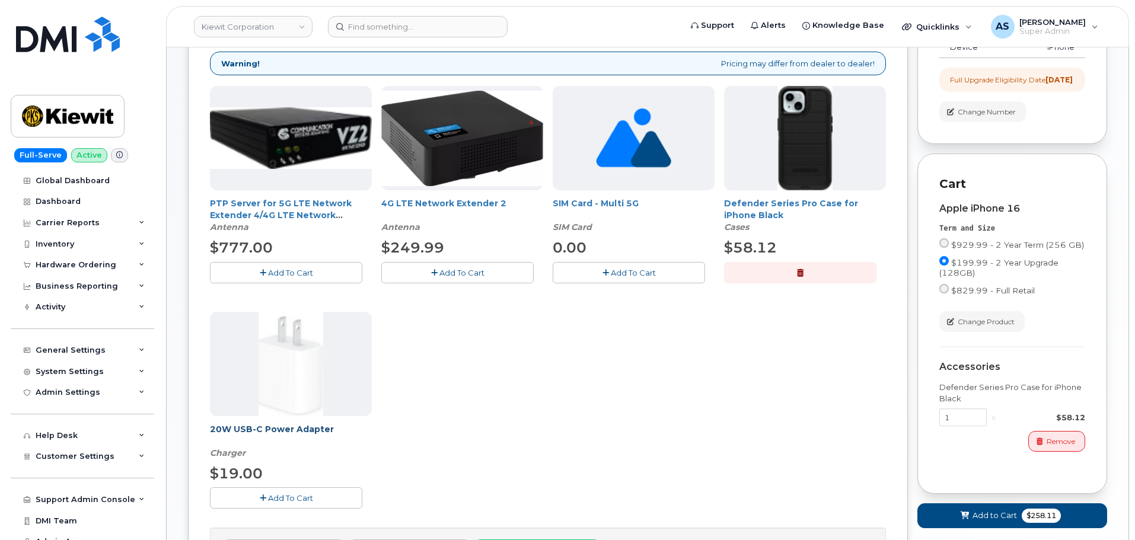
scroll to position [296, 0]
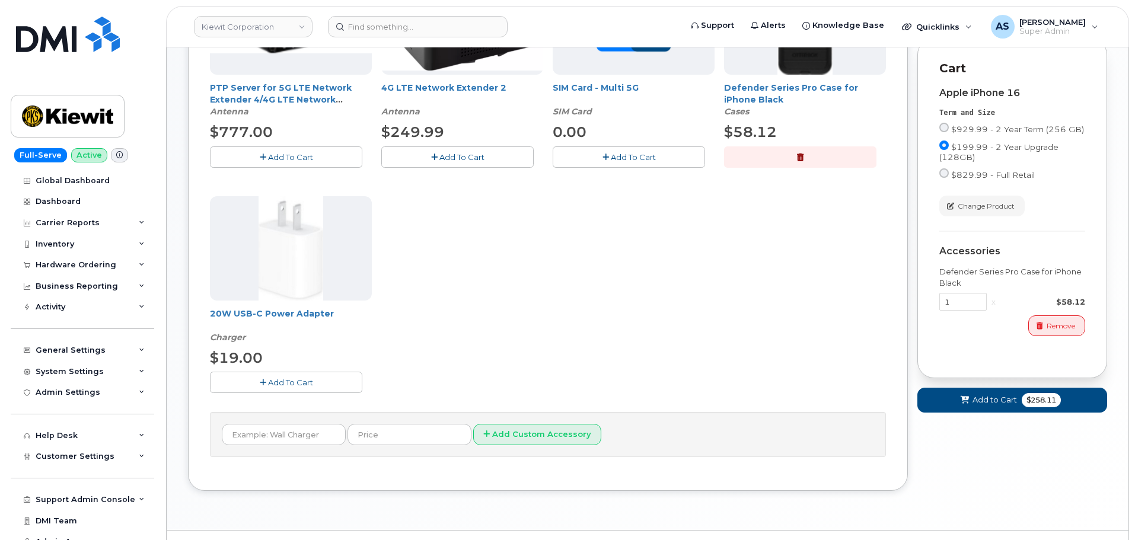
click at [304, 381] on span "Add To Cart" at bounding box center [290, 382] width 45 height 9
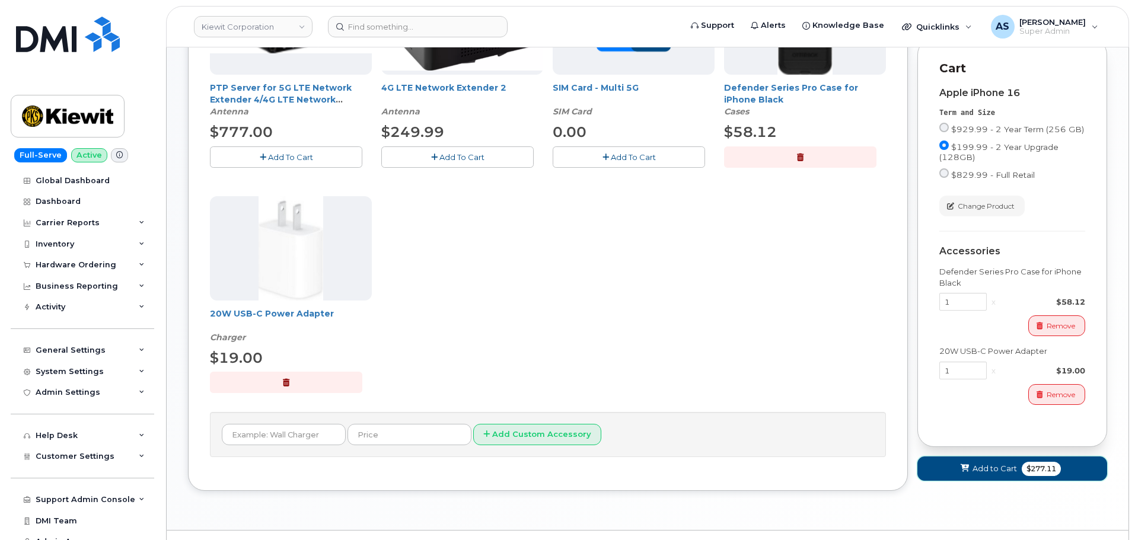
click at [997, 474] on span "Add to Cart" at bounding box center [994, 468] width 44 height 11
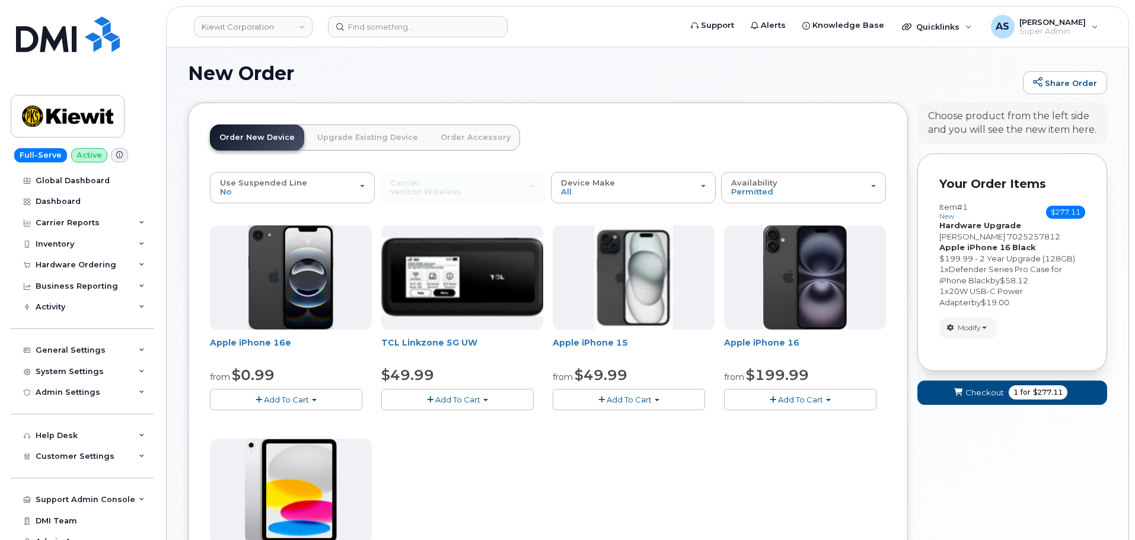
scroll to position [331, 0]
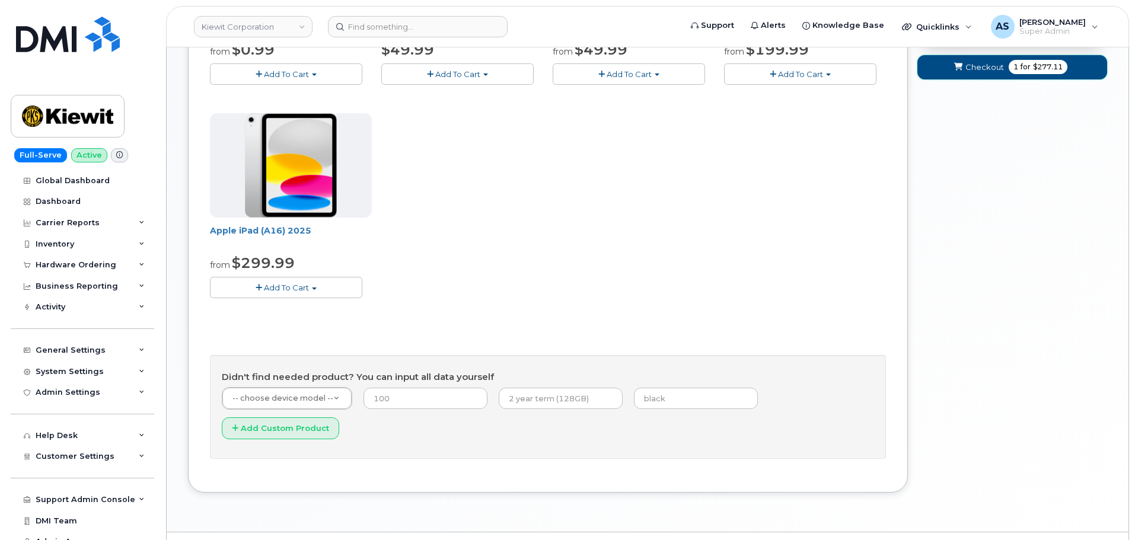
click at [965, 71] on button "Checkout 1 for $277.11" at bounding box center [1012, 67] width 190 height 24
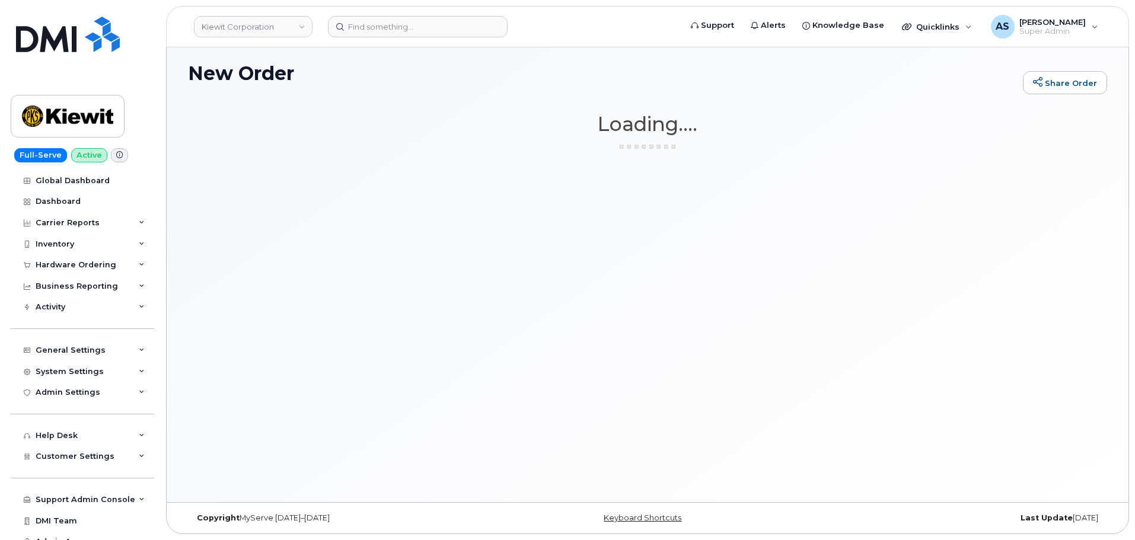
scroll to position [6, 0]
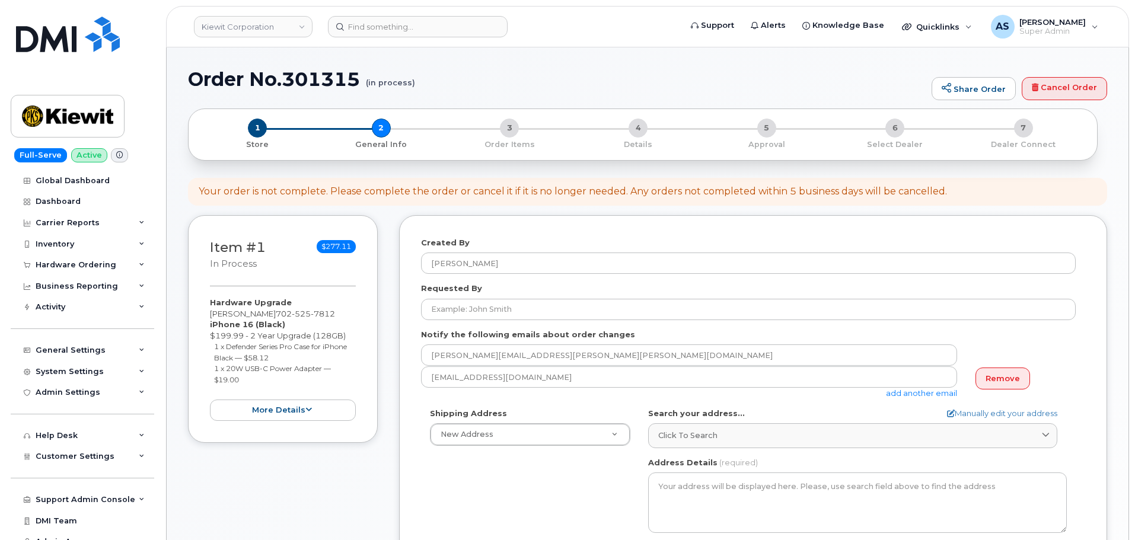
select select
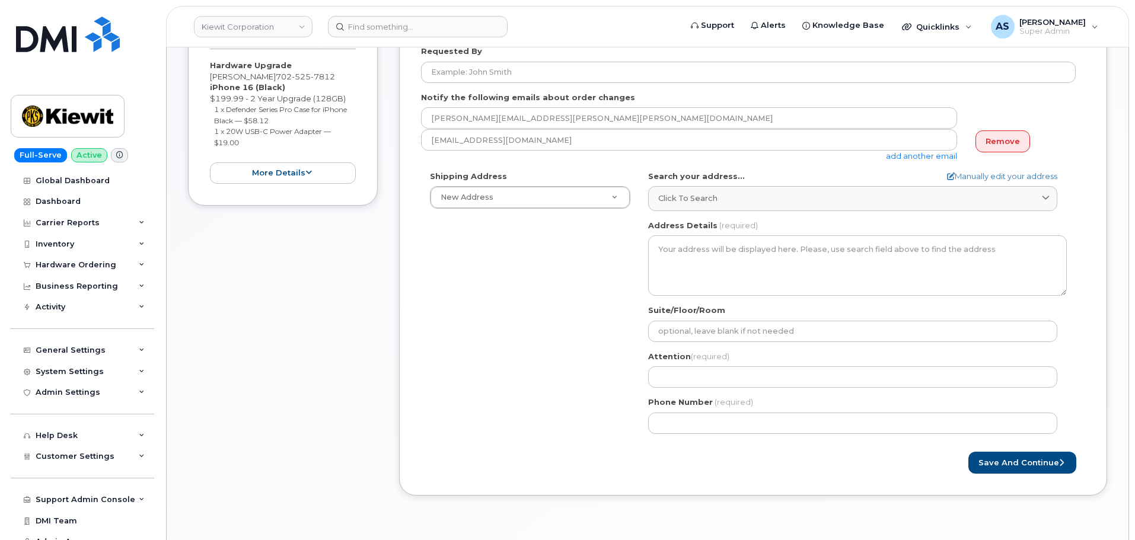
scroll to position [119, 0]
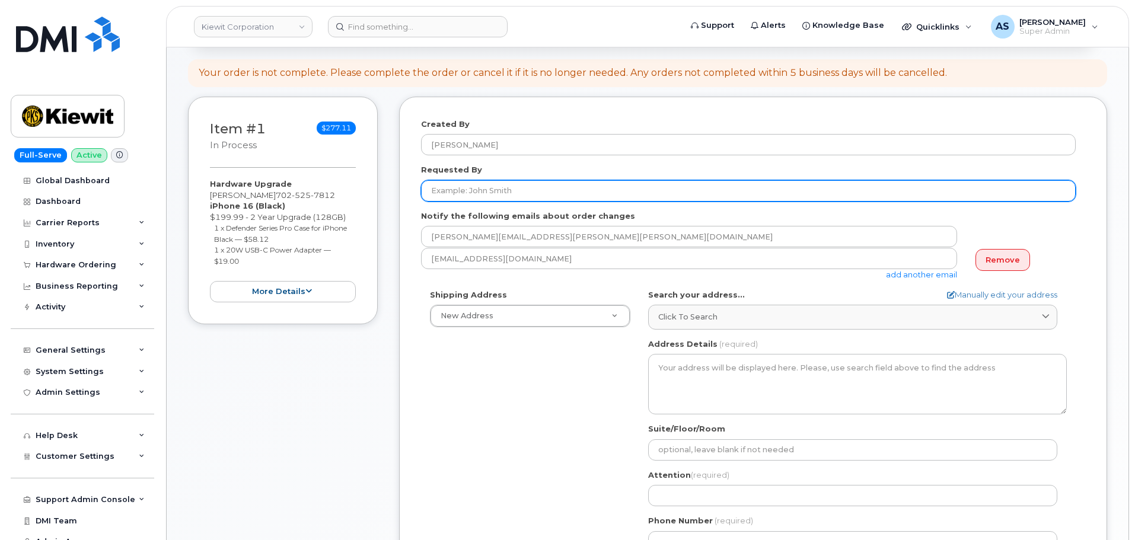
click at [495, 188] on input "Requested By" at bounding box center [748, 190] width 655 height 21
paste input "Kimberly Stevenson"
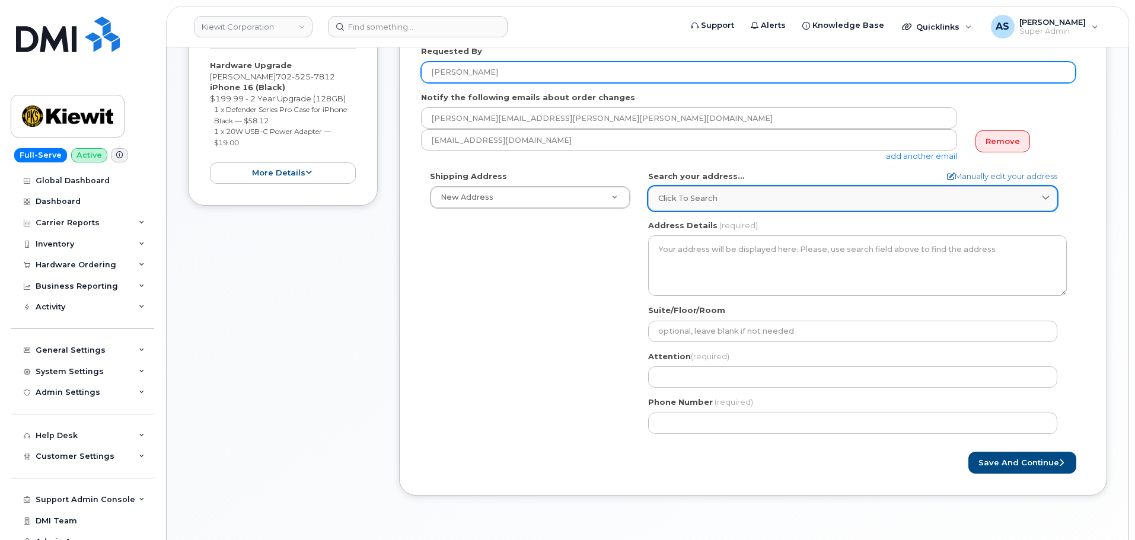
type input "[PERSON_NAME]"
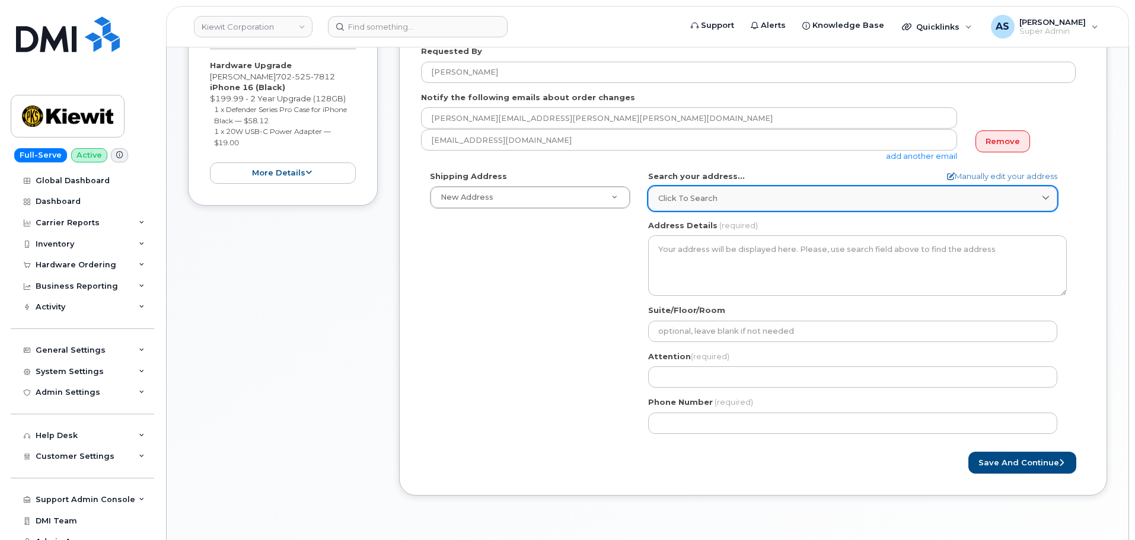
click at [774, 202] on div "Click to search" at bounding box center [852, 198] width 389 height 11
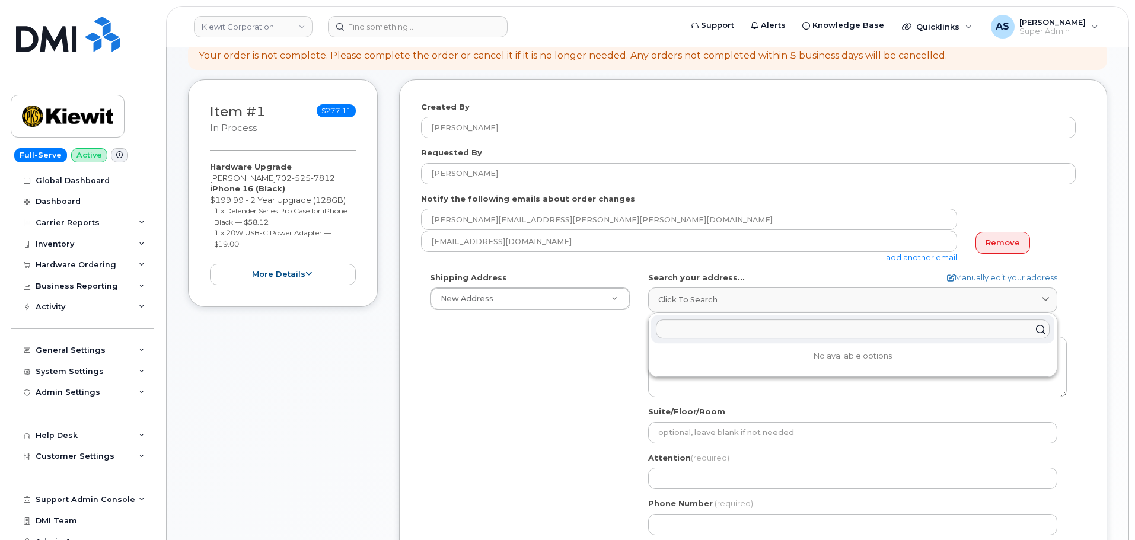
scroll to position [119, 0]
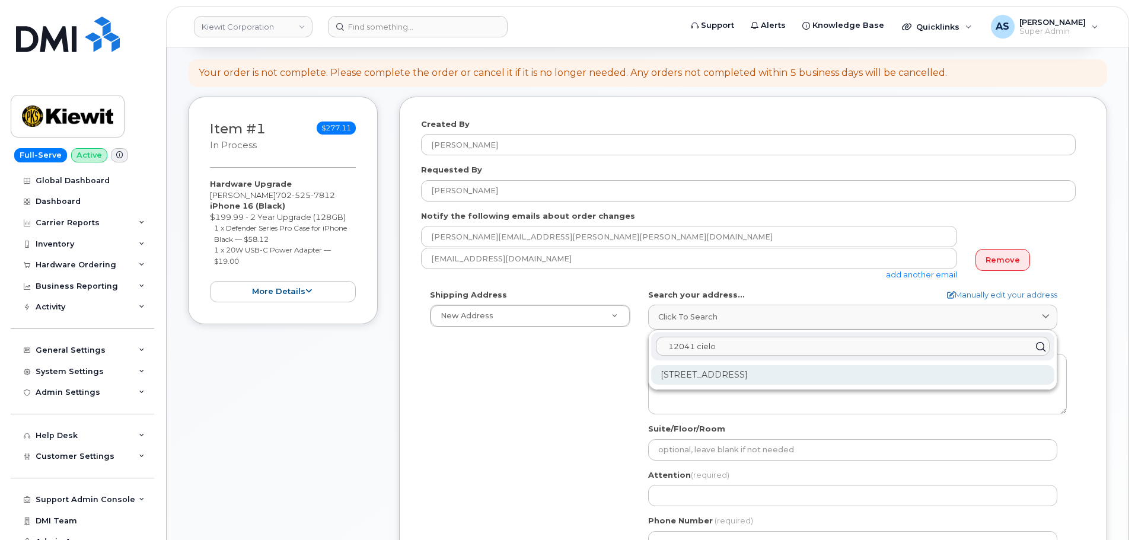
type input "12041 cielo"
click at [752, 374] on div "12041 Cielo Amber Ln Las Vegas NV 89138-6094" at bounding box center [852, 375] width 403 height 20
select select
type textarea "12041 Cielo Amber Ln LAS VEGAS NV 89138-6094 UNITED STATES"
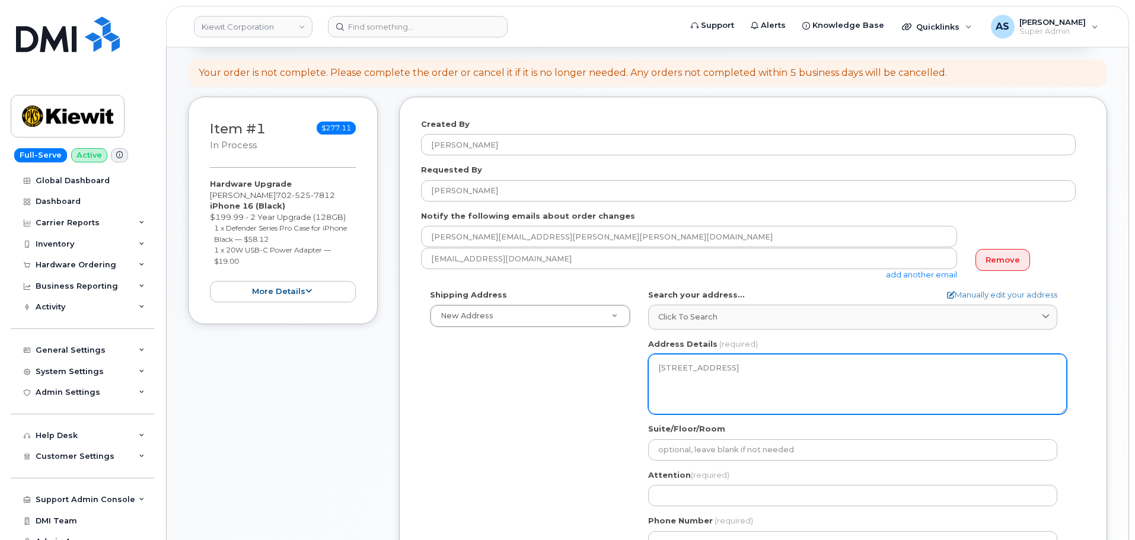
drag, startPoint x: 731, startPoint y: 393, endPoint x: 621, endPoint y: 348, distance: 118.0
click at [621, 348] on div "Shipping Address New Address New Address 2306 Foreman Rd 118 Caddo Dr 2306 fore…" at bounding box center [748, 425] width 655 height 272
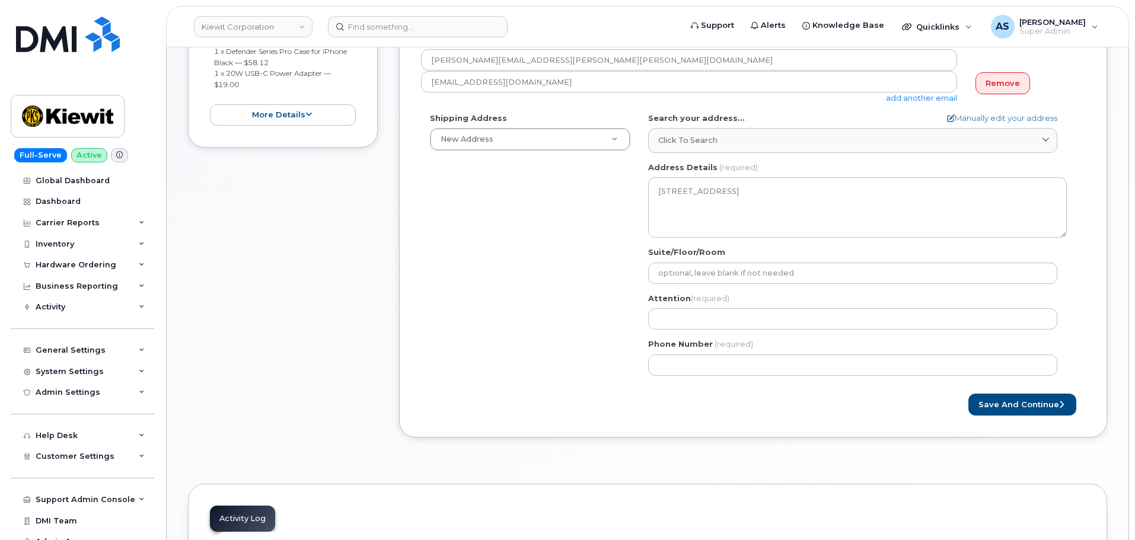
scroll to position [296, 0]
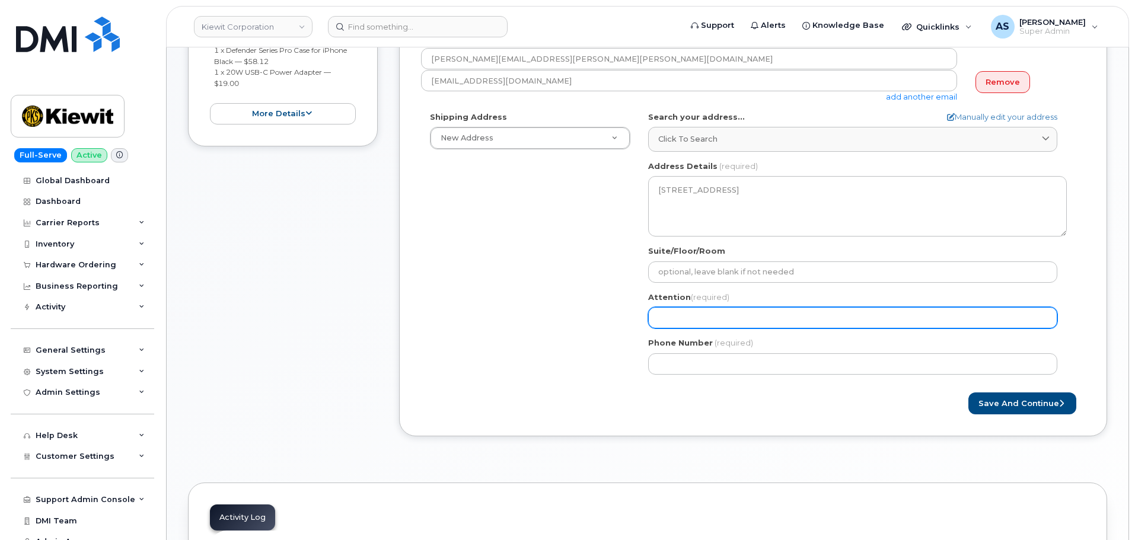
click at [678, 315] on input "Attention (required)" at bounding box center [852, 317] width 409 height 21
paste input "[PERSON_NAME]"
select select
type input "[PERSON_NAME]"
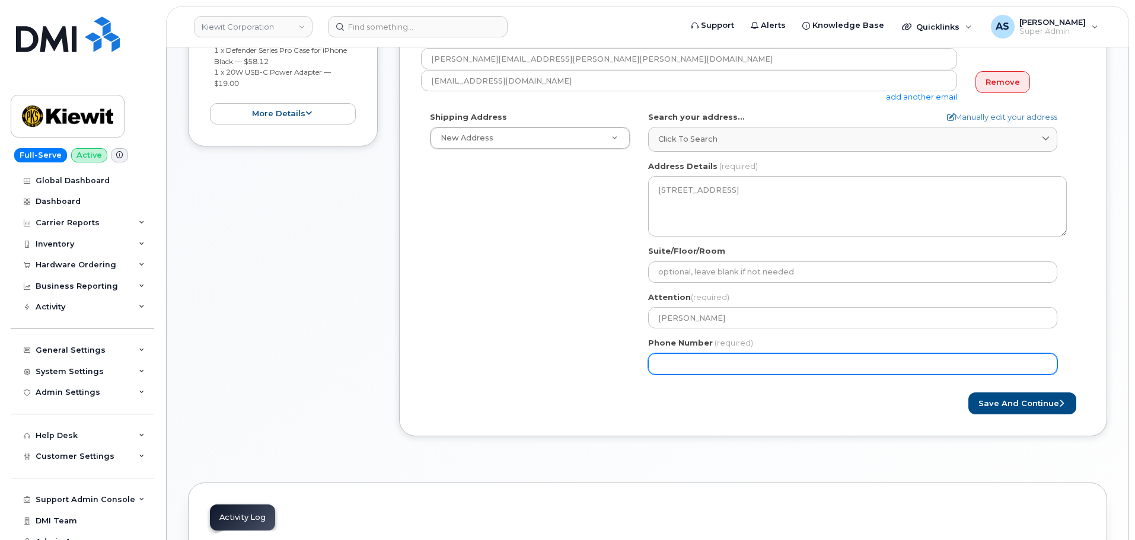
click at [783, 369] on input "Phone Number" at bounding box center [852, 363] width 409 height 21
paste input "7025257812"
select select
type input "7025257812"
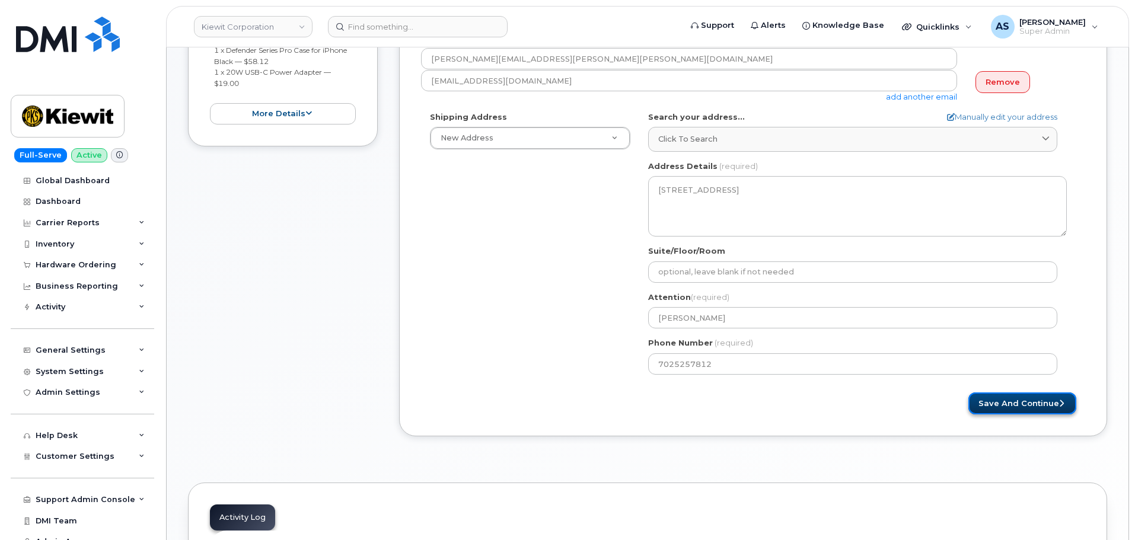
click at [1042, 397] on button "Save and Continue" at bounding box center [1022, 404] width 108 height 22
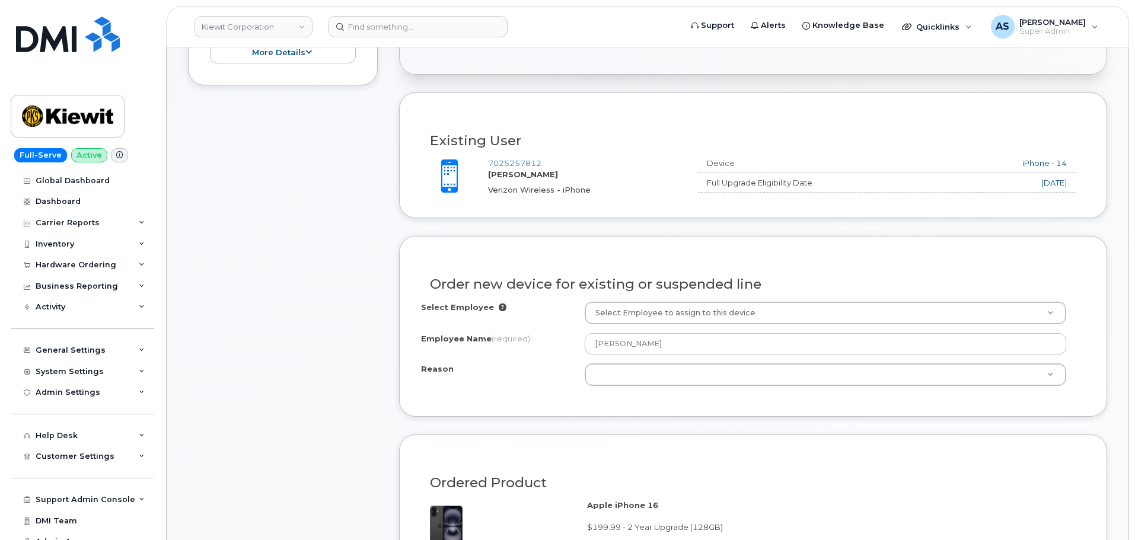
scroll to position [415, 0]
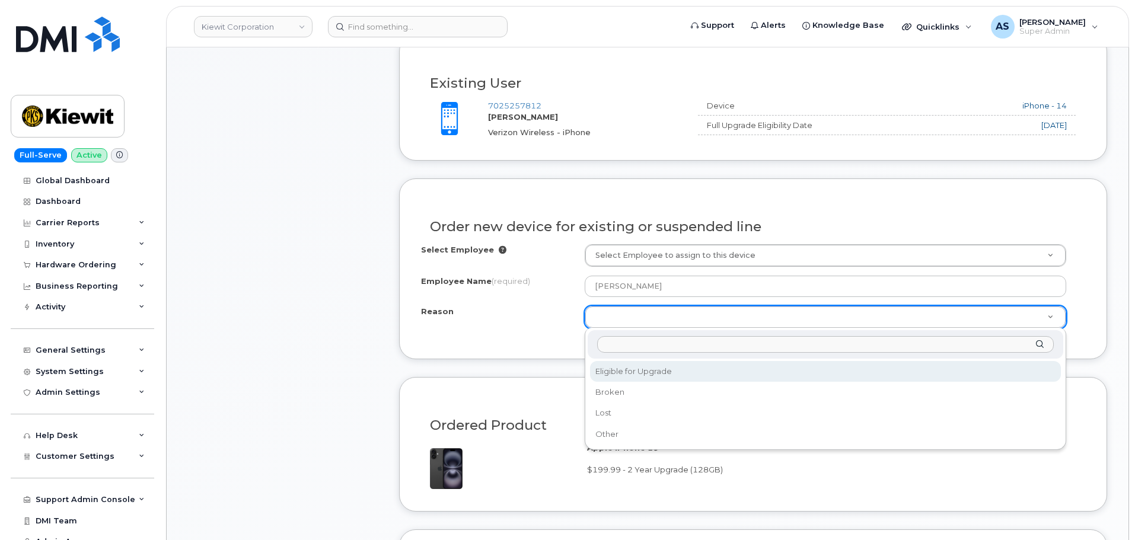
select select "eligible_for_upgrade"
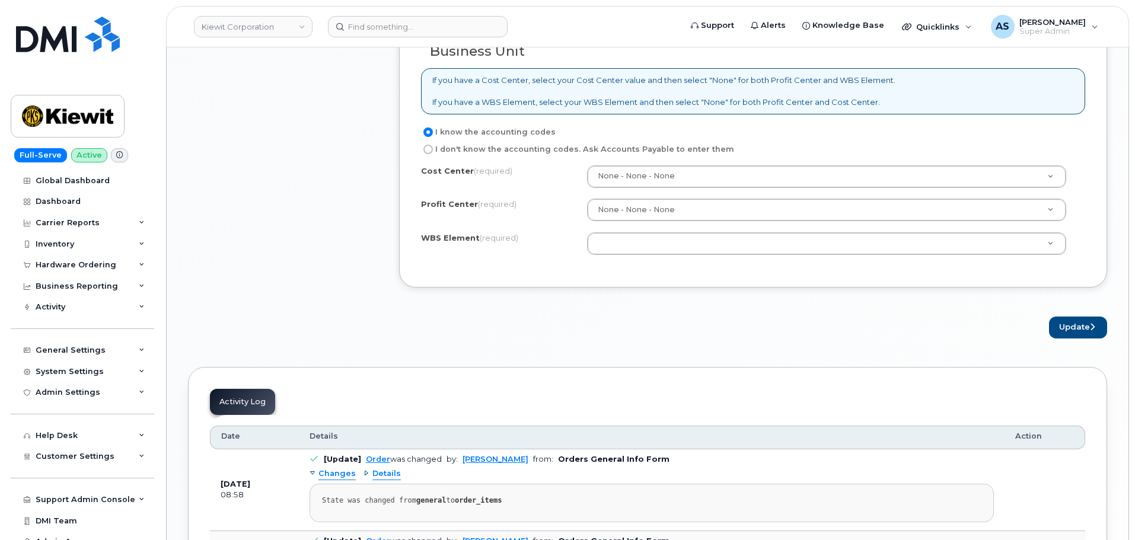
scroll to position [949, 0]
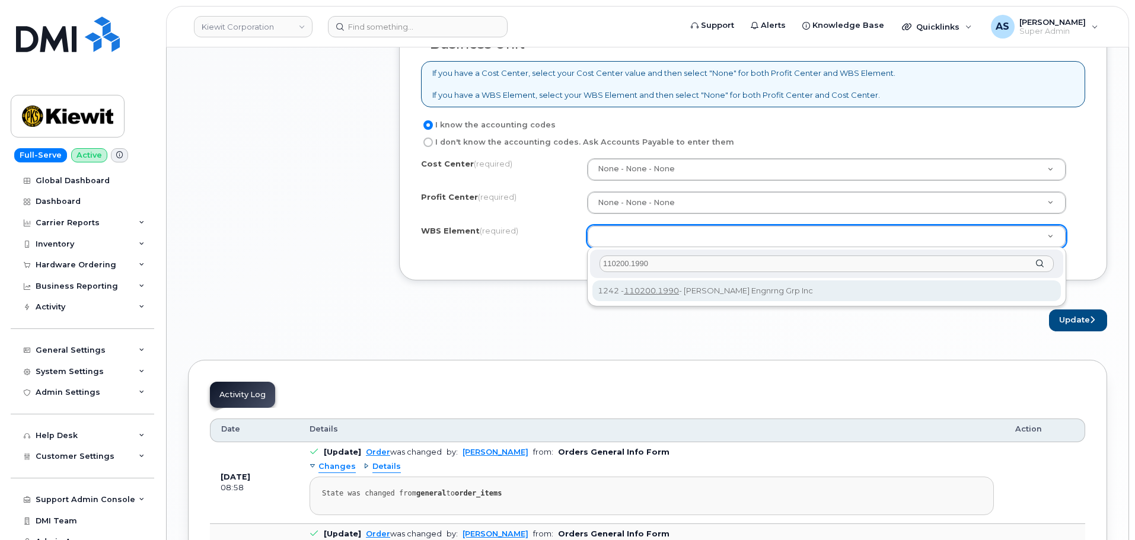
type input "110200.1990"
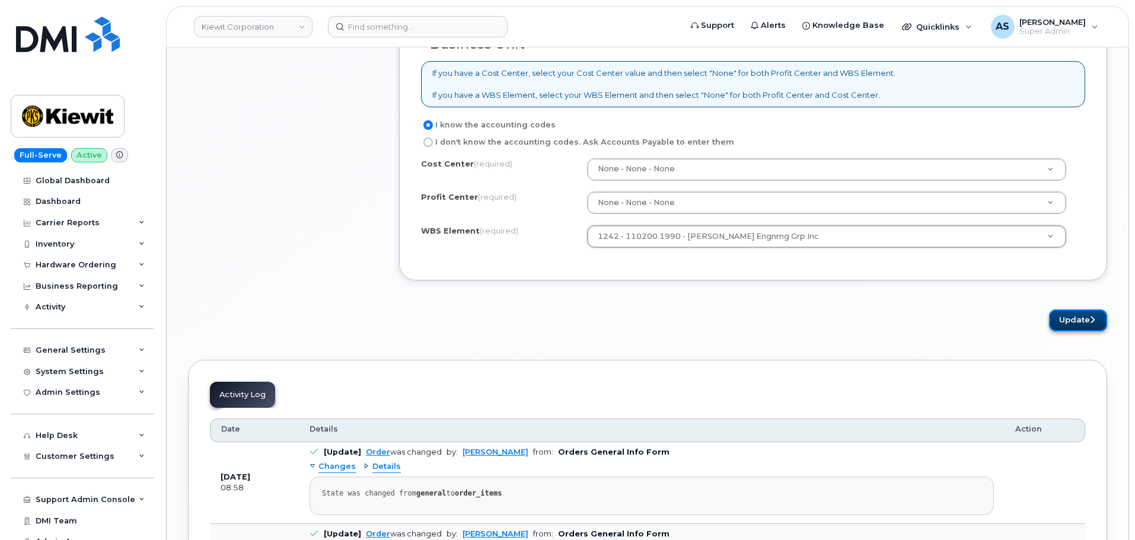
drag, startPoint x: 1073, startPoint y: 323, endPoint x: 1064, endPoint y: 328, distance: 10.9
click at [1073, 323] on button "Update" at bounding box center [1078, 321] width 58 height 22
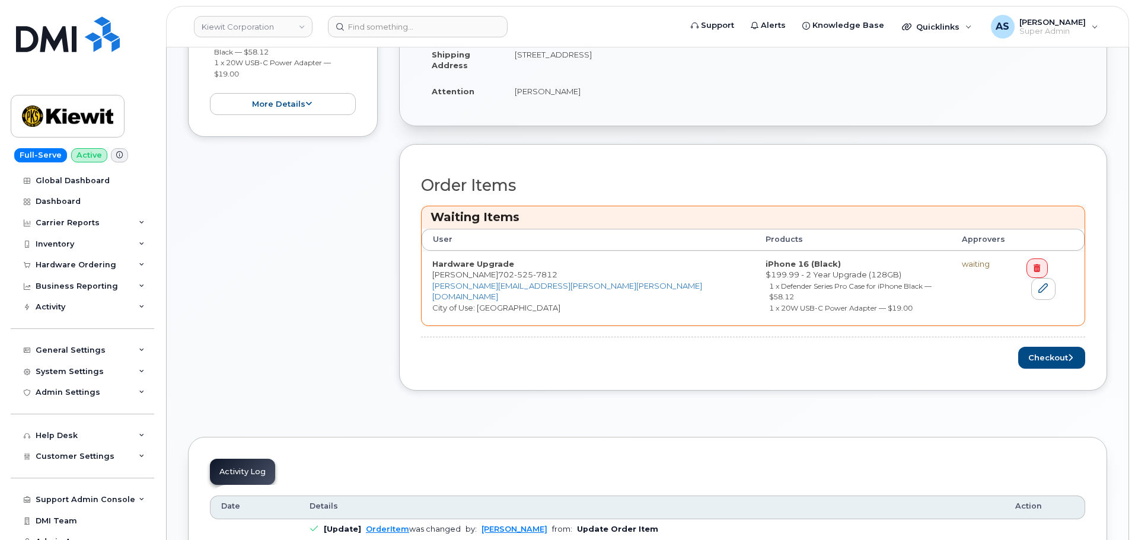
scroll to position [356, 0]
click at [1070, 355] on icon "submit" at bounding box center [1070, 359] width 5 height 8
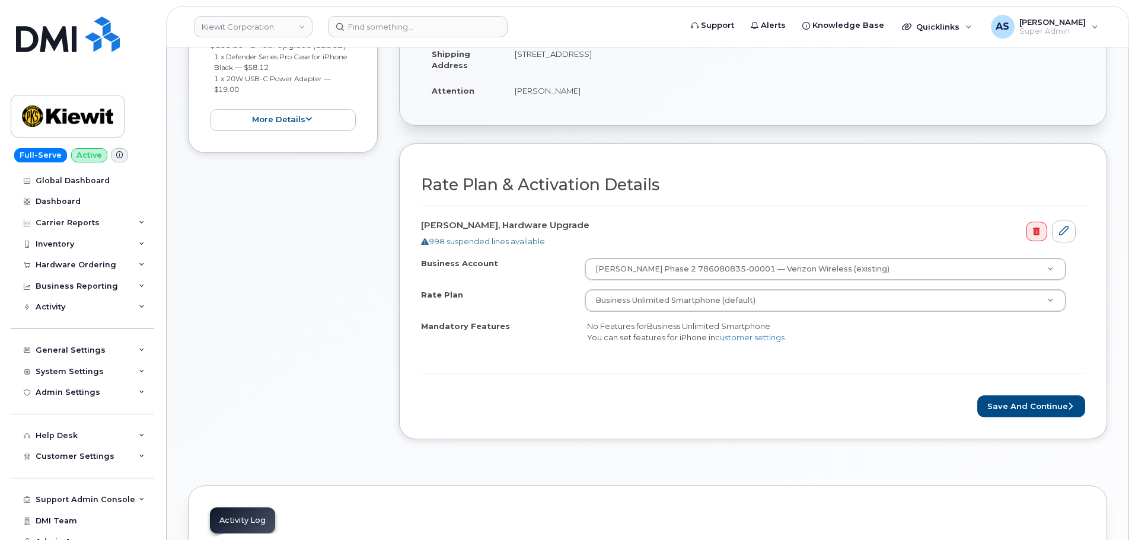
scroll to position [296, 0]
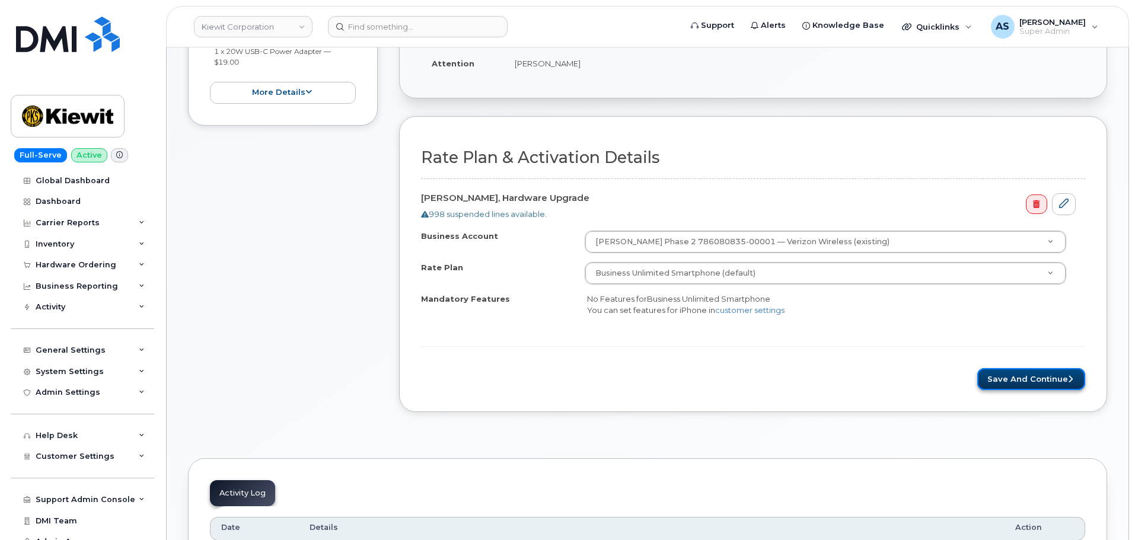
click at [1037, 384] on button "Save and Continue" at bounding box center [1031, 379] width 108 height 22
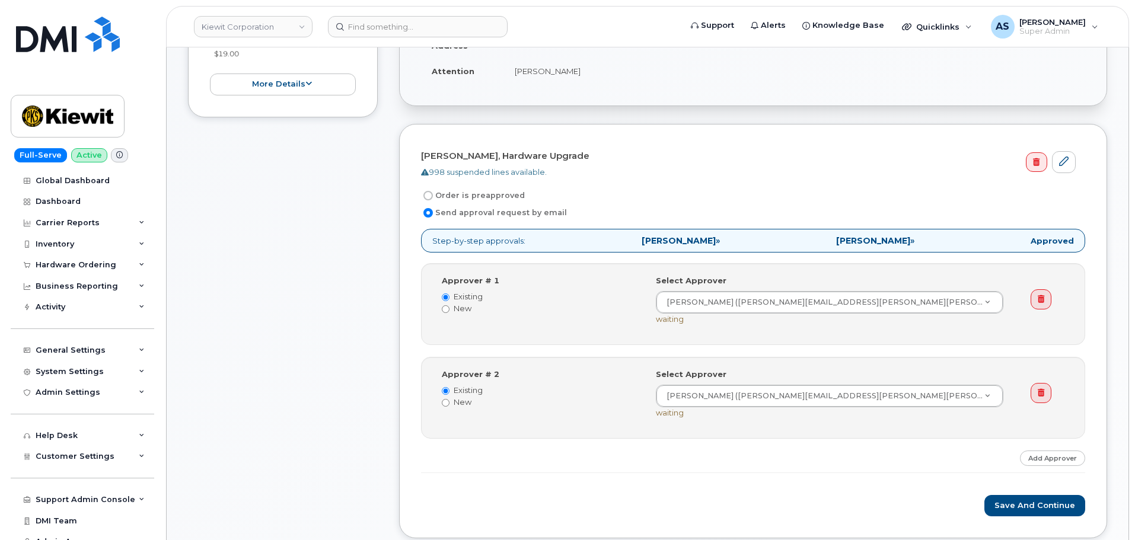
scroll to position [356, 0]
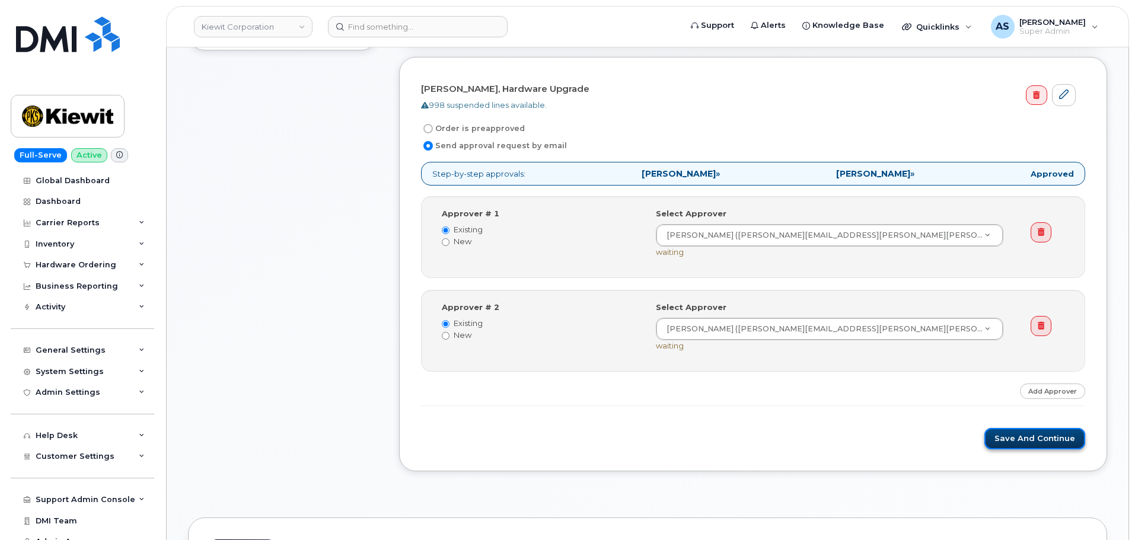
click at [1041, 436] on button "Save and Continue" at bounding box center [1034, 439] width 101 height 22
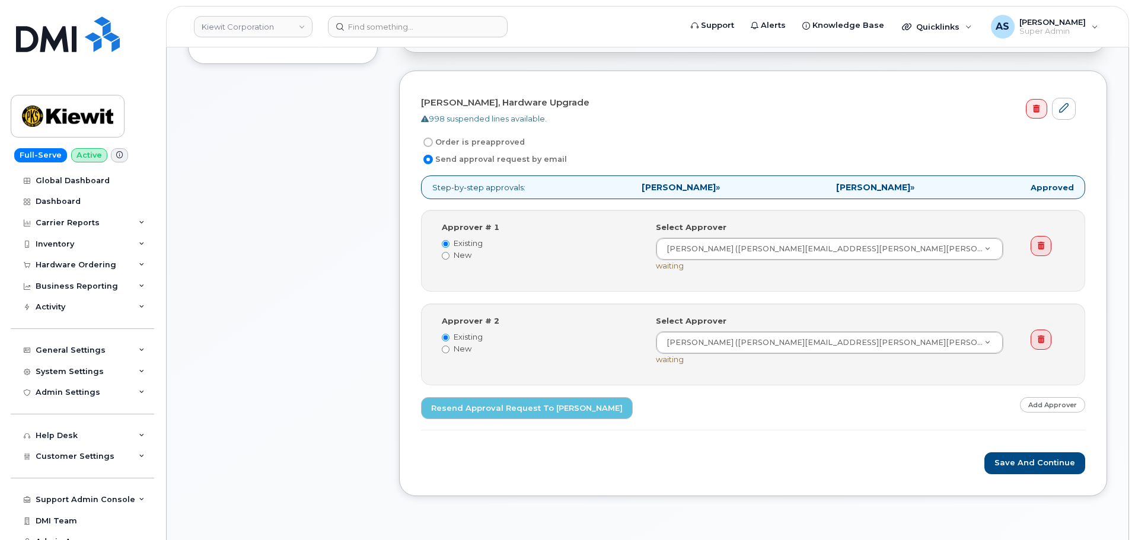
scroll to position [415, 0]
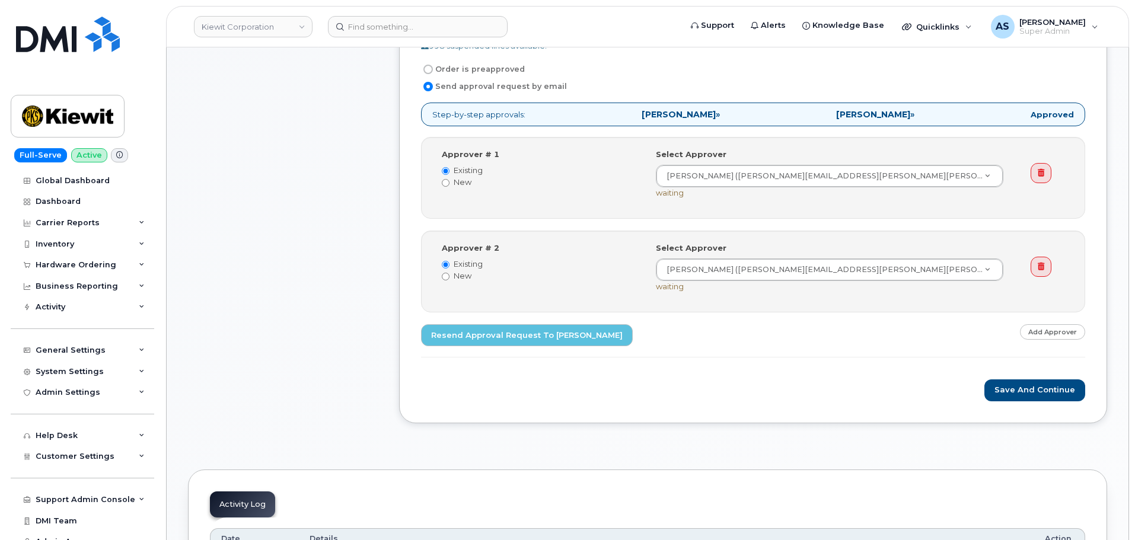
click at [390, 256] on div "Item #1 Waiting On Approval $277.11 Hardware Upgrade [PERSON_NAME] [PHONE_NUMBE…" at bounding box center [647, 102] width 919 height 678
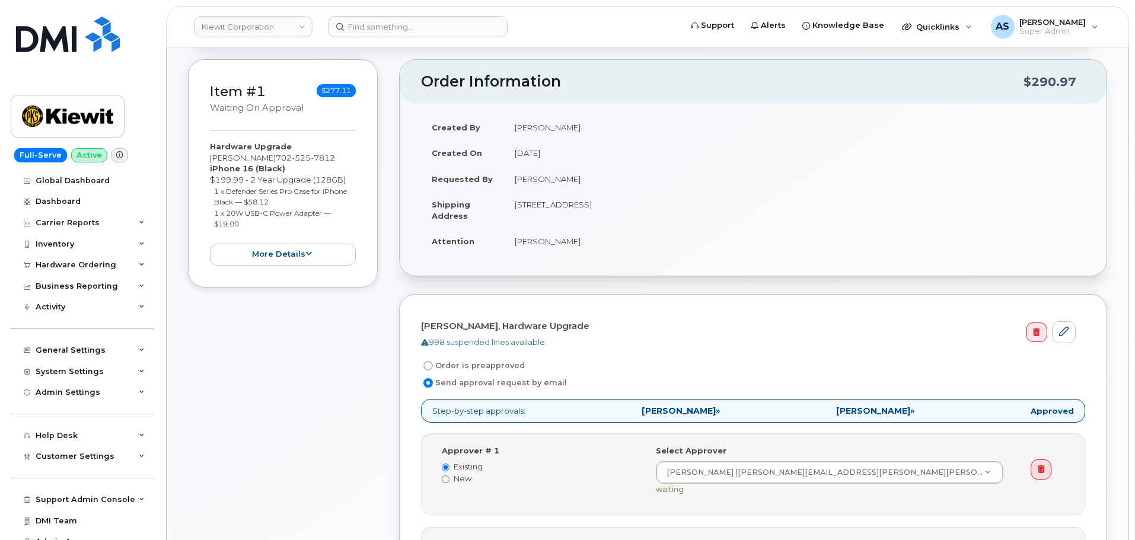
scroll to position [0, 0]
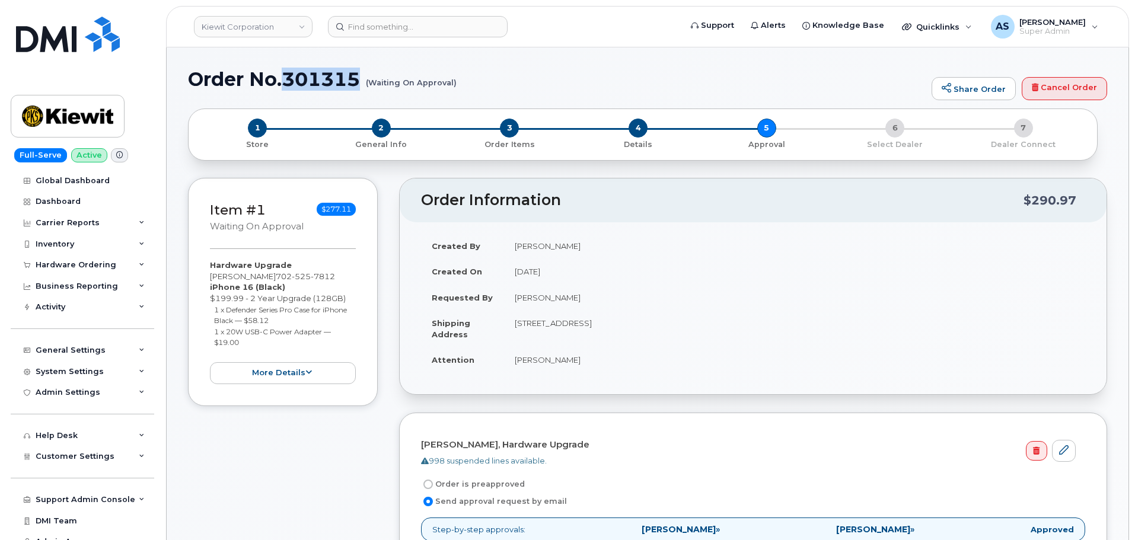
drag, startPoint x: 357, startPoint y: 78, endPoint x: 286, endPoint y: 82, distance: 71.3
click at [286, 82] on h1 "Order No.301315 (Waiting On Approval)" at bounding box center [557, 79] width 738 height 21
copy h1 "301315"
click at [725, 187] on header "Order Information $290.97" at bounding box center [753, 200] width 707 height 44
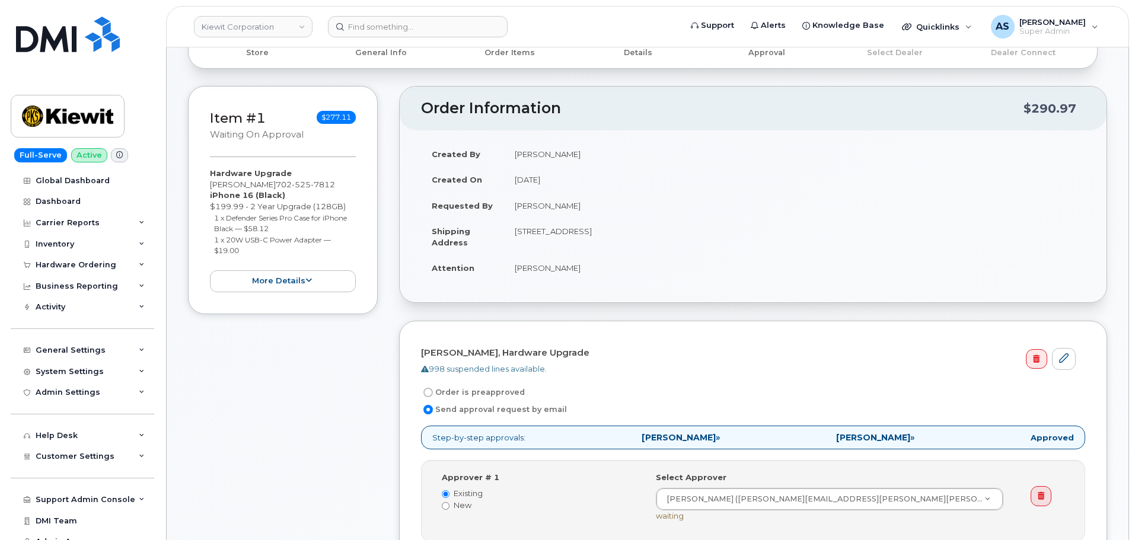
scroll to position [119, 0]
